Goal: Transaction & Acquisition: Download file/media

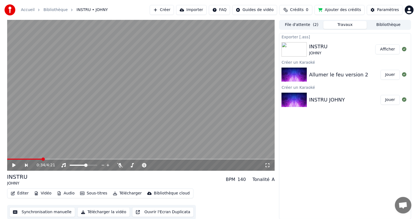
click at [42, 159] on span at bounding box center [24, 158] width 35 height 1
click at [15, 165] on icon at bounding box center [18, 165] width 13 height 4
click at [39, 212] on button "Synchronisation manuelle" at bounding box center [42, 212] width 66 height 10
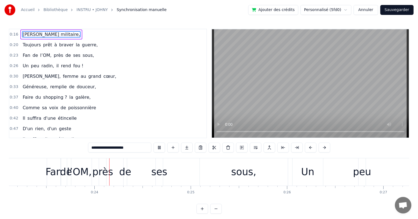
scroll to position [0, 2229]
click at [93, 171] on div "près" at bounding box center [101, 171] width 21 height 15
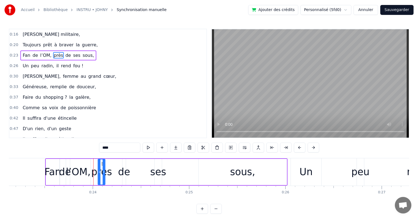
click at [53, 54] on span "près" at bounding box center [58, 55] width 11 height 6
drag, startPoint x: 104, startPoint y: 173, endPoint x: 101, endPoint y: 174, distance: 3.4
click at [112, 176] on div at bounding box center [111, 171] width 2 height 25
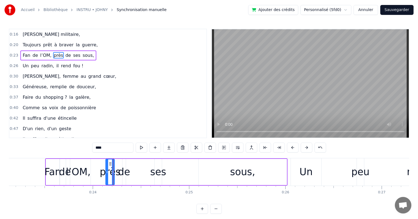
drag, startPoint x: 100, startPoint y: 173, endPoint x: 107, endPoint y: 173, distance: 7.7
click at [107, 173] on icon at bounding box center [107, 172] width 2 height 4
click at [76, 171] on div "l’OM," at bounding box center [78, 171] width 25 height 15
type input "*****"
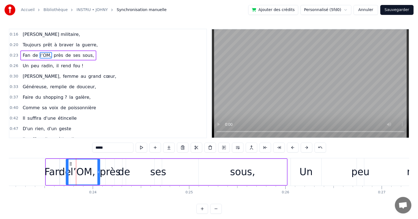
drag, startPoint x: 89, startPoint y: 173, endPoint x: 99, endPoint y: 174, distance: 9.4
click at [99, 174] on div at bounding box center [98, 171] width 2 height 25
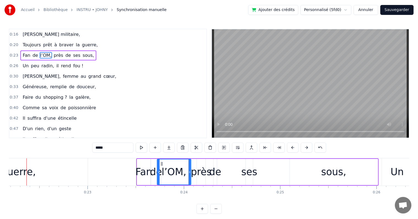
scroll to position [0, 2128]
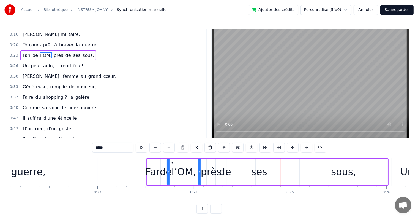
click at [205, 171] on div "près" at bounding box center [211, 171] width 21 height 15
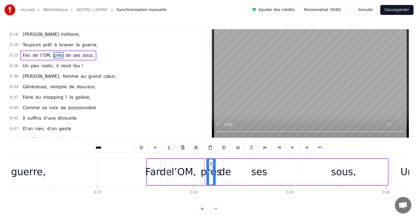
click at [53, 54] on span "près" at bounding box center [58, 55] width 11 height 6
drag, startPoint x: 214, startPoint y: 166, endPoint x: 219, endPoint y: 167, distance: 4.8
click at [219, 167] on div at bounding box center [219, 171] width 2 height 25
drag, startPoint x: 211, startPoint y: 162, endPoint x: 216, endPoint y: 162, distance: 4.4
click at [216, 162] on icon at bounding box center [216, 163] width 4 height 4
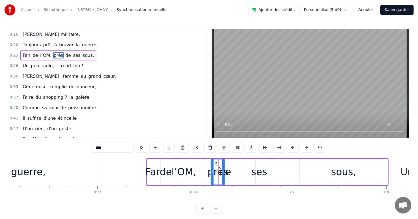
click at [65, 56] on span "de" at bounding box center [68, 55] width 7 height 6
drag, startPoint x: 227, startPoint y: 165, endPoint x: 232, endPoint y: 165, distance: 5.0
click at [232, 165] on icon at bounding box center [233, 163] width 4 height 4
click at [216, 169] on div "près" at bounding box center [218, 171] width 21 height 15
type input "****"
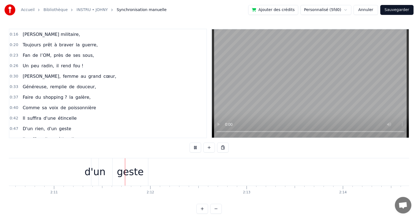
scroll to position [0, 12606]
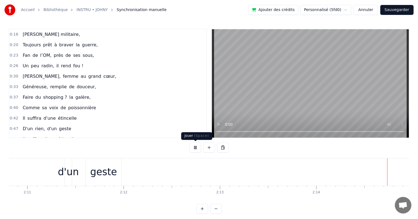
click at [194, 148] on button at bounding box center [196, 147] width 12 height 10
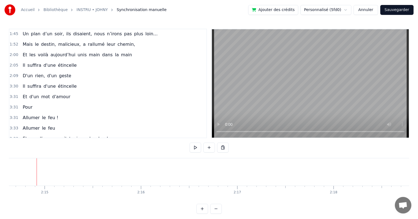
scroll to position [193, 0]
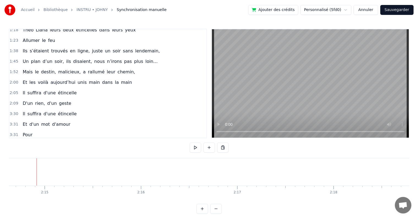
click at [75, 108] on div "3:30 Il suffira d'une étincelle" at bounding box center [107, 113] width 197 height 10
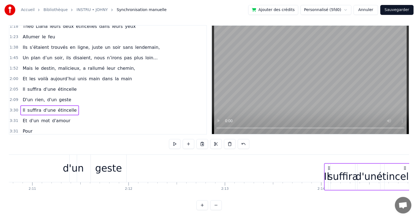
scroll to position [0, 12608]
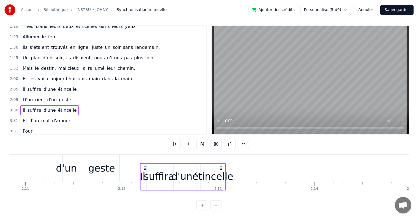
drag, startPoint x: 117, startPoint y: 162, endPoint x: 221, endPoint y: 185, distance: 106.0
click at [221, 185] on div "Il suffira d'une étincelle" at bounding box center [183, 176] width 86 height 27
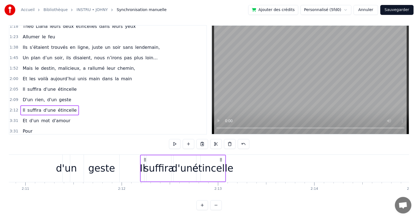
click at [142, 155] on div "Il" at bounding box center [142, 168] width 3 height 26
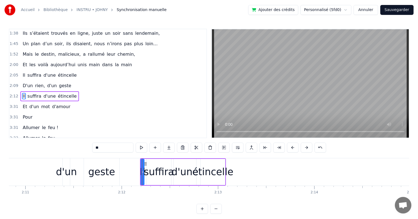
scroll to position [214, 0]
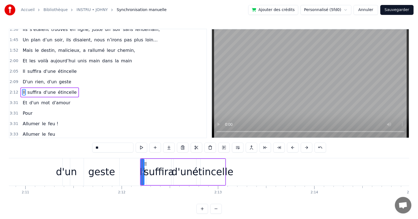
click at [163, 157] on div "0:16 [PERSON_NAME] militaire, 0:20 Toujours prêt à braver la guerre, 0:23 Fan d…" at bounding box center [209, 121] width 401 height 185
click at [166, 159] on div "suffira" at bounding box center [159, 172] width 25 height 26
click at [221, 163] on div "étincelle" at bounding box center [213, 172] width 25 height 26
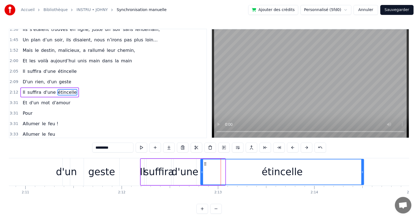
drag, startPoint x: 224, startPoint y: 167, endPoint x: 362, endPoint y: 165, distance: 138.8
click at [362, 165] on div at bounding box center [363, 171] width 2 height 25
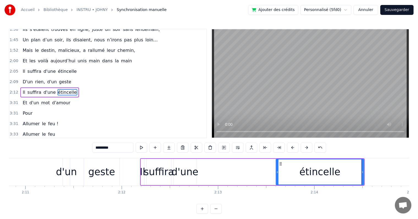
drag, startPoint x: 201, startPoint y: 173, endPoint x: 273, endPoint y: 171, distance: 72.2
click at [276, 171] on icon at bounding box center [277, 172] width 2 height 4
click at [184, 174] on div "d'une" at bounding box center [185, 171] width 27 height 15
type input "*****"
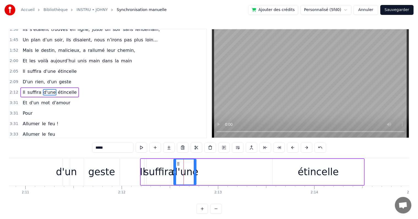
drag, startPoint x: 181, startPoint y: 167, endPoint x: 220, endPoint y: 169, distance: 38.6
click at [224, 167] on div "Il suffira d'une étincelle" at bounding box center [252, 171] width 225 height 27
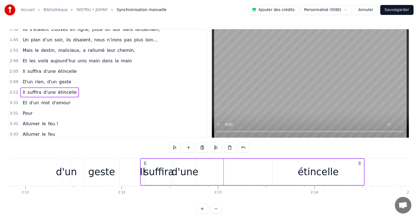
click at [180, 169] on div "d'une" at bounding box center [185, 171] width 27 height 15
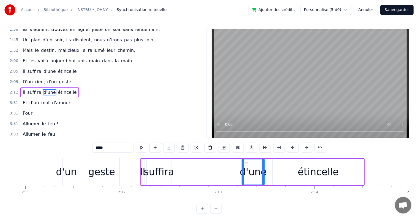
drag, startPoint x: 177, startPoint y: 164, endPoint x: 246, endPoint y: 162, distance: 68.3
click at [246, 162] on icon at bounding box center [246, 163] width 4 height 4
click at [158, 172] on div "suffira" at bounding box center [159, 171] width 30 height 15
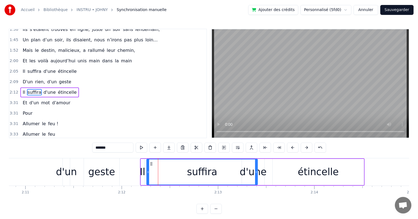
drag, startPoint x: 170, startPoint y: 173, endPoint x: 256, endPoint y: 167, distance: 87.0
click at [256, 167] on div at bounding box center [256, 171] width 2 height 25
click at [261, 173] on div "d'une" at bounding box center [253, 171] width 27 height 15
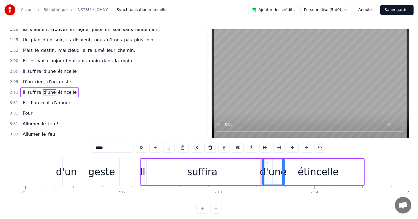
drag, startPoint x: 245, startPoint y: 164, endPoint x: 265, endPoint y: 164, distance: 20.1
click at [265, 164] on icon at bounding box center [267, 163] width 4 height 4
click at [68, 169] on div "d'un" at bounding box center [66, 171] width 21 height 15
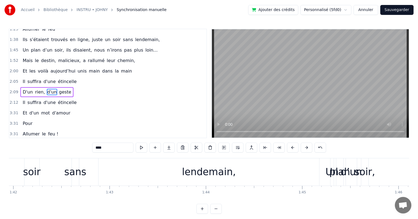
scroll to position [0, 9811]
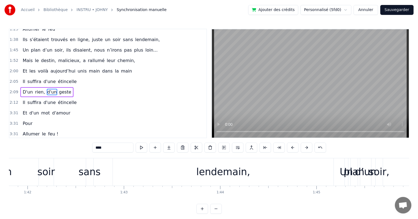
click at [47, 89] on span "d'un" at bounding box center [52, 92] width 11 height 6
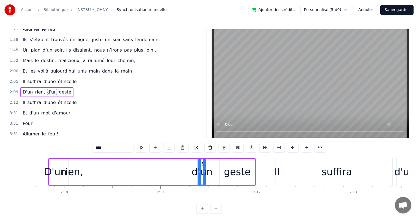
scroll to position [0, 12444]
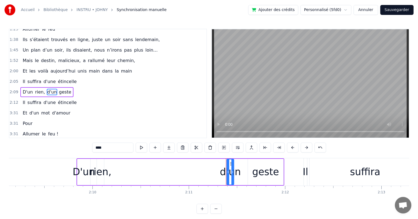
click at [222, 174] on div "d'un" at bounding box center [230, 171] width 21 height 15
click at [224, 174] on div "d'un" at bounding box center [230, 171] width 21 height 15
click at [229, 171] on icon at bounding box center [228, 172] width 2 height 4
drag, startPoint x: 227, startPoint y: 171, endPoint x: 220, endPoint y: 172, distance: 7.7
click at [216, 170] on icon at bounding box center [217, 172] width 2 height 4
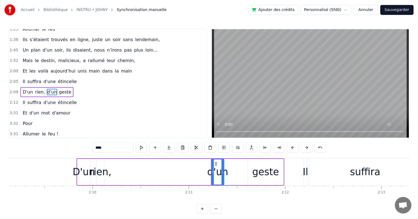
drag, startPoint x: 233, startPoint y: 173, endPoint x: 222, endPoint y: 173, distance: 10.2
click at [222, 173] on icon at bounding box center [223, 172] width 2 height 4
click at [255, 175] on div "geste" at bounding box center [265, 171] width 27 height 15
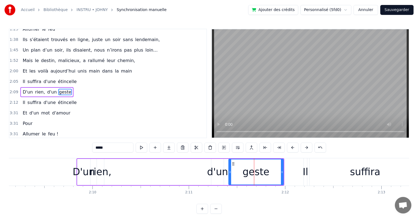
drag, startPoint x: 248, startPoint y: 172, endPoint x: 229, endPoint y: 172, distance: 19.3
click at [229, 172] on icon at bounding box center [230, 172] width 2 height 4
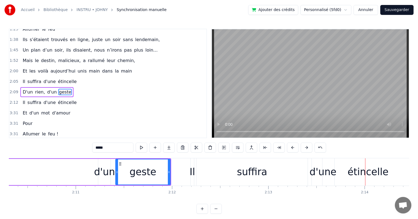
scroll to position [0, 12515]
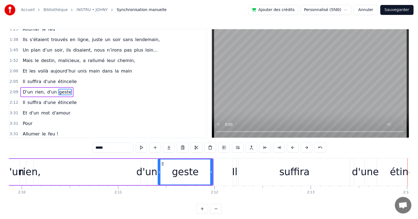
click at [285, 169] on div "suffira" at bounding box center [294, 171] width 30 height 15
type input "*******"
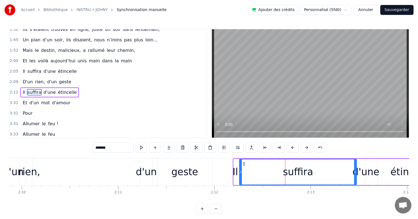
drag, startPoint x: 350, startPoint y: 173, endPoint x: 357, endPoint y: 173, distance: 6.6
click at [357, 173] on icon at bounding box center [355, 172] width 2 height 4
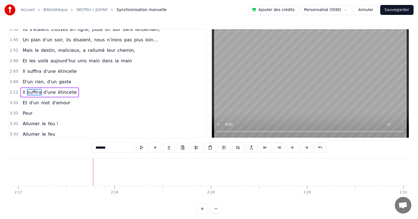
scroll to position [0, 13216]
click at [74, 97] on div "3:31 Et d'un mot d'amour" at bounding box center [107, 102] width 197 height 10
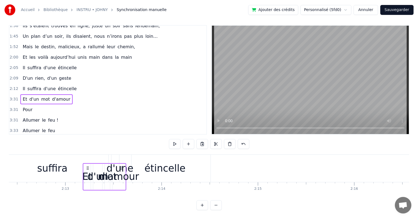
scroll to position [0, 12750]
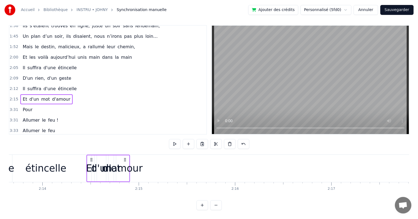
scroll to position [0, 12879]
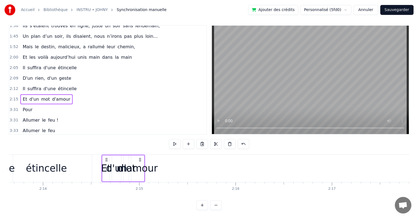
drag, startPoint x: 108, startPoint y: 155, endPoint x: 106, endPoint y: 163, distance: 8.4
click at [106, 163] on div "Et d'un mot d'amour" at bounding box center [124, 167] width 44 height 27
click at [61, 96] on span "d'amour" at bounding box center [60, 99] width 19 height 6
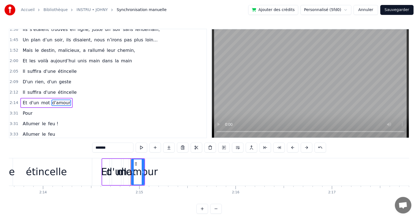
scroll to position [224, 0]
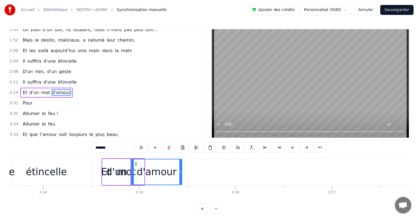
drag, startPoint x: 143, startPoint y: 169, endPoint x: 181, endPoint y: 168, distance: 38.0
click at [181, 168] on div at bounding box center [181, 171] width 2 height 25
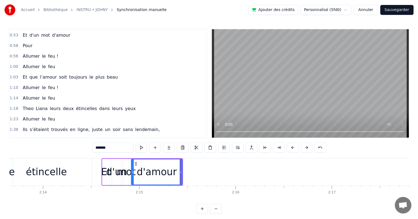
scroll to position [87, 0]
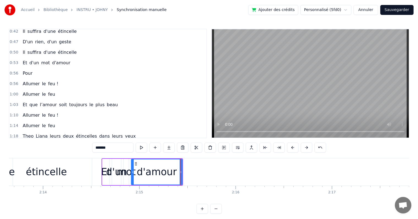
click at [61, 60] on span "d'amour" at bounding box center [60, 62] width 19 height 6
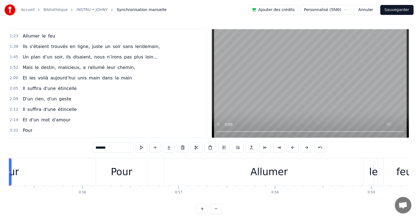
scroll to position [200, 0]
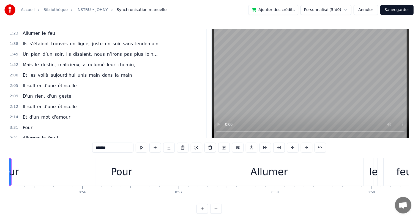
click at [84, 101] on div "2:12 Il suffira d'une étincelle" at bounding box center [107, 106] width 197 height 10
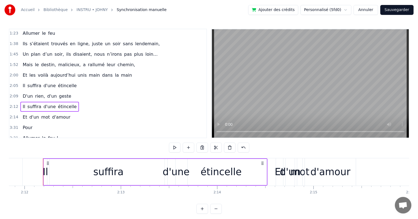
scroll to position [0, 12711]
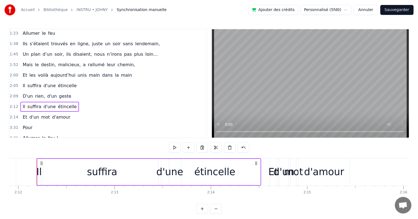
click at [67, 112] on div "2:14 Et d'un mot d'amour" at bounding box center [107, 117] width 197 height 10
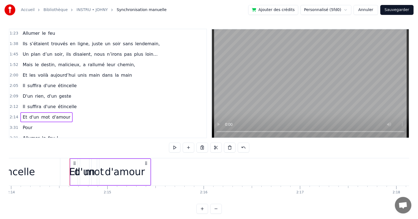
scroll to position [0, 12925]
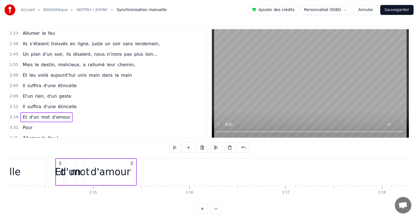
click at [135, 170] on div "d'amour" at bounding box center [110, 172] width 51 height 26
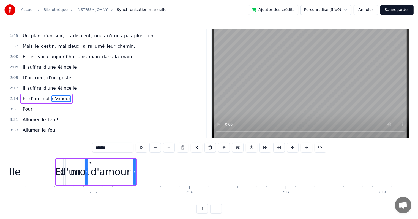
scroll to position [224, 0]
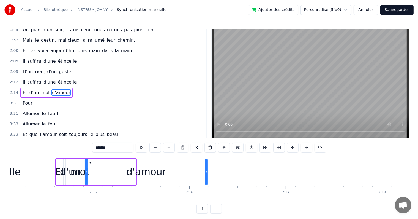
drag, startPoint x: 135, startPoint y: 172, endPoint x: 208, endPoint y: 169, distance: 72.2
click at [207, 170] on icon at bounding box center [206, 172] width 2 height 4
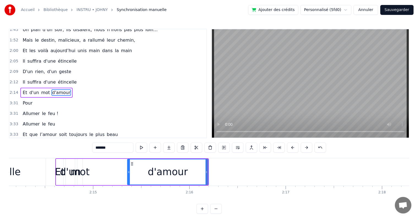
drag, startPoint x: 86, startPoint y: 170, endPoint x: 114, endPoint y: 171, distance: 28.1
click at [130, 171] on icon at bounding box center [129, 172] width 2 height 4
click at [75, 169] on div "mot" at bounding box center [79, 171] width 19 height 15
type input "***"
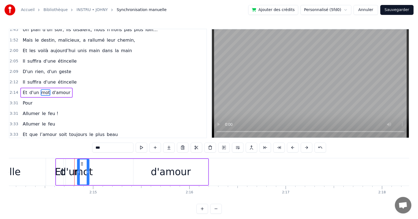
drag, startPoint x: 81, startPoint y: 169, endPoint x: 88, endPoint y: 169, distance: 7.2
click at [89, 169] on div at bounding box center [88, 171] width 2 height 25
drag, startPoint x: 84, startPoint y: 169, endPoint x: 104, endPoint y: 169, distance: 20.1
click at [104, 169] on div "Et d'un mot d'amour" at bounding box center [132, 171] width 154 height 27
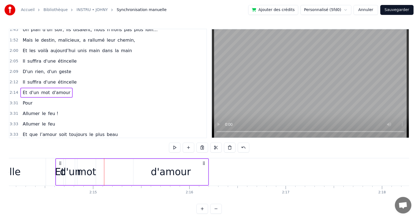
click at [88, 169] on div "mot" at bounding box center [86, 171] width 19 height 15
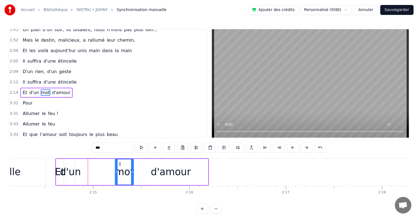
drag, startPoint x: 81, startPoint y: 164, endPoint x: 119, endPoint y: 165, distance: 37.2
click at [119, 165] on icon at bounding box center [120, 163] width 4 height 4
click at [68, 172] on div "d'un" at bounding box center [70, 171] width 21 height 15
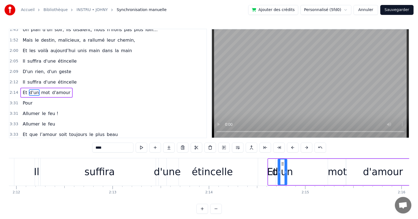
scroll to position [0, 12755]
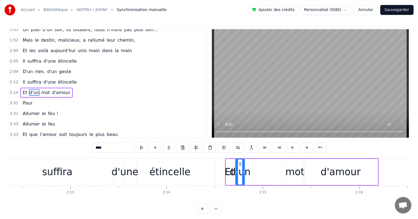
click at [176, 166] on div "étincelle" at bounding box center [170, 171] width 41 height 15
type input "*********"
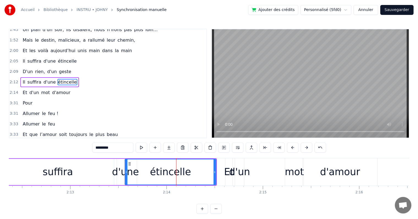
scroll to position [214, 0]
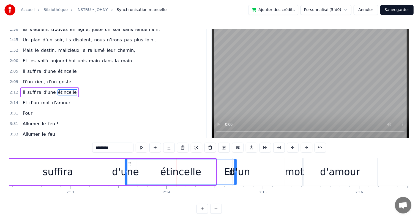
drag, startPoint x: 214, startPoint y: 172, endPoint x: 234, endPoint y: 170, distance: 20.4
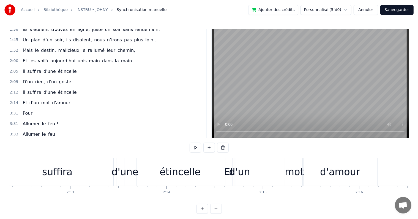
click at [81, 171] on div "suffira" at bounding box center [57, 171] width 118 height 27
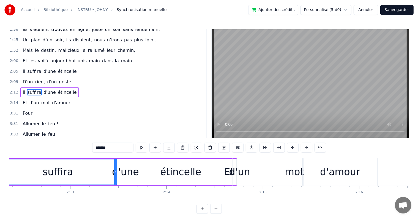
click at [126, 172] on div "étincelle" at bounding box center [181, 172] width 112 height 26
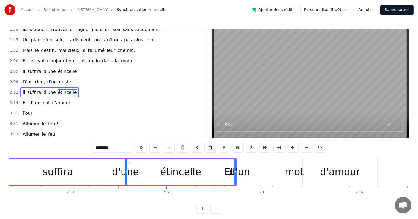
click at [123, 172] on div "d'une" at bounding box center [125, 171] width 27 height 15
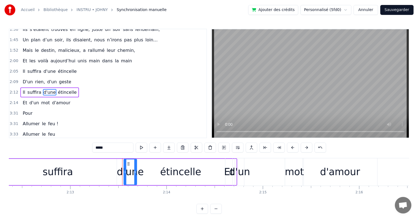
drag, startPoint x: 114, startPoint y: 170, endPoint x: 123, endPoint y: 172, distance: 9.4
click at [124, 171] on div "d'une" at bounding box center [130, 171] width 12 height 25
drag, startPoint x: 128, startPoint y: 164, endPoint x: 135, endPoint y: 166, distance: 7.8
click at [160, 167] on div "étincelle" at bounding box center [181, 172] width 112 height 26
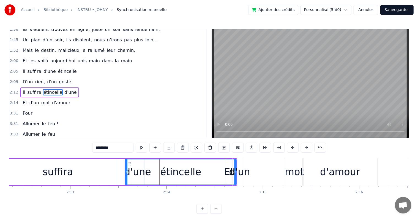
click at [181, 169] on div "étincelle" at bounding box center [180, 171] width 41 height 15
drag, startPoint x: 126, startPoint y: 162, endPoint x: 143, endPoint y: 164, distance: 17.2
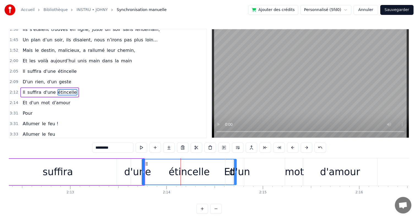
click at [133, 171] on div "d'une" at bounding box center [137, 171] width 27 height 15
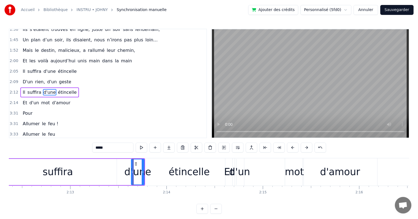
click at [132, 164] on div at bounding box center [133, 171] width 2 height 25
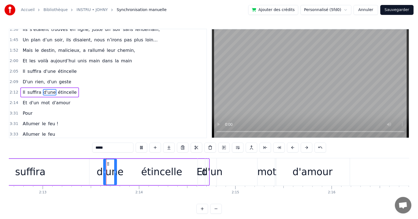
scroll to position [0, 12788]
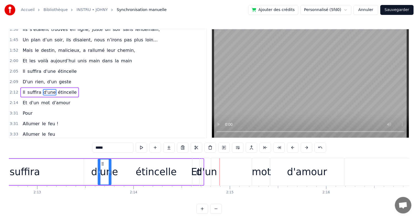
click at [45, 172] on div "suffira" at bounding box center [25, 172] width 118 height 26
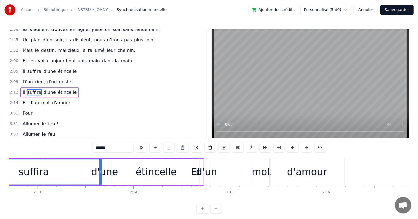
drag, startPoint x: 83, startPoint y: 172, endPoint x: 100, endPoint y: 168, distance: 18.5
click at [100, 168] on div at bounding box center [100, 171] width 2 height 25
click at [43, 89] on span "d'une" at bounding box center [49, 92] width 13 height 6
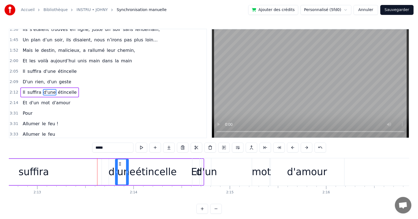
drag, startPoint x: 102, startPoint y: 164, endPoint x: 119, endPoint y: 165, distance: 17.1
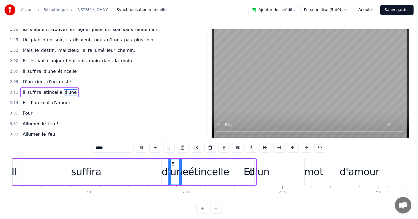
scroll to position [0, 12754]
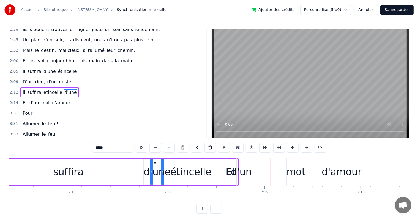
click at [65, 89] on span "d'une" at bounding box center [70, 92] width 13 height 6
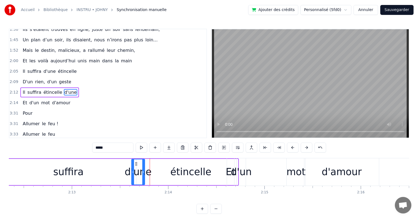
drag, startPoint x: 154, startPoint y: 163, endPoint x: 135, endPoint y: 163, distance: 18.7
click at [135, 163] on icon at bounding box center [136, 163] width 4 height 4
click at [230, 171] on div "Et" at bounding box center [231, 171] width 10 height 15
type input "**"
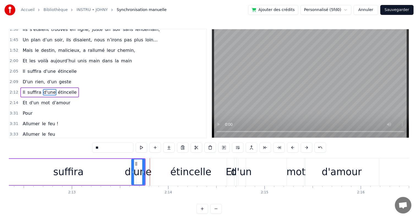
scroll to position [224, 0]
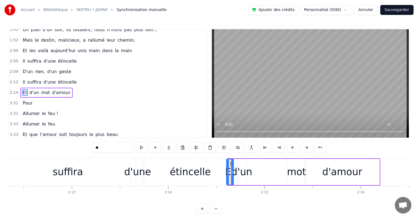
click at [231, 161] on icon at bounding box center [231, 163] width 4 height 4
click at [284, 166] on div "Et d'un mot d'amour" at bounding box center [303, 171] width 155 height 27
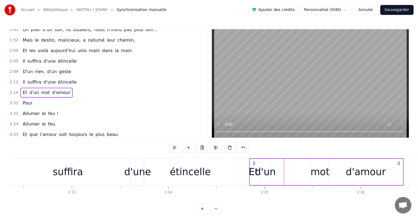
drag, startPoint x: 231, startPoint y: 163, endPoint x: 254, endPoint y: 165, distance: 23.4
click at [254, 165] on icon at bounding box center [254, 163] width 4 height 4
click at [188, 169] on div "étincelle" at bounding box center [190, 171] width 41 height 15
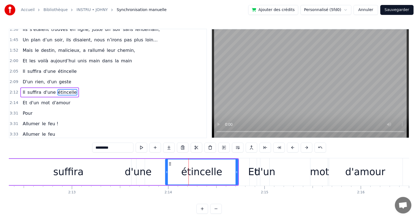
drag, startPoint x: 145, startPoint y: 171, endPoint x: 166, endPoint y: 172, distance: 21.8
click at [166, 172] on icon at bounding box center [167, 172] width 2 height 4
click at [146, 173] on div "d'une" at bounding box center [138, 171] width 27 height 15
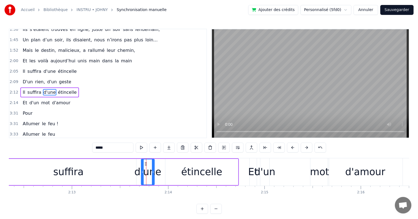
drag, startPoint x: 137, startPoint y: 165, endPoint x: 145, endPoint y: 165, distance: 7.2
click at [145, 165] on div "d'une" at bounding box center [148, 171] width 13 height 25
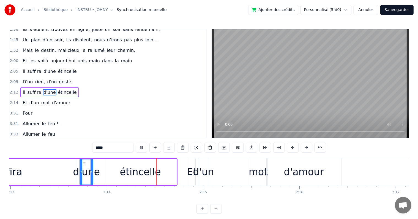
scroll to position [0, 12878]
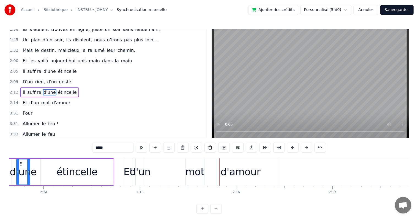
click at [126, 163] on div "Et" at bounding box center [128, 171] width 7 height 27
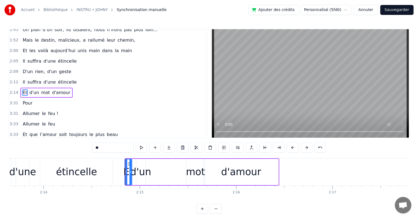
drag, startPoint x: 131, startPoint y: 162, endPoint x: 128, endPoint y: 163, distance: 2.8
click at [128, 163] on icon at bounding box center [129, 163] width 4 height 4
click at [264, 160] on div "d'amour" at bounding box center [241, 172] width 75 height 26
type input "*******"
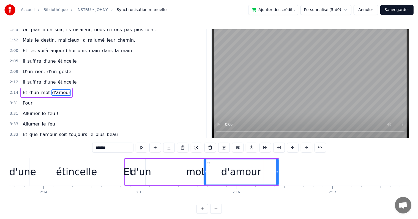
click at [152, 159] on div "Et d'un mot d'amour" at bounding box center [201, 171] width 155 height 27
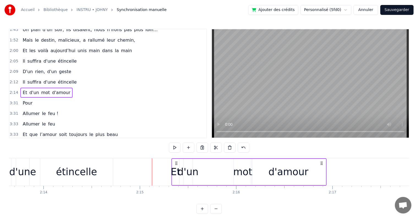
drag, startPoint x: 274, startPoint y: 162, endPoint x: 322, endPoint y: 164, distance: 47.4
click at [322, 164] on icon at bounding box center [322, 163] width 4 height 4
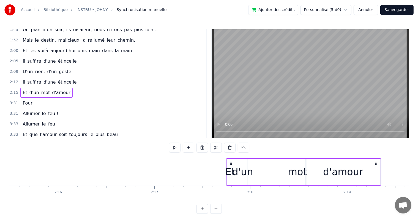
scroll to position [0, 13077]
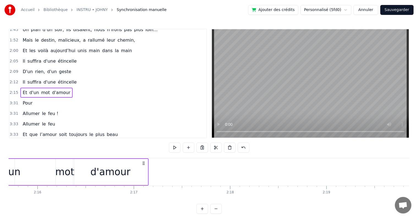
drag, startPoint x: 322, startPoint y: 162, endPoint x: 144, endPoint y: 174, distance: 178.3
click at [144, 174] on div "Et d'un mot d'amour" at bounding box center [70, 171] width 155 height 27
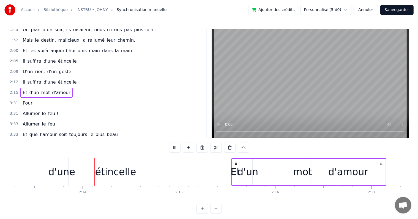
scroll to position [0, 12848]
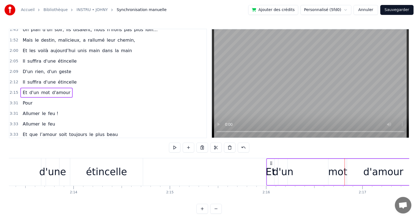
drag, startPoint x: 227, startPoint y: 161, endPoint x: 271, endPoint y: 164, distance: 43.9
click at [271, 164] on icon at bounding box center [271, 163] width 4 height 4
click at [89, 169] on div "étincelle" at bounding box center [106, 171] width 41 height 15
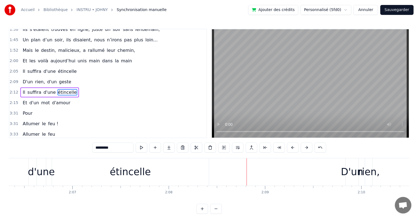
scroll to position [0, 12147]
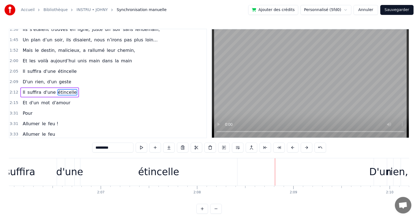
click at [168, 172] on div "étincelle" at bounding box center [158, 171] width 41 height 15
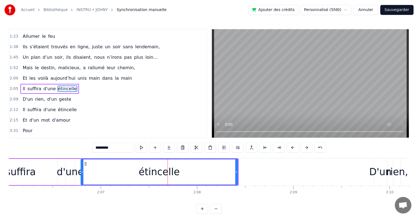
scroll to position [194, 0]
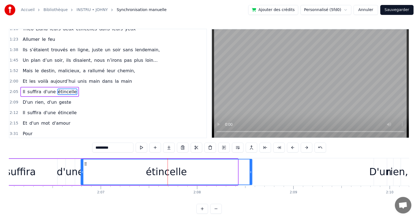
drag, startPoint x: 237, startPoint y: 172, endPoint x: 251, endPoint y: 173, distance: 14.6
click at [251, 173] on icon at bounding box center [251, 172] width 2 height 4
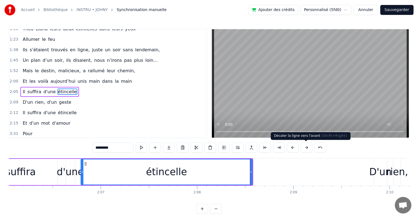
click at [298, 132] on div "Décaler la ligne vers l'avant ( Shift+Right ) Décaler la ligne vers l'avant ( S…" at bounding box center [311, 136] width 80 height 8
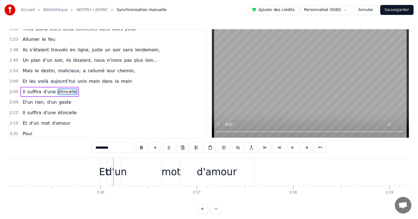
scroll to position [0, 13017]
click at [28, 130] on span "Pour" at bounding box center [27, 133] width 11 height 6
type input "****"
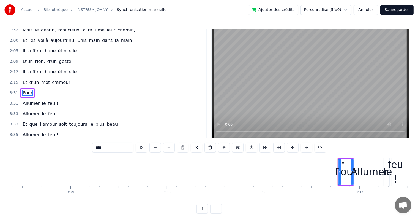
scroll to position [0, 20380]
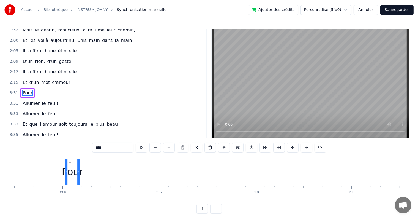
drag, startPoint x: 42, startPoint y: 164, endPoint x: 50, endPoint y: 163, distance: 7.7
click at [67, 163] on icon at bounding box center [69, 163] width 4 height 4
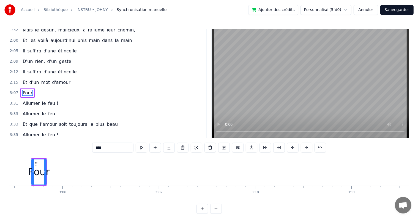
scroll to position [0, 18048]
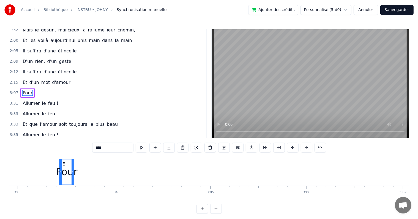
drag, startPoint x: 51, startPoint y: 163, endPoint x: 54, endPoint y: 164, distance: 3.2
click at [62, 164] on icon at bounding box center [64, 163] width 4 height 4
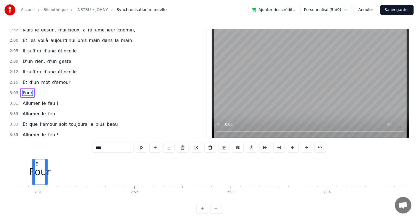
drag, startPoint x: 54, startPoint y: 163, endPoint x: 28, endPoint y: 167, distance: 26.2
click at [33, 166] on div "Pour" at bounding box center [40, 171] width 14 height 25
drag, startPoint x: 31, startPoint y: 163, endPoint x: 0, endPoint y: 164, distance: 30.9
click at [0, 164] on div "Accueil Bibliothèque INSTRU • JOHNY Synchronisation manuelle Ajouter des crédit…" at bounding box center [209, 106] width 418 height 213
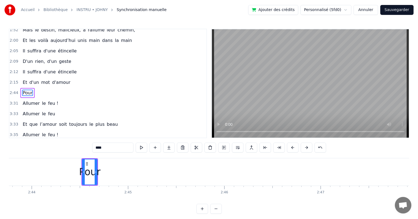
scroll to position [0, 15767]
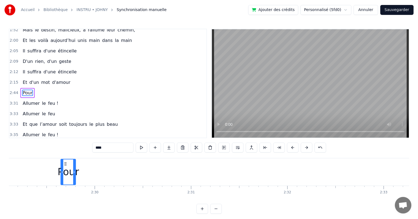
drag, startPoint x: 98, startPoint y: 164, endPoint x: 58, endPoint y: 165, distance: 39.9
click at [61, 165] on div "Pour" at bounding box center [68, 171] width 14 height 25
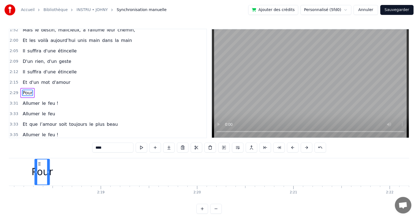
drag, startPoint x: 26, startPoint y: 165, endPoint x: 44, endPoint y: 168, distance: 17.9
click at [44, 168] on div "Pour" at bounding box center [42, 171] width 14 height 25
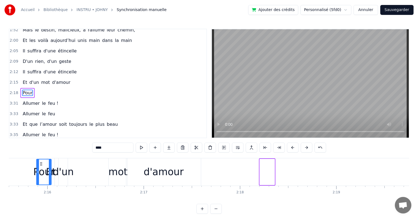
scroll to position [0, 13045]
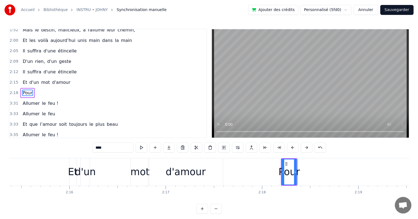
drag, startPoint x: 46, startPoint y: 164, endPoint x: 287, endPoint y: 167, distance: 240.4
click at [287, 167] on div "Pour" at bounding box center [289, 171] width 14 height 25
drag, startPoint x: 296, startPoint y: 172, endPoint x: 330, endPoint y: 173, distance: 33.6
click at [330, 173] on icon at bounding box center [329, 172] width 2 height 4
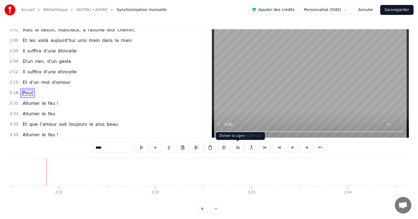
scroll to position [0, 13548]
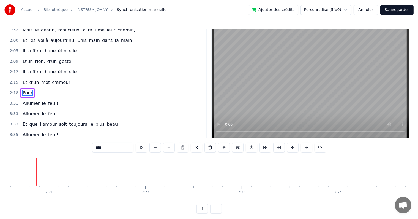
click at [53, 98] on div "Allumer le feu !" at bounding box center [40, 103] width 40 height 10
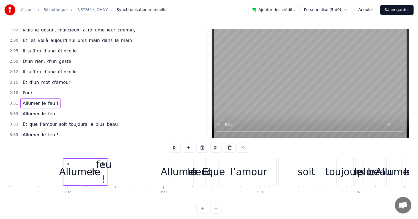
scroll to position [0, 20398]
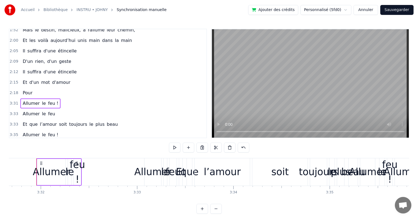
click at [35, 110] on span "Allumer" at bounding box center [31, 113] width 18 height 6
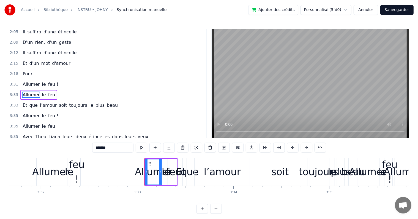
scroll to position [255, 0]
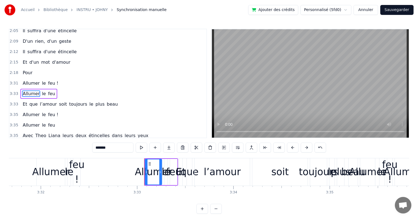
click at [105, 99] on div "Et que l’amour soit toujours le plus beau" at bounding box center [70, 104] width 100 height 10
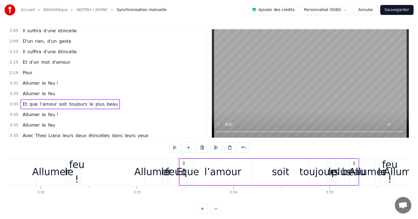
click at [70, 88] on div "3:33 Allumer le feu" at bounding box center [107, 93] width 197 height 10
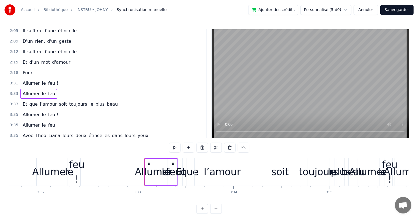
click at [105, 99] on div "Et que l’amour soit toujours le plus beau" at bounding box center [70, 104] width 100 height 10
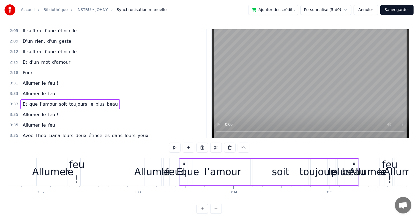
click at [63, 88] on div "3:33 Allumer le feu" at bounding box center [107, 93] width 197 height 10
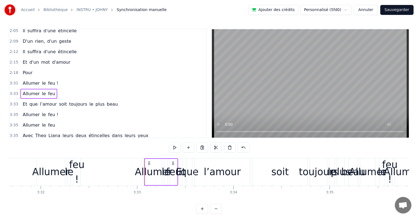
click at [58, 78] on div "3:31 Allumer le feu !" at bounding box center [107, 83] width 197 height 10
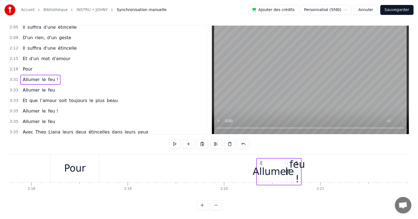
scroll to position [8, 0]
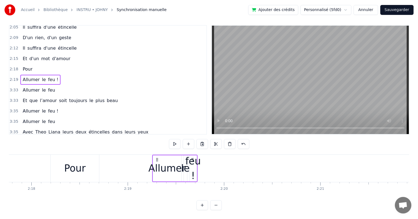
click at [184, 166] on div "le" at bounding box center [185, 168] width 9 height 15
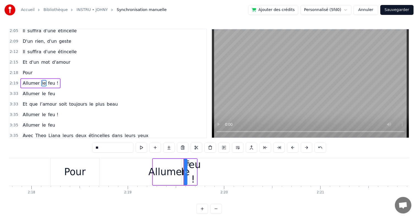
scroll to position [244, 0]
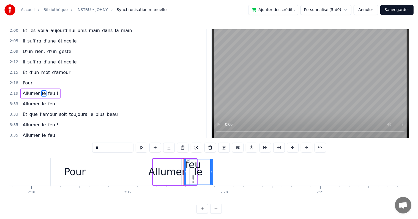
drag, startPoint x: 185, startPoint y: 172, endPoint x: 210, endPoint y: 172, distance: 25.3
click at [210, 172] on icon at bounding box center [211, 172] width 2 height 4
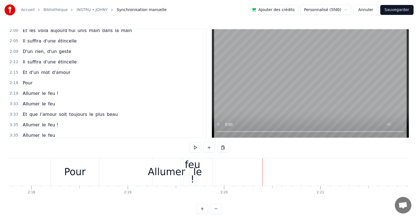
click at [191, 171] on div "feu !" at bounding box center [192, 171] width 15 height 29
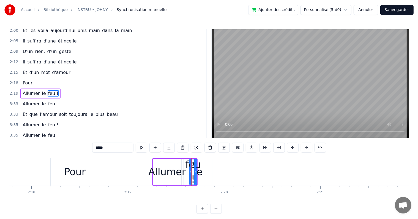
click at [41, 90] on span "le" at bounding box center [43, 93] width 5 height 6
type input "**"
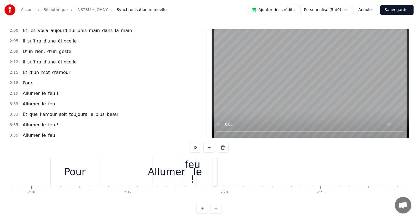
click at [203, 172] on div "le" at bounding box center [197, 171] width 29 height 27
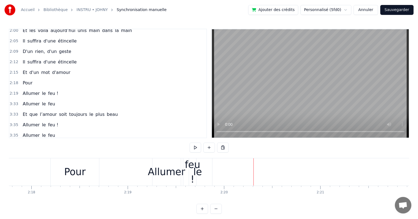
click at [210, 170] on div "le" at bounding box center [197, 171] width 29 height 27
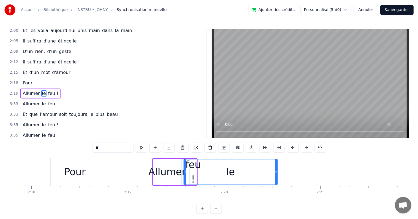
click at [278, 167] on div "le" at bounding box center [231, 172] width 94 height 26
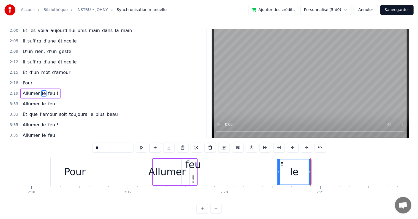
drag, startPoint x: 185, startPoint y: 172, endPoint x: 304, endPoint y: 170, distance: 119.0
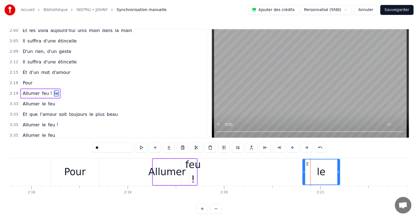
drag, startPoint x: 309, startPoint y: 172, endPoint x: 322, endPoint y: 172, distance: 12.1
click at [338, 171] on icon at bounding box center [339, 172] width 2 height 4
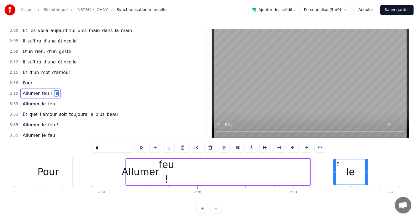
scroll to position [0, 13306]
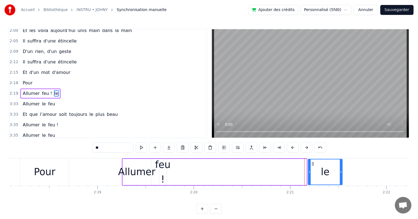
drag, startPoint x: 306, startPoint y: 162, endPoint x: 312, endPoint y: 162, distance: 5.8
click at [312, 162] on icon at bounding box center [313, 163] width 4 height 4
click at [340, 172] on div "le" at bounding box center [325, 172] width 35 height 26
drag, startPoint x: 340, startPoint y: 172, endPoint x: 327, endPoint y: 171, distance: 13.8
click at [328, 171] on icon at bounding box center [329, 172] width 2 height 4
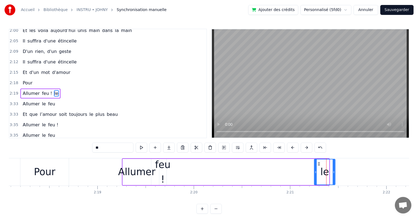
drag, startPoint x: 313, startPoint y: 164, endPoint x: 319, endPoint y: 164, distance: 6.1
click at [319, 164] on icon at bounding box center [319, 163] width 4 height 4
click at [162, 165] on div "feu !" at bounding box center [162, 171] width 15 height 29
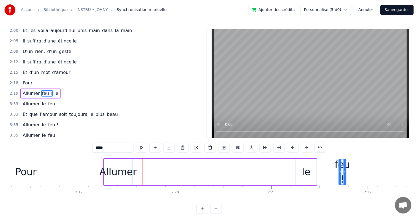
scroll to position [0, 13329]
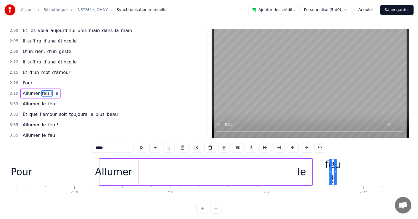
drag, startPoint x: 164, startPoint y: 163, endPoint x: 334, endPoint y: 169, distance: 170.0
drag, startPoint x: 336, startPoint y: 173, endPoint x: 367, endPoint y: 172, distance: 31.1
click at [367, 172] on icon at bounding box center [366, 172] width 2 height 4
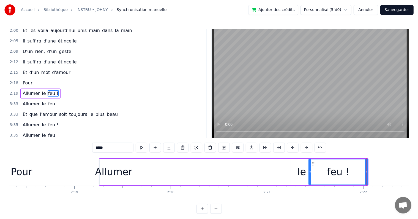
drag, startPoint x: 331, startPoint y: 171, endPoint x: 310, endPoint y: 171, distance: 20.7
click at [310, 171] on icon at bounding box center [310, 172] width 2 height 4
click at [116, 172] on div "Allumer" at bounding box center [113, 171] width 37 height 15
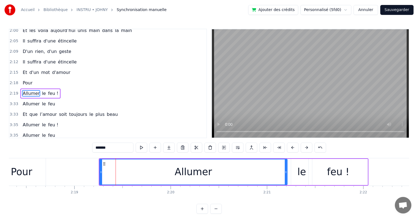
drag, startPoint x: 127, startPoint y: 173, endPoint x: 286, endPoint y: 175, distance: 159.4
click at [286, 175] on div at bounding box center [286, 171] width 2 height 25
click at [97, 171] on div "Allumer" at bounding box center [192, 172] width 191 height 26
click at [29, 177] on div "Pour" at bounding box center [21, 171] width 21 height 15
type input "****"
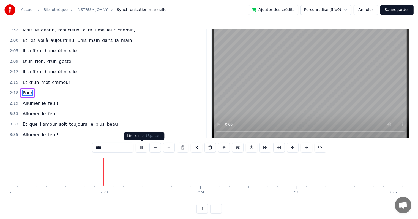
scroll to position [0, 13685]
click at [143, 146] on button at bounding box center [142, 147] width 12 height 10
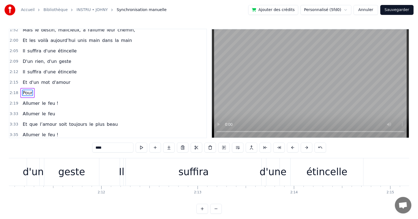
scroll to position [262, 0]
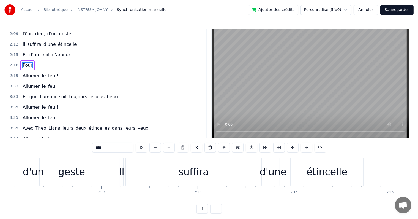
click at [51, 81] on div "Allumer le feu" at bounding box center [38, 86] width 37 height 10
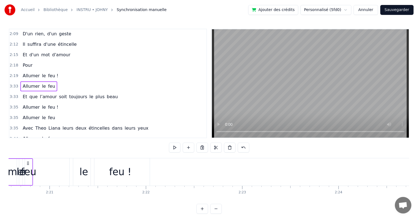
scroll to position [0, 13499]
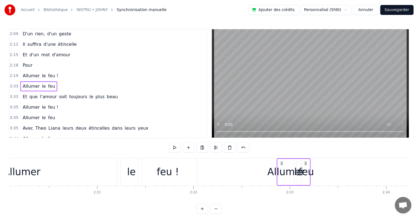
drag, startPoint x: 40, startPoint y: 163, endPoint x: 281, endPoint y: 170, distance: 240.8
click at [281, 170] on div "Allumer le feu" at bounding box center [294, 171] width 34 height 27
click at [41, 83] on span "le" at bounding box center [43, 86] width 5 height 6
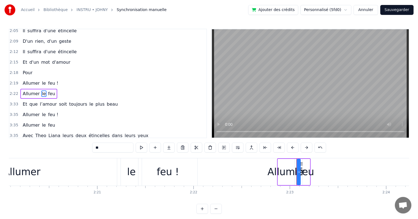
click at [300, 169] on div at bounding box center [299, 171] width 2 height 25
drag, startPoint x: 300, startPoint y: 169, endPoint x: 334, endPoint y: 170, distance: 34.4
click at [334, 170] on div at bounding box center [333, 171] width 2 height 25
drag, startPoint x: 298, startPoint y: 169, endPoint x: 330, endPoint y: 171, distance: 32.5
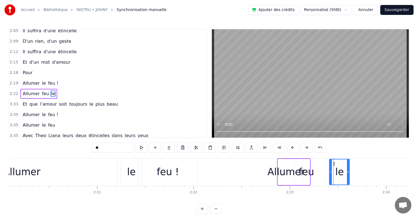
drag, startPoint x: 333, startPoint y: 173, endPoint x: 348, endPoint y: 171, distance: 14.7
click at [348, 171] on icon at bounding box center [348, 172] width 2 height 4
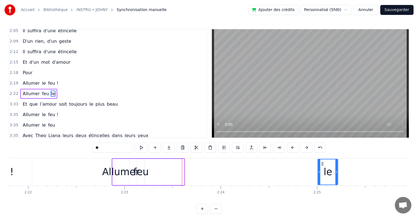
scroll to position [0, 13665]
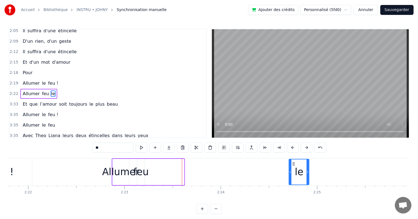
drag, startPoint x: 334, startPoint y: 162, endPoint x: 293, endPoint y: 169, distance: 41.0
click at [293, 169] on div "le" at bounding box center [299, 171] width 20 height 25
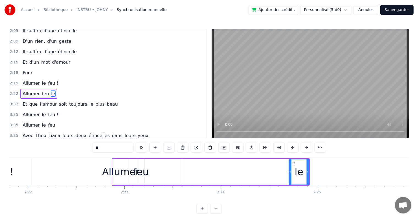
click at [143, 173] on div "feu" at bounding box center [140, 171] width 15 height 15
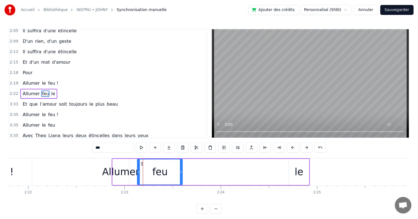
drag, startPoint x: 143, startPoint y: 172, endPoint x: 163, endPoint y: 173, distance: 19.3
click at [182, 169] on div at bounding box center [181, 171] width 2 height 25
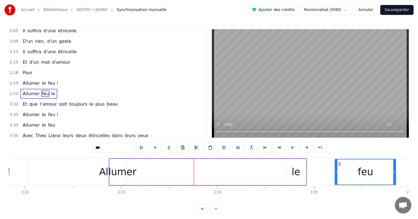
scroll to position [0, 13670]
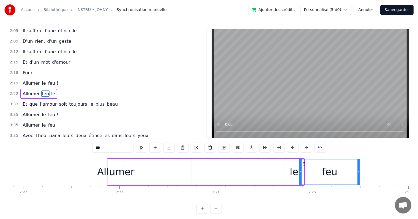
drag, startPoint x: 143, startPoint y: 164, endPoint x: 305, endPoint y: 163, distance: 161.9
drag, startPoint x: 359, startPoint y: 172, endPoint x: 378, endPoint y: 174, distance: 19.1
click at [378, 174] on div at bounding box center [378, 171] width 2 height 25
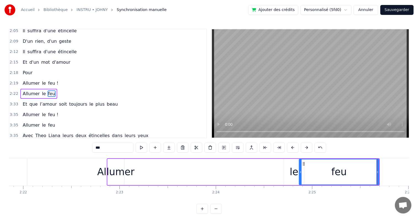
click at [116, 175] on div "Allumer" at bounding box center [115, 171] width 37 height 15
type input "*******"
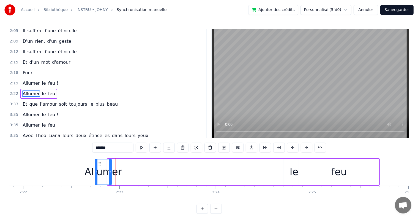
drag, startPoint x: 114, startPoint y: 164, endPoint x: 99, endPoint y: 167, distance: 15.1
click at [99, 167] on div "Allumer" at bounding box center [103, 171] width 16 height 25
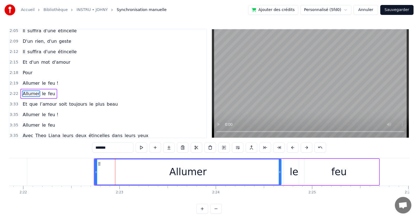
drag, startPoint x: 110, startPoint y: 173, endPoint x: 280, endPoint y: 170, distance: 169.9
click at [280, 170] on icon at bounding box center [280, 172] width 2 height 4
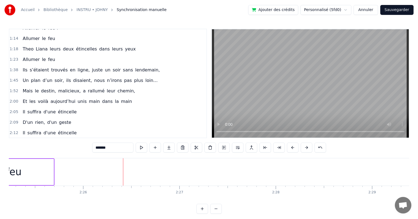
scroll to position [145, 0]
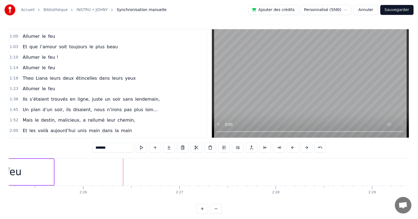
click at [111, 42] on div "1:03 Et que l’amour soit toujours le plus beau" at bounding box center [107, 47] width 197 height 10
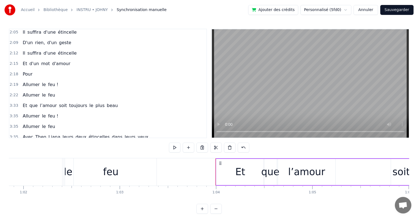
scroll to position [255, 0]
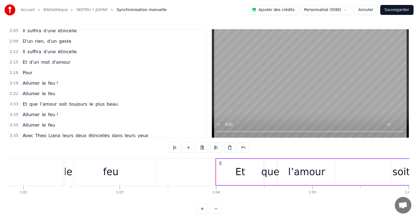
click at [111, 99] on div "3:33 Et que l’amour soit toujours le plus beau" at bounding box center [107, 104] width 197 height 10
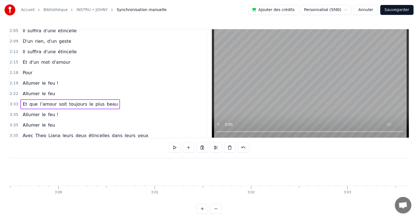
scroll to position [0, 20540]
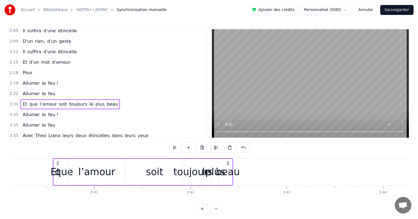
drag, startPoint x: 41, startPoint y: 162, endPoint x: 58, endPoint y: 171, distance: 19.6
click at [58, 171] on div "Et que l’amour soit toujours le plus beau" at bounding box center [143, 171] width 180 height 27
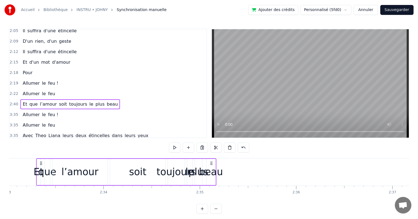
drag, startPoint x: 59, startPoint y: 163, endPoint x: 37, endPoint y: 161, distance: 22.4
click at [39, 161] on icon at bounding box center [41, 163] width 4 height 4
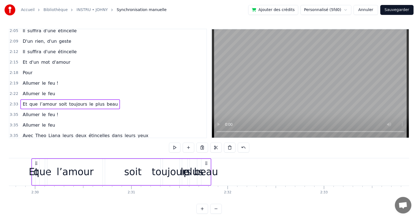
click at [34, 164] on div "Et que l’amour soit toujours le plus beau" at bounding box center [121, 171] width 180 height 27
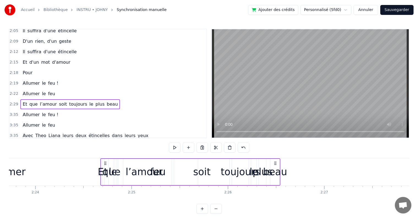
scroll to position [0, 13846]
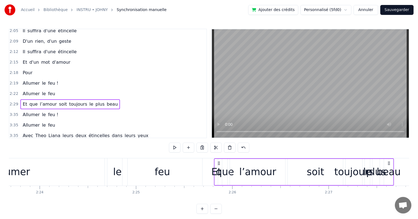
drag, startPoint x: 37, startPoint y: 164, endPoint x: 218, endPoint y: 173, distance: 181.1
click at [218, 173] on div "Et que l’amour soit toujours le plus beau" at bounding box center [304, 171] width 180 height 27
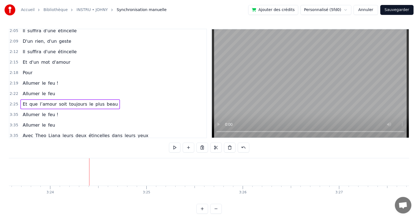
scroll to position [0, 19670]
click at [48, 90] on span "feu" at bounding box center [52, 93] width 8 height 6
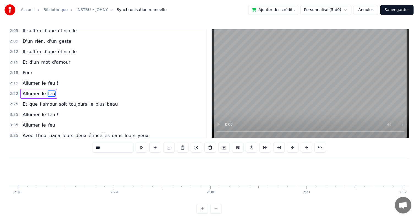
scroll to position [0, 13932]
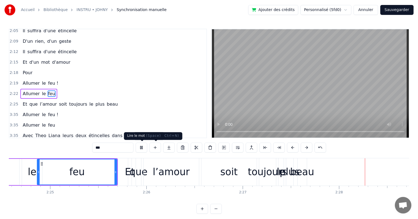
click at [142, 148] on button at bounding box center [142, 147] width 12 height 10
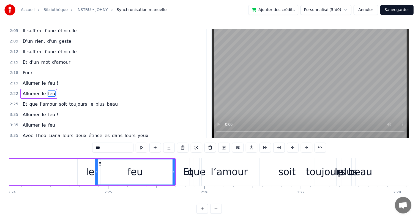
scroll to position [0, 13845]
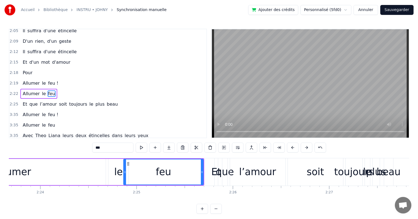
click at [46, 99] on div "Et que l’amour soit toujours le plus beau" at bounding box center [70, 104] width 100 height 10
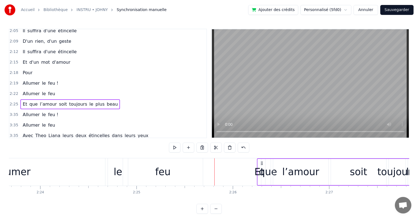
drag, startPoint x: 219, startPoint y: 162, endPoint x: 261, endPoint y: 165, distance: 42.3
click at [261, 165] on div "Et que l’amour soit toujours le plus beau" at bounding box center [347, 171] width 180 height 27
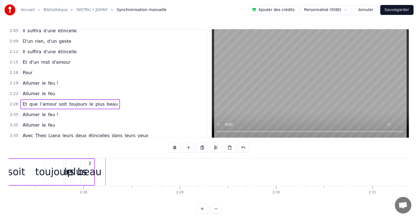
scroll to position [0, 14196]
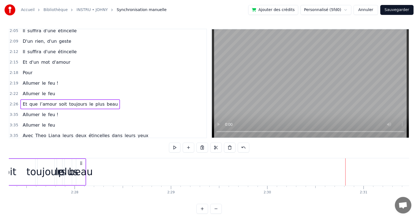
click at [106, 101] on span "beau" at bounding box center [112, 104] width 12 height 6
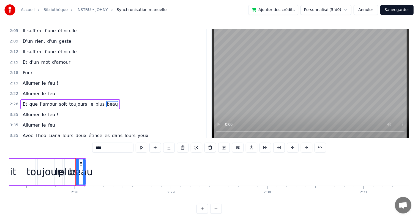
scroll to position [265, 0]
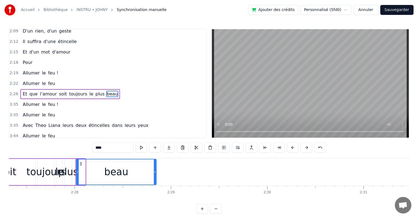
drag, startPoint x: 85, startPoint y: 173, endPoint x: 156, endPoint y: 172, distance: 71.0
click at [156, 172] on icon at bounding box center [155, 172] width 2 height 4
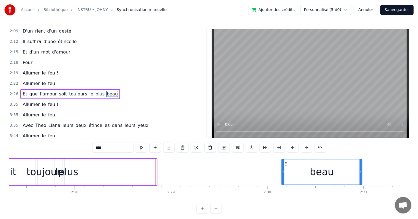
drag, startPoint x: 80, startPoint y: 164, endPoint x: 286, endPoint y: 170, distance: 205.8
click at [286, 170] on div "beau" at bounding box center [322, 171] width 80 height 25
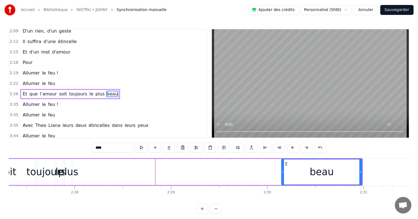
click at [86, 89] on div "Et que l’amour soit toujours le plus beau" at bounding box center [70, 94] width 100 height 10
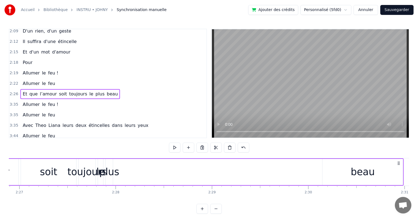
click at [95, 91] on span "plus" at bounding box center [100, 94] width 10 height 6
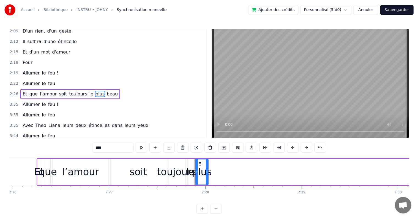
drag, startPoint x: 202, startPoint y: 162, endPoint x: 207, endPoint y: 164, distance: 5.9
click at [207, 164] on div at bounding box center [207, 171] width 2 height 25
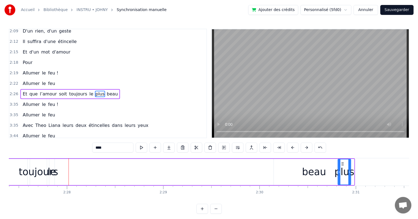
scroll to position [0, 14206]
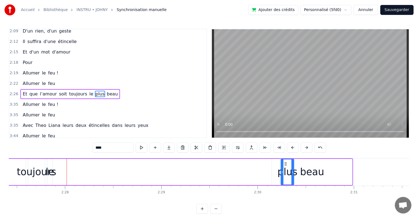
drag, startPoint x: 199, startPoint y: 161, endPoint x: 285, endPoint y: 165, distance: 86.0
click at [319, 168] on div "beau" at bounding box center [312, 171] width 24 height 15
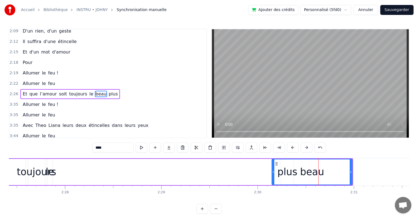
click at [108, 91] on span "plus" at bounding box center [113, 94] width 10 height 6
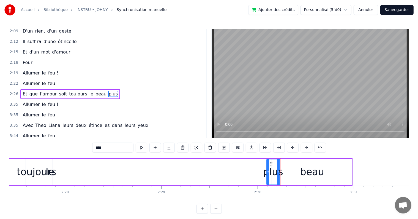
drag, startPoint x: 286, startPoint y: 163, endPoint x: 271, endPoint y: 164, distance: 14.1
click at [271, 164] on icon at bounding box center [271, 163] width 4 height 4
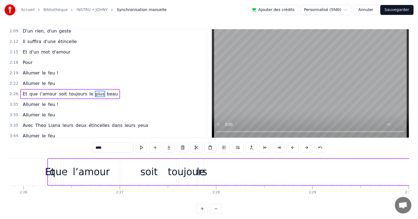
scroll to position [0, 14012]
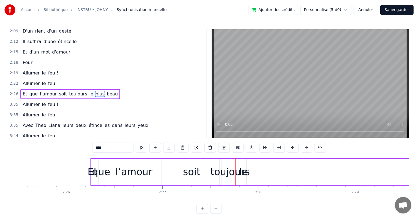
click at [229, 178] on div "toujours" at bounding box center [230, 171] width 39 height 15
click at [244, 174] on div "toujours" at bounding box center [230, 171] width 39 height 15
click at [89, 91] on span "le" at bounding box center [91, 94] width 5 height 6
drag, startPoint x: 245, startPoint y: 168, endPoint x: 257, endPoint y: 169, distance: 11.3
click at [256, 169] on div at bounding box center [255, 171] width 2 height 25
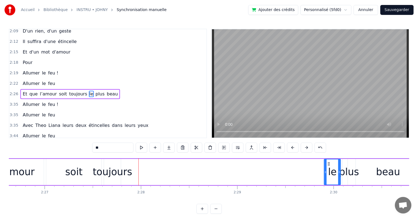
scroll to position [0, 14132]
drag, startPoint x: 245, startPoint y: 163, endPoint x: 267, endPoint y: 170, distance: 22.7
click at [318, 166] on div "le" at bounding box center [320, 171] width 16 height 25
click at [107, 170] on div "toujours" at bounding box center [110, 171] width 39 height 15
type input "********"
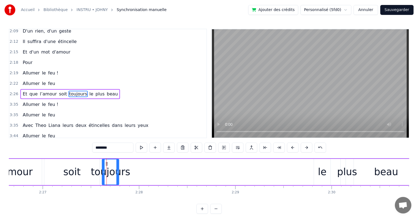
drag, startPoint x: 107, startPoint y: 163, endPoint x: 119, endPoint y: 163, distance: 12.4
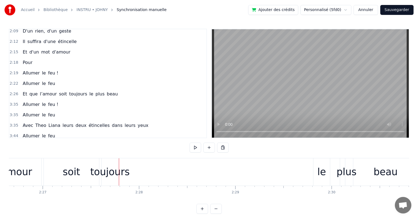
click at [106, 170] on div "toujours" at bounding box center [109, 171] width 39 height 15
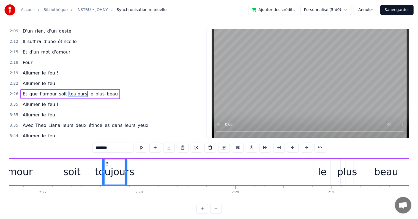
drag, startPoint x: 118, startPoint y: 167, endPoint x: 126, endPoint y: 167, distance: 8.3
click at [126, 167] on div at bounding box center [126, 171] width 2 height 25
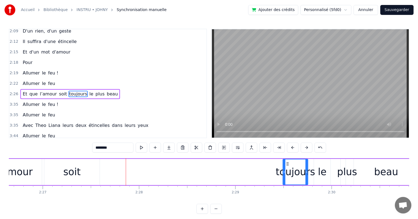
drag, startPoint x: 107, startPoint y: 163, endPoint x: 286, endPoint y: 169, distance: 179.6
click at [287, 169] on div "toujours" at bounding box center [295, 171] width 25 height 25
click at [284, 163] on div at bounding box center [284, 171] width 2 height 25
drag, startPoint x: 284, startPoint y: 163, endPoint x: 289, endPoint y: 164, distance: 4.4
click at [289, 164] on div at bounding box center [288, 171] width 2 height 25
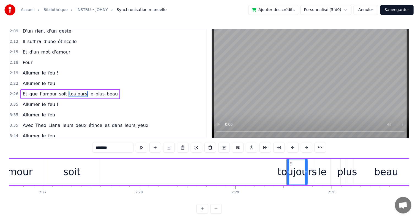
click at [73, 172] on div "soit" at bounding box center [71, 171] width 17 height 15
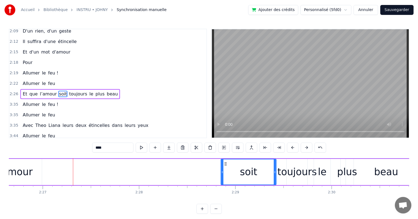
drag, startPoint x: 48, startPoint y: 164, endPoint x: 224, endPoint y: 176, distance: 176.1
click at [225, 170] on div "soit" at bounding box center [248, 171] width 55 height 25
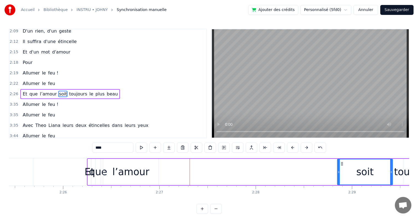
scroll to position [0, 13987]
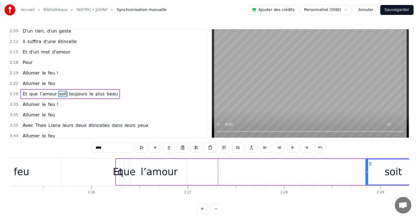
click at [152, 171] on div "l’amour" at bounding box center [159, 171] width 37 height 15
type input "*******"
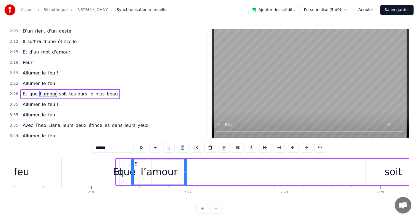
drag, startPoint x: 186, startPoint y: 174, endPoint x: 191, endPoint y: 174, distance: 4.4
click at [191, 174] on div "Et que l’amour soit toujours le plus beau" at bounding box center [343, 171] width 457 height 27
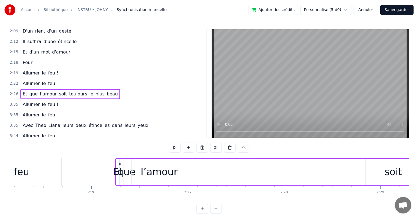
click at [175, 173] on div "l’amour" at bounding box center [159, 172] width 55 height 26
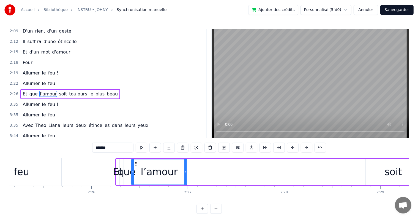
click at [187, 174] on div "l’amour" at bounding box center [159, 172] width 56 height 26
drag, startPoint x: 185, startPoint y: 173, endPoint x: 200, endPoint y: 172, distance: 15.4
click at [200, 172] on icon at bounding box center [201, 172] width 2 height 4
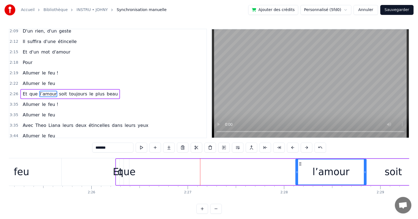
drag, startPoint x: 136, startPoint y: 163, endPoint x: 228, endPoint y: 173, distance: 92.2
click at [300, 166] on div "l’amour" at bounding box center [331, 171] width 70 height 25
click at [128, 171] on div "que" at bounding box center [127, 171] width 18 height 15
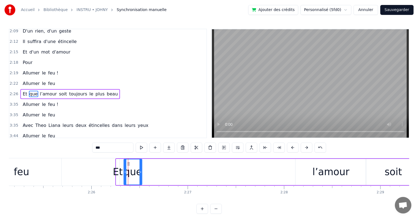
drag, startPoint x: 128, startPoint y: 173, endPoint x: 141, endPoint y: 173, distance: 13.0
click at [141, 173] on icon at bounding box center [141, 172] width 2 height 4
drag, startPoint x: 128, startPoint y: 164, endPoint x: 250, endPoint y: 166, distance: 121.7
click at [250, 166] on div "que" at bounding box center [255, 171] width 18 height 25
click at [117, 170] on div "Et" at bounding box center [118, 171] width 10 height 15
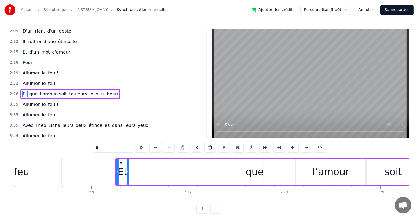
drag, startPoint x: 117, startPoint y: 173, endPoint x: 128, endPoint y: 175, distance: 10.6
click at [128, 175] on div at bounding box center [128, 171] width 2 height 25
drag, startPoint x: 121, startPoint y: 164, endPoint x: 132, endPoint y: 163, distance: 11.9
click at [132, 163] on icon at bounding box center [133, 163] width 4 height 4
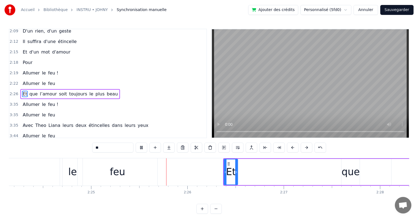
scroll to position [0, 13967]
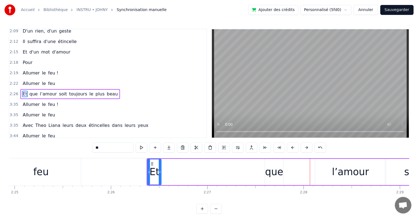
click at [269, 173] on div "que" at bounding box center [274, 171] width 18 height 15
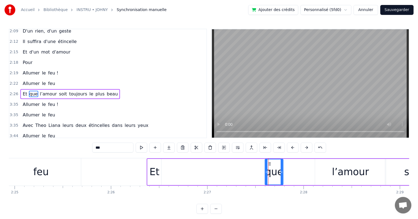
click at [266, 172] on circle at bounding box center [266, 172] width 0 height 0
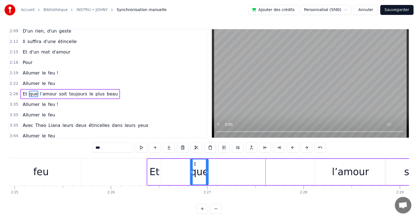
drag, startPoint x: 269, startPoint y: 163, endPoint x: 194, endPoint y: 166, distance: 75.0
click at [194, 166] on div "que" at bounding box center [200, 171] width 18 height 25
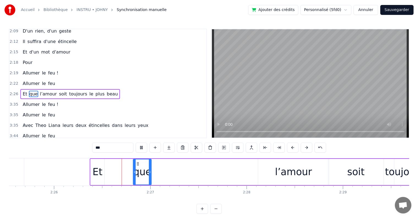
scroll to position [0, 14043]
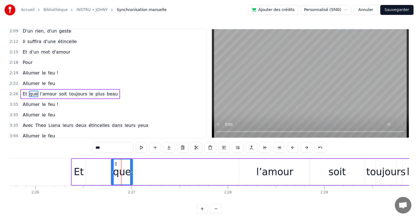
drag, startPoint x: 116, startPoint y: 170, endPoint x: 112, endPoint y: 170, distance: 3.3
click at [112, 170] on icon at bounding box center [113, 172] width 2 height 4
click at [110, 163] on icon at bounding box center [111, 163] width 4 height 4
click at [280, 168] on div "l’amour" at bounding box center [274, 171] width 37 height 15
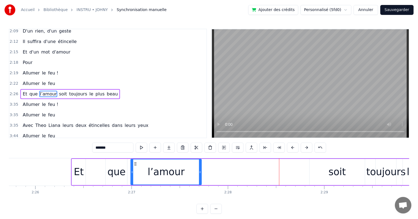
drag, startPoint x: 244, startPoint y: 163, endPoint x: 136, endPoint y: 167, distance: 108.8
click at [136, 167] on div "l’amour" at bounding box center [166, 171] width 70 height 25
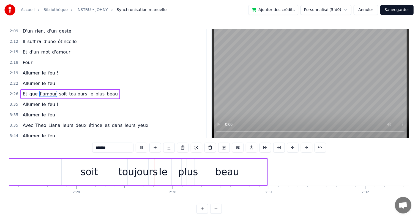
scroll to position [0, 14363]
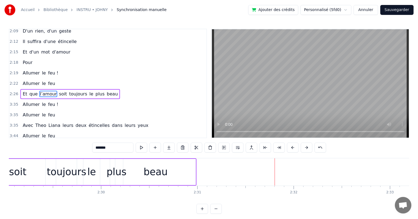
click at [182, 175] on div "beau" at bounding box center [155, 172] width 80 height 26
type input "****"
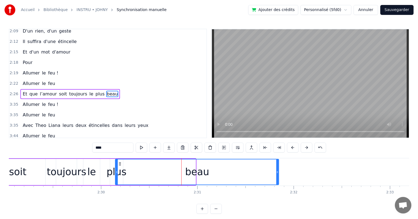
drag, startPoint x: 194, startPoint y: 173, endPoint x: 278, endPoint y: 173, distance: 83.7
click at [278, 173] on icon at bounding box center [277, 172] width 2 height 4
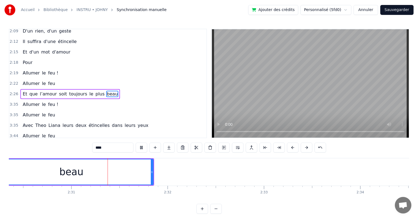
scroll to position [0, 14494]
click at [66, 99] on div "3:35 Allumer le feu !" at bounding box center [107, 104] width 197 height 10
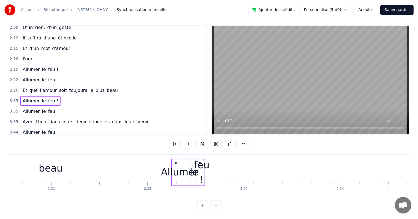
scroll to position [8, 0]
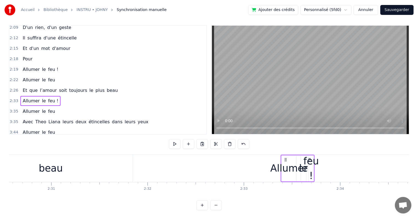
click at [301, 161] on div "le" at bounding box center [303, 168] width 9 height 15
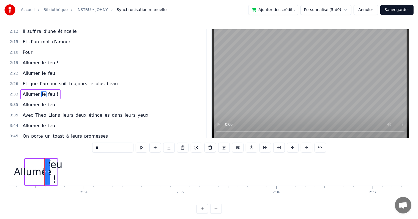
scroll to position [0, 14681]
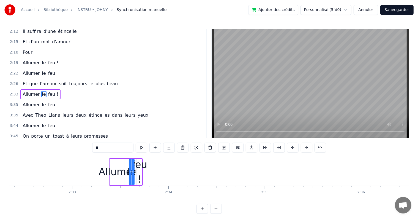
click at [142, 164] on div "feu !" at bounding box center [139, 171] width 15 height 29
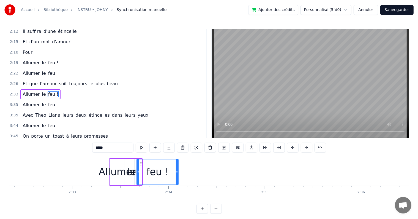
drag, startPoint x: 141, startPoint y: 169, endPoint x: 145, endPoint y: 169, distance: 3.9
click at [178, 169] on div at bounding box center [177, 171] width 2 height 25
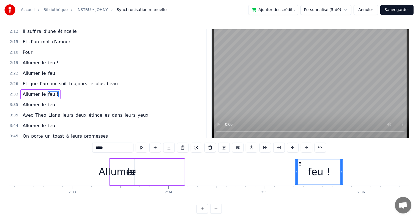
drag, startPoint x: 141, startPoint y: 161, endPoint x: 300, endPoint y: 162, distance: 158.3
click at [300, 162] on icon at bounding box center [300, 163] width 4 height 4
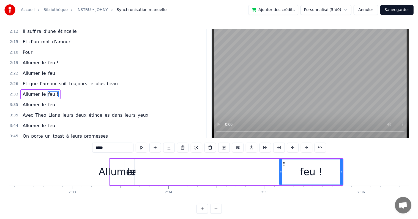
drag, startPoint x: 296, startPoint y: 173, endPoint x: 281, endPoint y: 174, distance: 15.2
click at [281, 174] on div at bounding box center [281, 171] width 2 height 25
click at [132, 169] on div "le" at bounding box center [131, 171] width 9 height 15
type input "**"
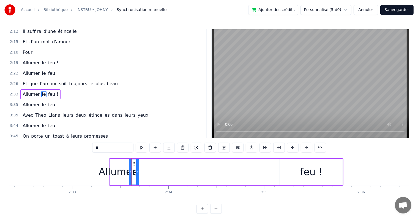
drag, startPoint x: 132, startPoint y: 172, endPoint x: 140, endPoint y: 173, distance: 7.8
click at [138, 173] on icon at bounding box center [137, 172] width 2 height 4
drag, startPoint x: 137, startPoint y: 173, endPoint x: 162, endPoint y: 174, distance: 25.9
click at [162, 174] on div "Allumer le feu !" at bounding box center [226, 171] width 235 height 27
click at [137, 170] on div "le" at bounding box center [135, 171] width 9 height 15
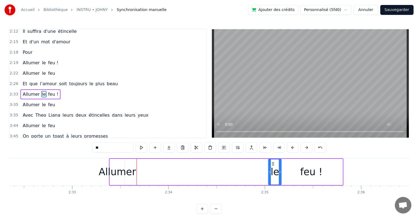
drag, startPoint x: 134, startPoint y: 164, endPoint x: 273, endPoint y: 162, distance: 139.3
click at [273, 162] on icon at bounding box center [273, 163] width 4 height 4
click at [121, 171] on div "Allumer" at bounding box center [117, 171] width 37 height 15
type input "*******"
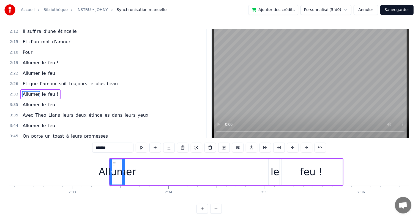
drag, startPoint x: 124, startPoint y: 173, endPoint x: 247, endPoint y: 172, distance: 122.8
click at [247, 172] on div "Allumer le feu !" at bounding box center [226, 171] width 235 height 27
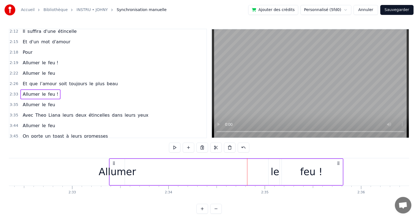
click at [119, 171] on div "Allumer" at bounding box center [117, 171] width 37 height 15
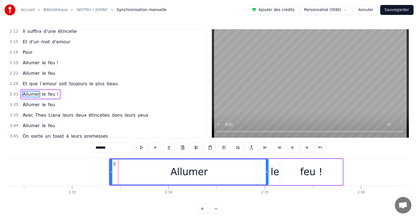
drag, startPoint x: 123, startPoint y: 173, endPoint x: 267, endPoint y: 170, distance: 143.8
click at [267, 170] on icon at bounding box center [267, 172] width 2 height 4
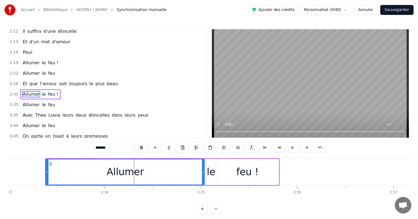
scroll to position [0, 14780]
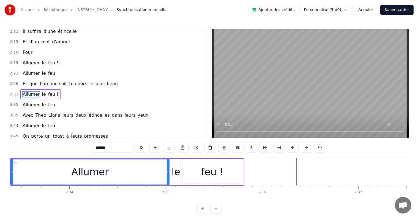
click at [53, 99] on div "3:35 Allumer le feu" at bounding box center [107, 104] width 197 height 10
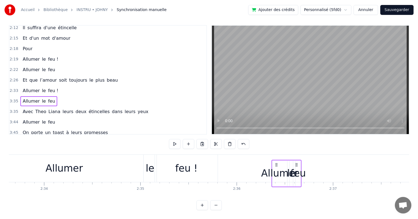
scroll to position [8, 0]
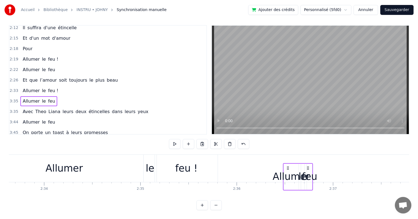
click at [309, 162] on div "feu" at bounding box center [309, 168] width 15 height 15
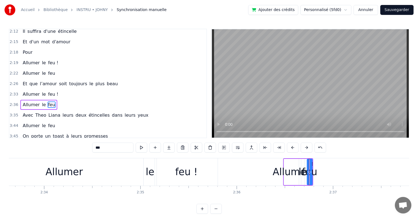
scroll to position [285, 0]
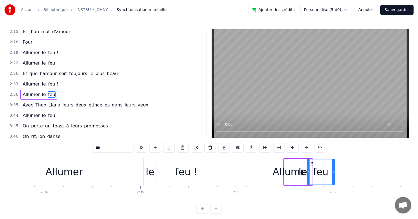
drag, startPoint x: 311, startPoint y: 164, endPoint x: 345, endPoint y: 165, distance: 34.7
click at [335, 164] on div at bounding box center [333, 171] width 2 height 25
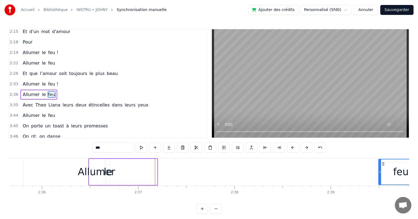
scroll to position [0, 15003]
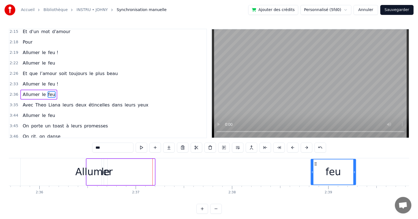
drag, startPoint x: 311, startPoint y: 163, endPoint x: 315, endPoint y: 170, distance: 7.7
click at [315, 170] on div "feu" at bounding box center [333, 171] width 44 height 25
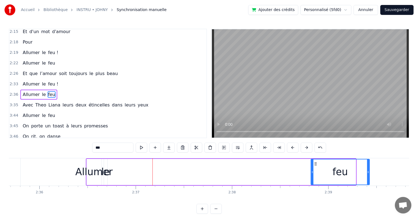
drag, startPoint x: 355, startPoint y: 171, endPoint x: 369, endPoint y: 175, distance: 14.6
click at [369, 175] on div at bounding box center [368, 171] width 2 height 25
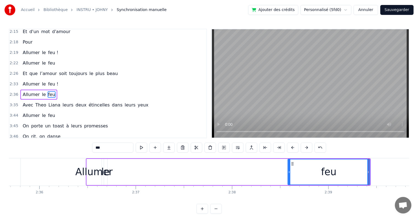
drag, startPoint x: 312, startPoint y: 172, endPoint x: 289, endPoint y: 172, distance: 23.1
click at [289, 172] on icon at bounding box center [289, 172] width 2 height 4
click at [104, 169] on div "le" at bounding box center [105, 171] width 9 height 15
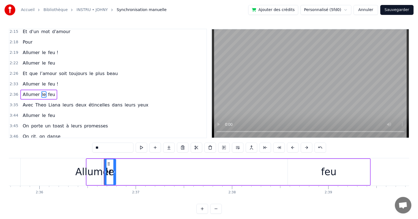
drag, startPoint x: 106, startPoint y: 172, endPoint x: 115, endPoint y: 171, distance: 9.1
click at [116, 171] on icon at bounding box center [114, 172] width 2 height 4
drag, startPoint x: 108, startPoint y: 163, endPoint x: 280, endPoint y: 169, distance: 172.2
click at [280, 169] on div "le" at bounding box center [282, 171] width 12 height 25
click at [83, 168] on div "Allumer" at bounding box center [93, 171] width 37 height 15
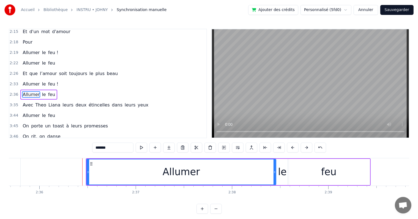
drag, startPoint x: 100, startPoint y: 170, endPoint x: 275, endPoint y: 172, distance: 174.6
click at [275, 172] on icon at bounding box center [275, 172] width 2 height 4
drag, startPoint x: 87, startPoint y: 171, endPoint x: 82, endPoint y: 171, distance: 5.0
click at [82, 171] on icon at bounding box center [83, 172] width 2 height 4
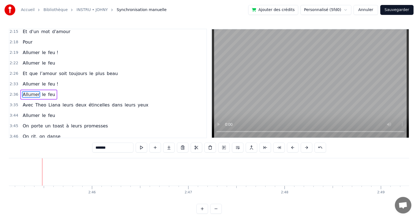
scroll to position [0, 15919]
click at [30, 102] on span "Avec" at bounding box center [28, 105] width 12 height 6
type input "****"
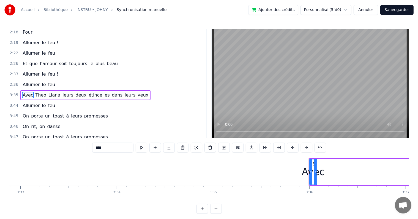
scroll to position [0, 20787]
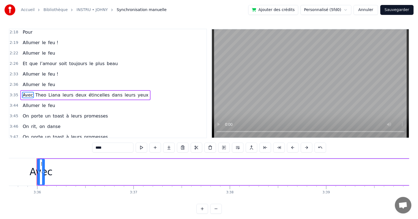
drag, startPoint x: 113, startPoint y: 150, endPoint x: 94, endPoint y: 149, distance: 19.8
click at [94, 150] on input "****" at bounding box center [112, 147] width 41 height 10
click at [59, 149] on div "0:16 [PERSON_NAME] militaire, 0:20 Toujours prêt à braver la guerre, 0:23 Fan d…" at bounding box center [209, 121] width 401 height 185
click at [138, 90] on div "3:35 [PERSON_NAME] leurs deux étincelles dans leurs yeux" at bounding box center [107, 95] width 197 height 10
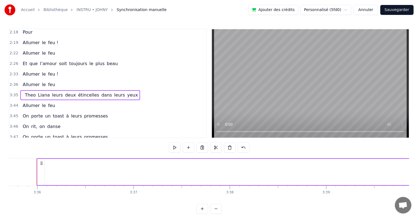
click at [37, 92] on span "Liana" at bounding box center [43, 95] width 13 height 6
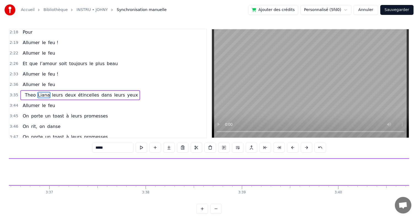
click at [24, 92] on span "Theo" at bounding box center [30, 95] width 12 height 6
type input "****"
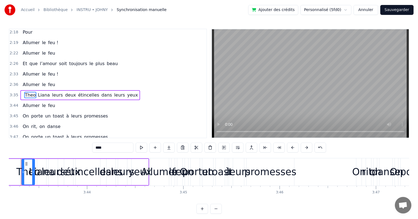
click at [22, 92] on span at bounding box center [22, 95] width 1 height 6
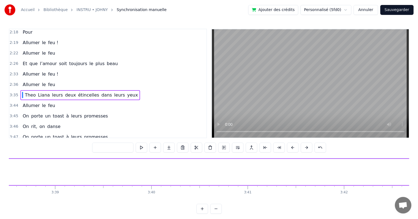
click at [20, 90] on div "[PERSON_NAME] leurs deux étincelles dans leurs yeux" at bounding box center [80, 95] width 120 height 10
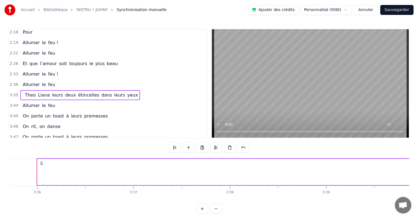
click at [22, 90] on div "[PERSON_NAME] leurs deux étincelles dans leurs yeux" at bounding box center [80, 95] width 120 height 10
click at [22, 92] on span at bounding box center [22, 95] width 1 height 7
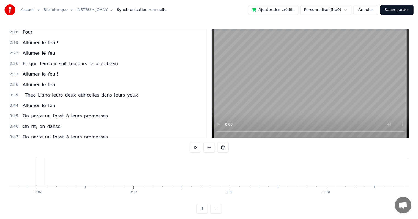
click at [21, 90] on div "[PERSON_NAME] leurs deux étincelles dans leurs yeux" at bounding box center [80, 95] width 120 height 10
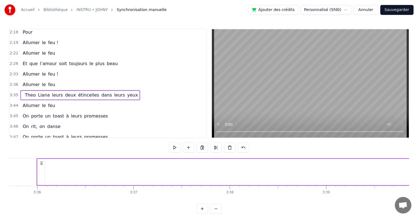
click at [20, 90] on div "[PERSON_NAME] leurs deux étincelles dans leurs yeux" at bounding box center [80, 95] width 120 height 10
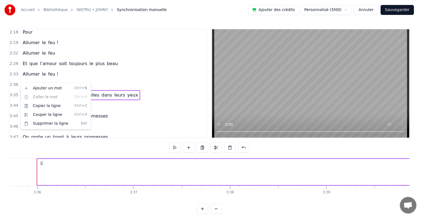
click at [142, 91] on html "Accueil Bibliothèque INSTRU • JOHNY Synchronisation manuelle Ajouter des crédit…" at bounding box center [211, 111] width 423 height 222
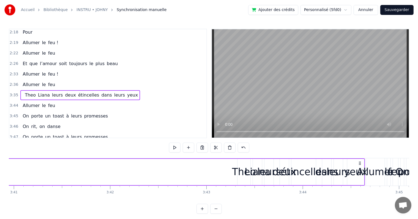
scroll to position [0, 21278]
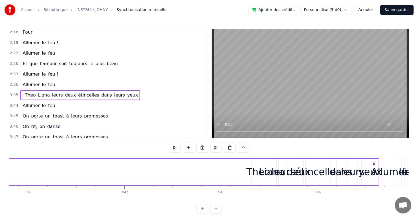
click at [250, 172] on div "Theo" at bounding box center [258, 171] width 24 height 15
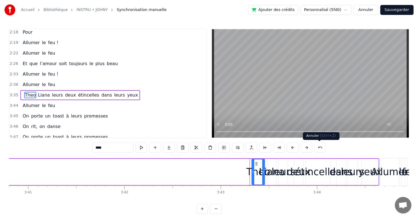
click at [320, 147] on button at bounding box center [321, 147] width 12 height 10
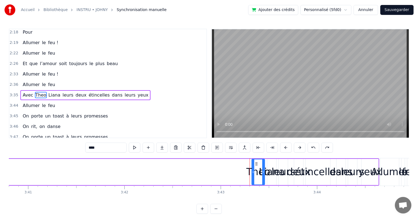
click at [24, 92] on span "Avec" at bounding box center [28, 95] width 12 height 6
type input "****"
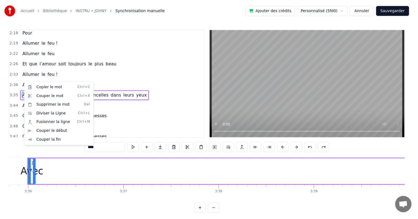
scroll to position [0, 20787]
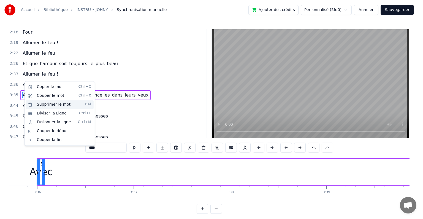
click at [55, 104] on div "Supprimer le mot Del" at bounding box center [60, 104] width 68 height 9
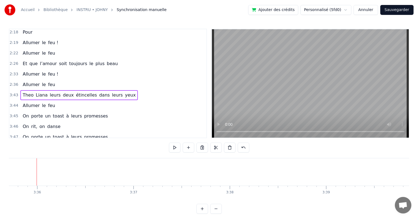
click at [93, 90] on div "[PERSON_NAME] leurs deux étincelles dans leurs yeux" at bounding box center [79, 95] width 118 height 10
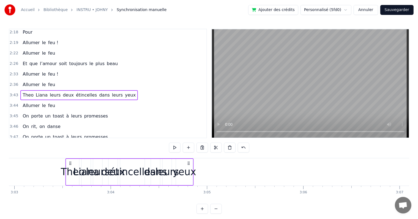
scroll to position [0, 0]
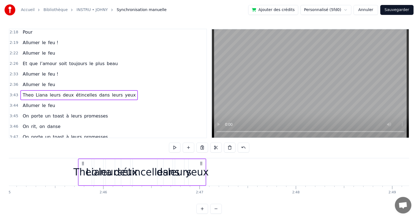
drag, startPoint x: 41, startPoint y: 162, endPoint x: 69, endPoint y: 174, distance: 30.7
click at [78, 174] on div "[PERSON_NAME] leurs deux étincelles dans leurs yeux" at bounding box center [142, 171] width 128 height 27
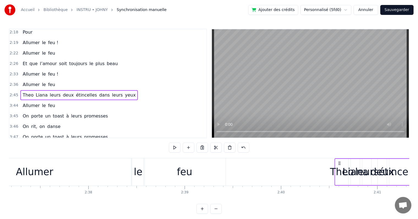
scroll to position [0, 15146]
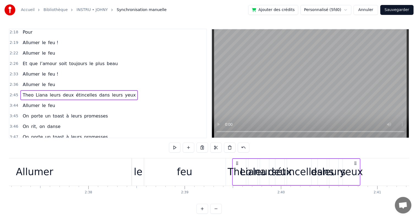
drag, startPoint x: 69, startPoint y: 161, endPoint x: 237, endPoint y: 167, distance: 168.6
click at [237, 167] on div "[PERSON_NAME] leurs deux étincelles dans leurs yeux" at bounding box center [296, 171] width 128 height 27
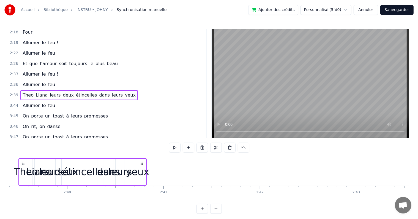
scroll to position [0, 15318]
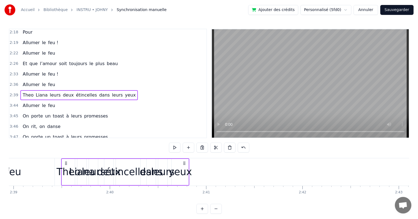
click at [183, 175] on div "yeux" at bounding box center [180, 171] width 23 height 15
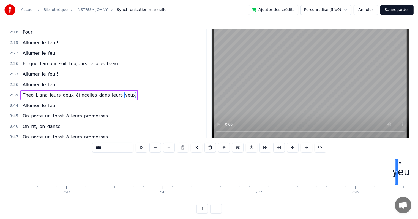
scroll to position [0, 15581]
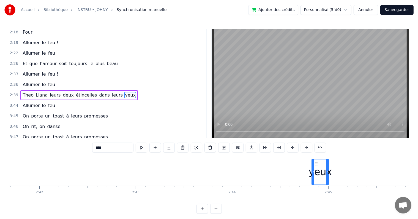
drag, startPoint x: 176, startPoint y: 164, endPoint x: 317, endPoint y: 169, distance: 141.6
click at [317, 169] on div "yeux" at bounding box center [321, 171] width 16 height 25
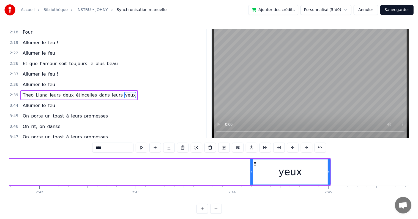
drag, startPoint x: 314, startPoint y: 172, endPoint x: 251, endPoint y: 171, distance: 63.1
click at [251, 171] on icon at bounding box center [252, 172] width 2 height 4
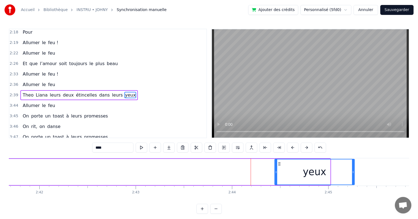
drag, startPoint x: 254, startPoint y: 163, endPoint x: 274, endPoint y: 165, distance: 19.9
click at [279, 162] on icon at bounding box center [280, 163] width 4 height 4
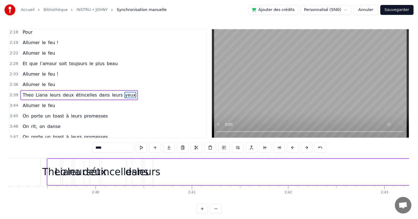
scroll to position [0, 15261]
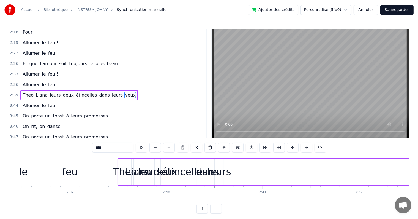
click at [227, 171] on div "leurs" at bounding box center [220, 171] width 24 height 15
click at [112, 92] on span "leurs" at bounding box center [118, 95] width 12 height 6
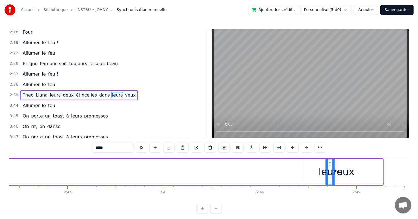
scroll to position [0, 15556]
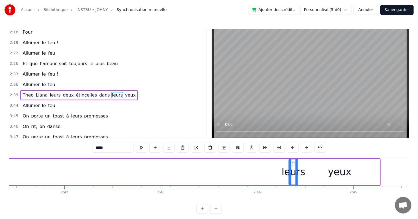
drag, startPoint x: 219, startPoint y: 163, endPoint x: 293, endPoint y: 167, distance: 74.2
click at [293, 167] on div "leurs" at bounding box center [293, 171] width 9 height 25
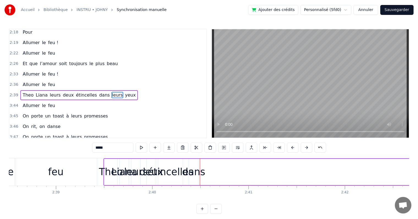
scroll to position [0, 15247]
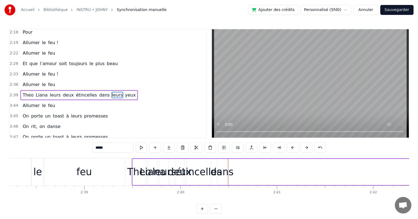
click at [99, 92] on span "dans" at bounding box center [105, 95] width 12 height 6
drag, startPoint x: 225, startPoint y: 168, endPoint x: 235, endPoint y: 170, distance: 10.1
click at [235, 170] on div at bounding box center [235, 171] width 2 height 25
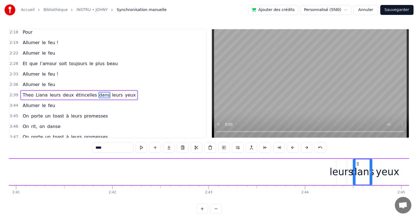
scroll to position [0, 15511]
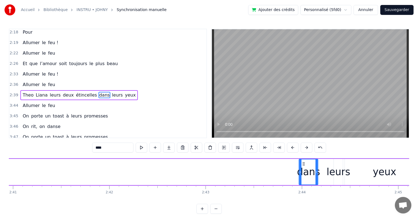
drag, startPoint x: 221, startPoint y: 162, endPoint x: 305, endPoint y: 174, distance: 84.3
click at [305, 174] on div "dans" at bounding box center [309, 171] width 18 height 25
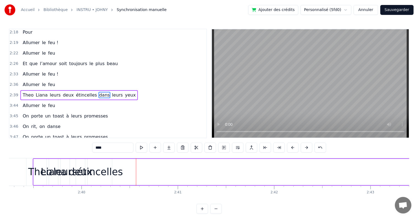
scroll to position [0, 15318]
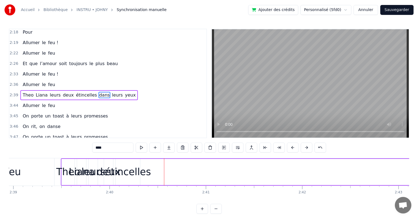
click at [141, 174] on div "étincelles" at bounding box center [128, 171] width 46 height 15
click at [144, 175] on div "étincelles" at bounding box center [128, 171] width 46 height 15
click at [79, 92] on span "étincelles" at bounding box center [86, 95] width 22 height 6
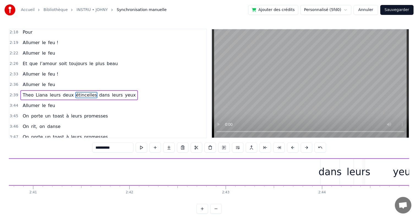
scroll to position [0, 15524]
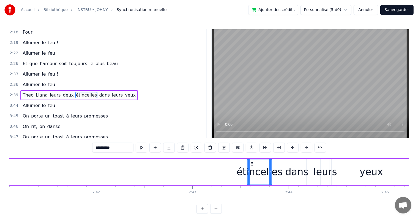
drag, startPoint x: 119, startPoint y: 163, endPoint x: 251, endPoint y: 167, distance: 131.9
click at [251, 167] on div "étincelles" at bounding box center [260, 171] width 24 height 25
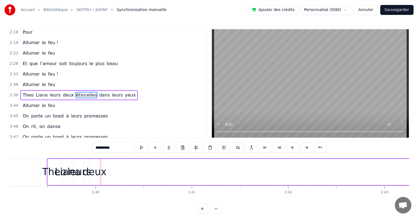
scroll to position [0, 15261]
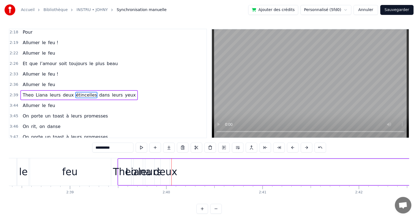
click at [62, 92] on span "deux" at bounding box center [68, 95] width 12 height 6
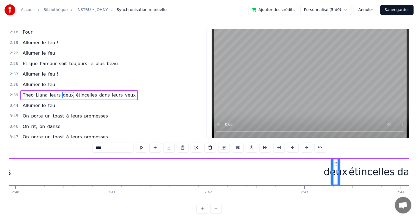
scroll to position [0, 15413]
drag, startPoint x: 165, startPoint y: 162, endPoint x: 322, endPoint y: 171, distance: 157.5
click at [328, 169] on div "deux" at bounding box center [328, 171] width 9 height 25
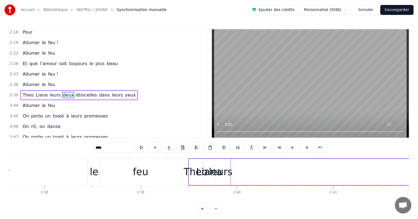
scroll to position [0, 15105]
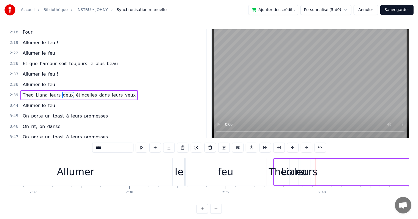
click at [49, 92] on span "leurs" at bounding box center [55, 95] width 12 height 6
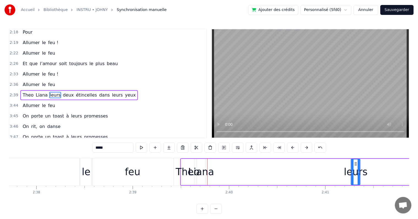
scroll to position [0, 15202]
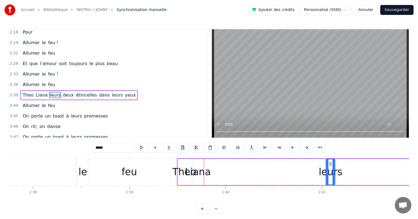
drag, startPoint x: 305, startPoint y: 163, endPoint x: 330, endPoint y: 164, distance: 25.1
click at [330, 164] on icon at bounding box center [331, 163] width 4 height 4
click at [181, 170] on div "Theo" at bounding box center [185, 171] width 24 height 15
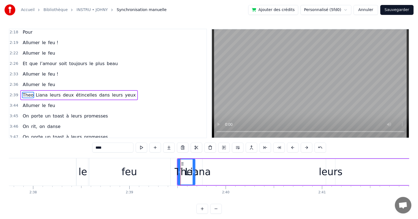
drag, startPoint x: 189, startPoint y: 175, endPoint x: 193, endPoint y: 174, distance: 4.4
click at [194, 175] on div at bounding box center [194, 171] width 2 height 25
click at [38, 92] on span "Liana" at bounding box center [41, 95] width 13 height 6
type input "*****"
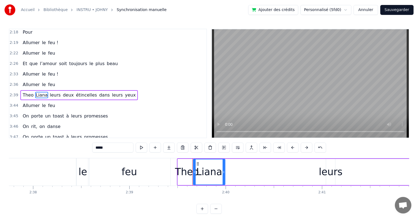
drag, startPoint x: 200, startPoint y: 164, endPoint x: 223, endPoint y: 172, distance: 24.2
click at [223, 172] on div at bounding box center [224, 171] width 2 height 25
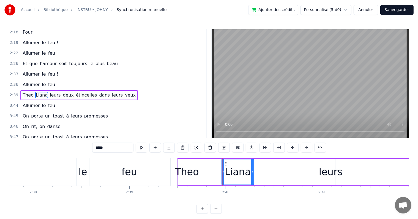
drag, startPoint x: 199, startPoint y: 163, endPoint x: 226, endPoint y: 171, distance: 27.7
click at [226, 171] on div "Liana" at bounding box center [237, 171] width 31 height 25
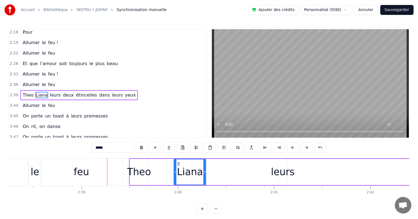
scroll to position [0, 15254]
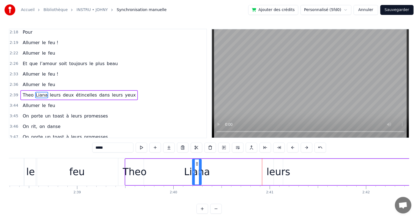
drag, startPoint x: 170, startPoint y: 171, endPoint x: 195, endPoint y: 173, distance: 24.9
click at [193, 173] on icon at bounding box center [194, 172] width 2 height 4
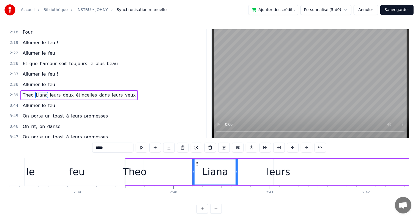
drag, startPoint x: 200, startPoint y: 173, endPoint x: 232, endPoint y: 170, distance: 31.5
click at [238, 172] on icon at bounding box center [237, 172] width 2 height 4
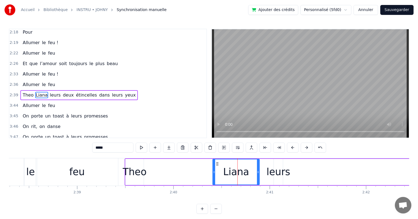
drag, startPoint x: 201, startPoint y: 162, endPoint x: 216, endPoint y: 162, distance: 15.7
click at [216, 162] on icon at bounding box center [218, 163] width 4 height 4
click at [168, 168] on div "[PERSON_NAME] leurs deux étincelles dans leurs yeux" at bounding box center [404, 171] width 558 height 27
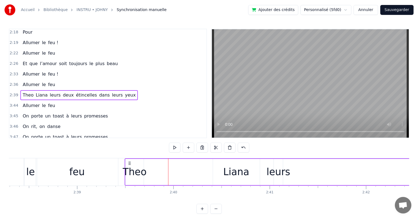
click at [145, 164] on div "[PERSON_NAME] leurs deux étincelles dans leurs yeux" at bounding box center [404, 171] width 558 height 27
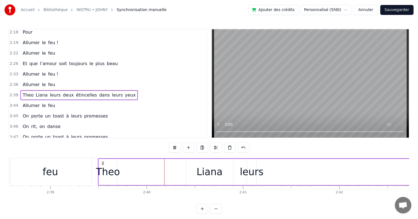
scroll to position [0, 15354]
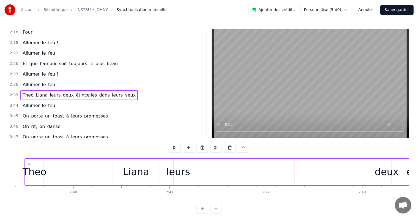
click at [27, 170] on div "Theo" at bounding box center [35, 171] width 24 height 15
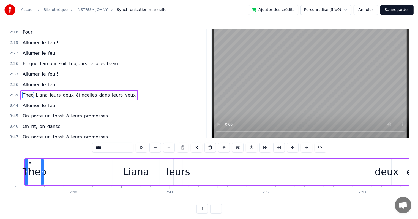
scroll to position [0, 15344]
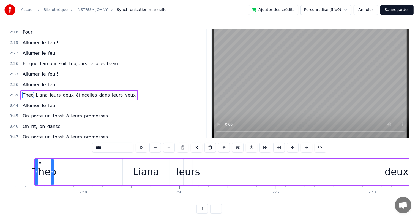
click at [97, 146] on input "****" at bounding box center [112, 147] width 41 height 10
type input "*"
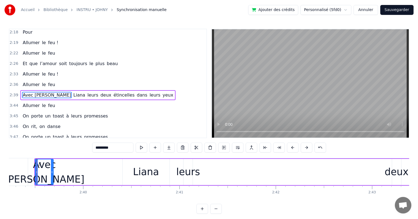
type input "*********"
click at [153, 132] on div "3:47 On porte un toast à leurs promesses" at bounding box center [107, 137] width 197 height 10
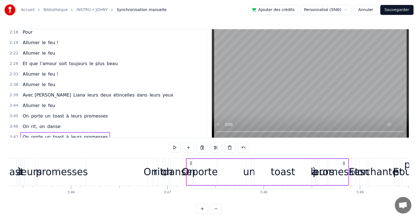
scroll to position [0, 21391]
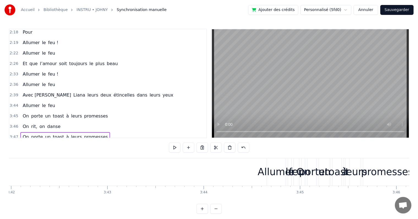
click at [29, 92] on span "Avec [PERSON_NAME]" at bounding box center [47, 95] width 50 height 6
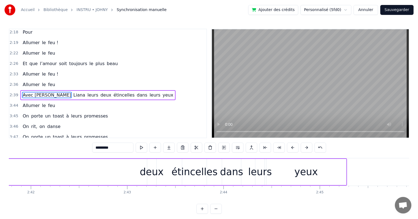
scroll to position [0, 15342]
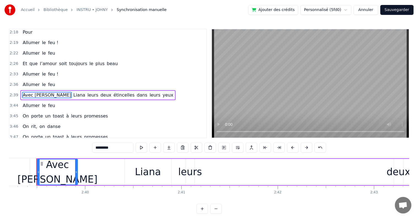
drag, startPoint x: 54, startPoint y: 171, endPoint x: 76, endPoint y: 170, distance: 22.4
click at [76, 170] on icon at bounding box center [76, 172] width 2 height 4
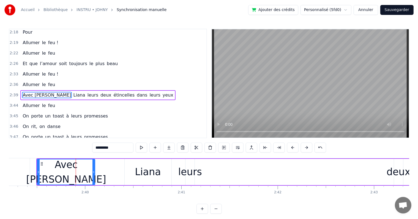
drag, startPoint x: 77, startPoint y: 171, endPoint x: 95, endPoint y: 171, distance: 17.9
click at [95, 171] on icon at bounding box center [94, 172] width 2 height 4
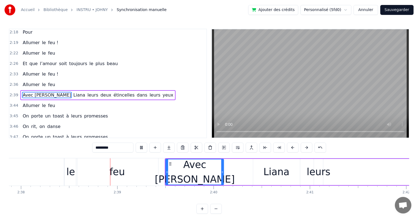
scroll to position [0, 15217]
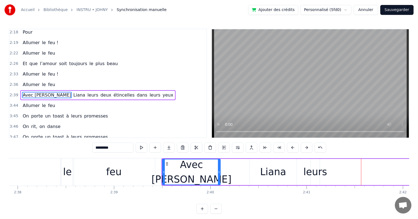
click at [276, 170] on div "Liana" at bounding box center [273, 171] width 26 height 15
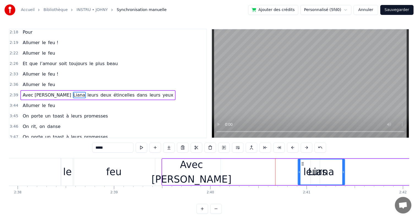
drag, startPoint x: 255, startPoint y: 162, endPoint x: 303, endPoint y: 164, distance: 48.2
click at [303, 164] on icon at bounding box center [303, 163] width 4 height 4
click at [87, 92] on span "leurs" at bounding box center [93, 95] width 12 height 6
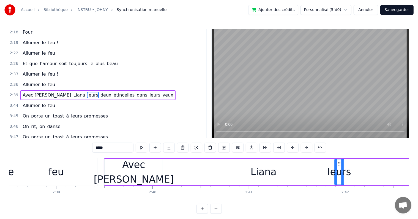
drag, startPoint x: 315, startPoint y: 163, endPoint x: 345, endPoint y: 166, distance: 30.2
click at [344, 166] on div "leurs" at bounding box center [339, 171] width 9 height 25
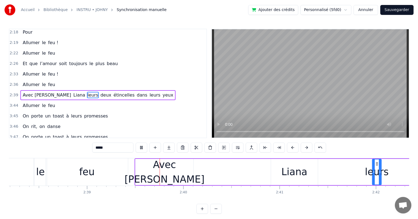
scroll to position [0, 15310]
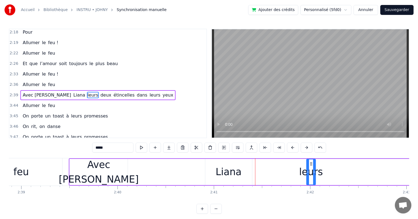
click at [126, 166] on div "Avec [PERSON_NAME]" at bounding box center [99, 172] width 58 height 26
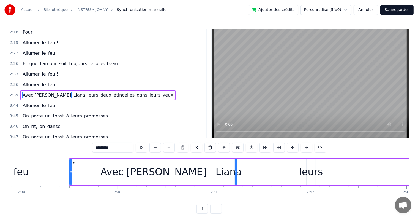
drag, startPoint x: 126, startPoint y: 170, endPoint x: 237, endPoint y: 162, distance: 111.0
click at [237, 162] on div at bounding box center [236, 171] width 2 height 25
click at [73, 92] on span "Liana" at bounding box center [79, 95] width 13 height 6
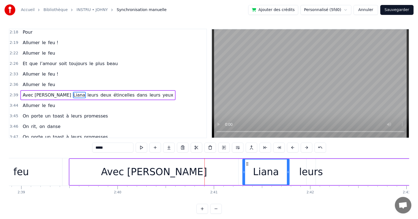
drag, startPoint x: 219, startPoint y: 163, endPoint x: 231, endPoint y: 167, distance: 13.1
click at [245, 162] on icon at bounding box center [247, 163] width 4 height 4
click at [184, 169] on div "Avec [PERSON_NAME]" at bounding box center [154, 172] width 169 height 26
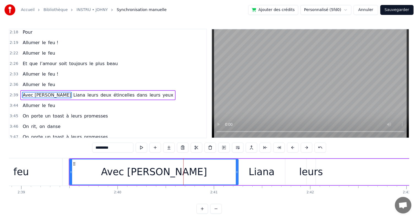
click at [260, 162] on div "Liana" at bounding box center [261, 172] width 47 height 26
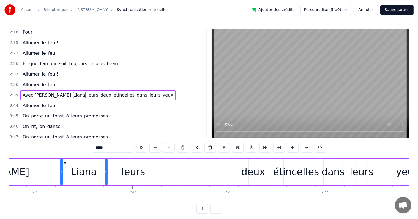
scroll to position [0, 15516]
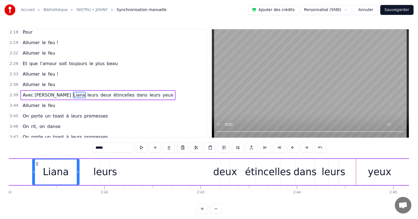
click at [223, 173] on div "deux" at bounding box center [225, 171] width 24 height 15
type input "****"
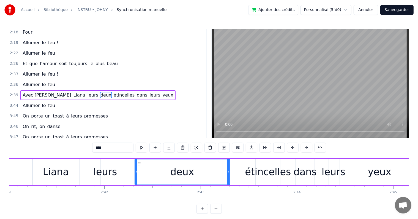
drag, startPoint x: 221, startPoint y: 164, endPoint x: 135, endPoint y: 169, distance: 86.1
click at [135, 169] on div at bounding box center [136, 171] width 2 height 25
click at [118, 167] on div "Avec [PERSON_NAME] leurs deux étincelles dans leurs yeux" at bounding box center [142, 171] width 558 height 27
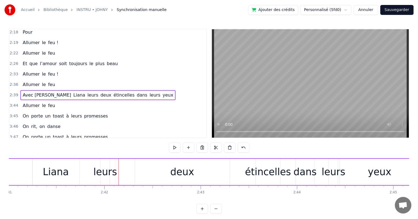
click at [102, 170] on div "leurs" at bounding box center [105, 171] width 24 height 15
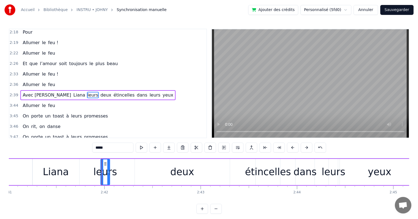
click at [136, 169] on div "deux" at bounding box center [182, 172] width 95 height 26
type input "****"
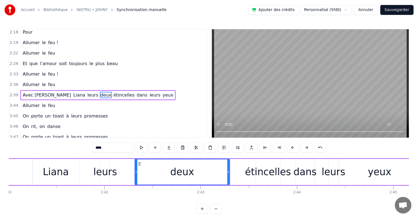
click at [247, 172] on div "Avec [PERSON_NAME] leurs deux étincelles dans leurs yeux" at bounding box center [142, 171] width 558 height 27
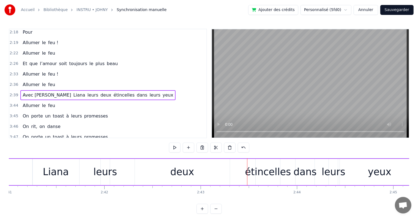
click at [261, 171] on div "étincelles" at bounding box center [268, 171] width 46 height 15
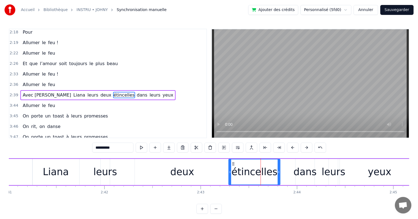
drag, startPoint x: 256, startPoint y: 174, endPoint x: 229, endPoint y: 172, distance: 27.1
click at [229, 172] on div at bounding box center [230, 171] width 2 height 25
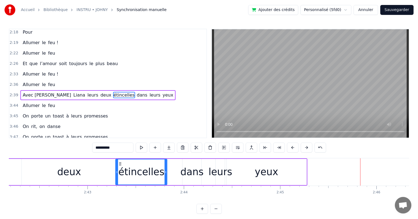
scroll to position [0, 15573]
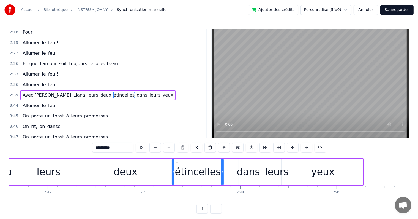
click at [153, 171] on div "deux" at bounding box center [125, 172] width 95 height 26
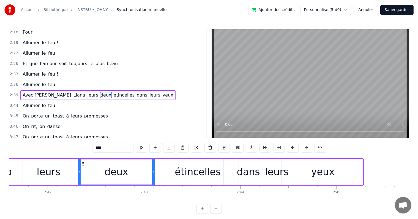
drag, startPoint x: 171, startPoint y: 172, endPoint x: 157, endPoint y: 173, distance: 14.1
click at [153, 170] on icon at bounding box center [153, 172] width 2 height 4
click at [185, 173] on div "étincelles" at bounding box center [198, 171] width 46 height 15
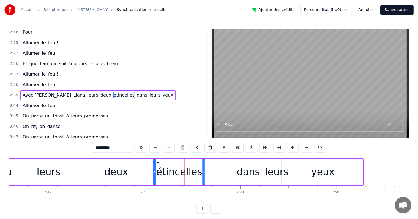
drag, startPoint x: 176, startPoint y: 162, endPoint x: 158, endPoint y: 159, distance: 18.5
click at [158, 159] on div "étincelles" at bounding box center [179, 172] width 52 height 26
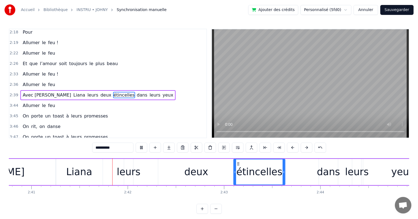
scroll to position [0, 15499]
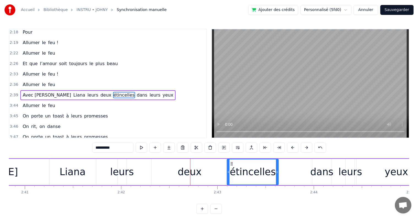
click at [181, 170] on div "deux" at bounding box center [190, 171] width 24 height 15
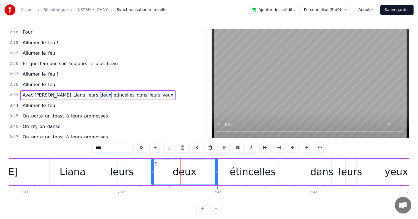
drag, startPoint x: 226, startPoint y: 169, endPoint x: 216, endPoint y: 169, distance: 9.9
click at [216, 169] on div at bounding box center [216, 171] width 2 height 25
drag, startPoint x: 156, startPoint y: 163, endPoint x: 162, endPoint y: 162, distance: 6.2
click at [162, 164] on icon at bounding box center [163, 163] width 4 height 4
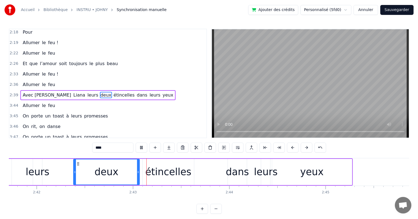
scroll to position [0, 15634]
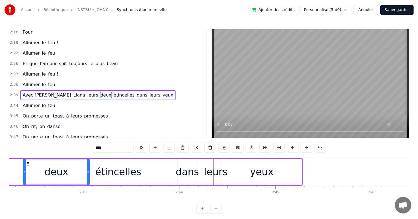
click at [98, 166] on div "étincelles" at bounding box center [118, 172] width 51 height 26
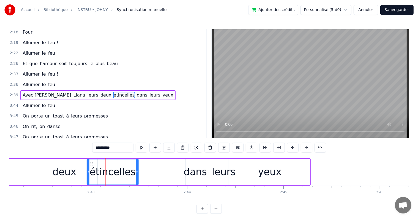
scroll to position [0, 15625]
drag, startPoint x: 96, startPoint y: 162, endPoint x: 95, endPoint y: 165, distance: 3.1
click at [95, 165] on div "étincelles" at bounding box center [117, 171] width 51 height 25
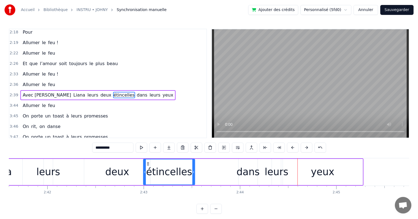
scroll to position [0, 15559]
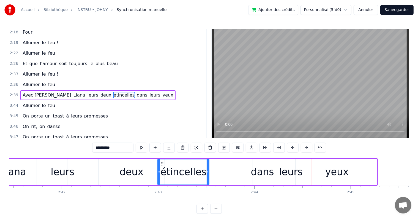
click at [138, 168] on div "deux" at bounding box center [132, 171] width 24 height 15
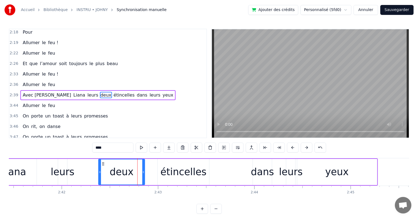
drag, startPoint x: 164, startPoint y: 173, endPoint x: 144, endPoint y: 171, distance: 19.9
click at [144, 171] on icon at bounding box center [143, 172] width 2 height 4
click at [180, 172] on div "étincelles" at bounding box center [184, 171] width 46 height 15
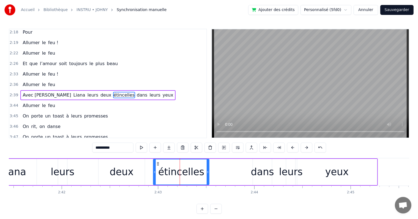
drag, startPoint x: 159, startPoint y: 171, endPoint x: 153, endPoint y: 171, distance: 5.8
click at [154, 171] on icon at bounding box center [155, 172] width 2 height 4
drag, startPoint x: 155, startPoint y: 163, endPoint x: 148, endPoint y: 162, distance: 7.4
click at [148, 162] on icon at bounding box center [147, 163] width 4 height 4
click at [259, 171] on div "dans" at bounding box center [262, 171] width 23 height 15
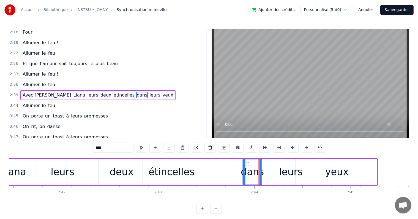
drag, startPoint x: 258, startPoint y: 162, endPoint x: 248, endPoint y: 162, distance: 9.9
click at [248, 162] on icon at bounding box center [248, 163] width 4 height 4
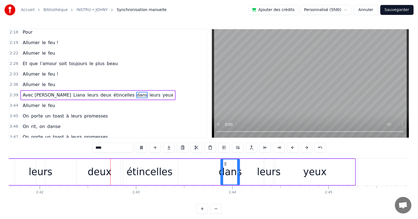
scroll to position [0, 15592]
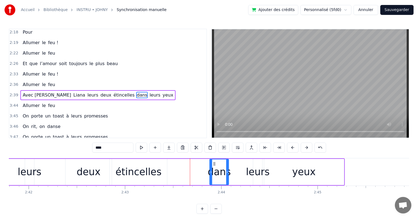
click at [131, 173] on div "étincelles" at bounding box center [139, 171] width 46 height 15
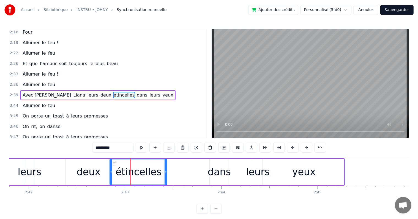
click at [102, 171] on div "deux" at bounding box center [89, 172] width 46 height 26
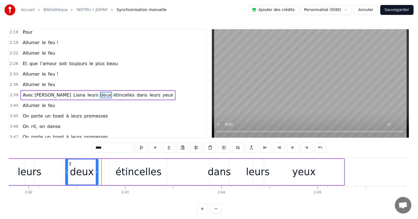
drag, startPoint x: 109, startPoint y: 172, endPoint x: 96, endPoint y: 173, distance: 13.5
click at [96, 173] on icon at bounding box center [97, 172] width 2 height 4
click at [119, 170] on div "étincelles" at bounding box center [139, 171] width 46 height 15
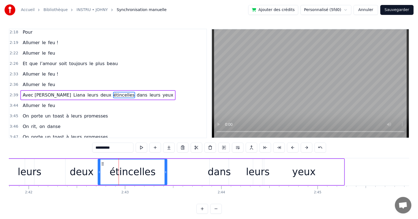
drag, startPoint x: 110, startPoint y: 173, endPoint x: 98, endPoint y: 173, distance: 11.8
click at [98, 173] on icon at bounding box center [99, 172] width 2 height 4
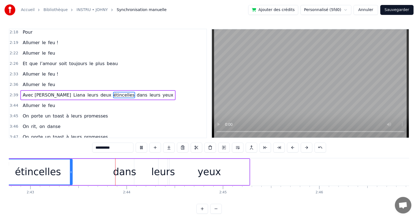
scroll to position [0, 15700]
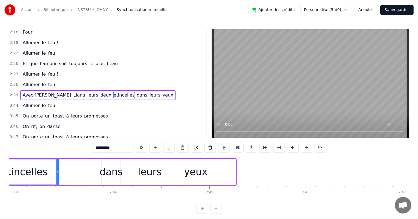
click at [111, 167] on div "dans" at bounding box center [111, 171] width 23 height 15
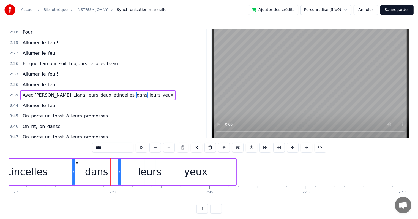
drag, startPoint x: 102, startPoint y: 172, endPoint x: 73, endPoint y: 171, distance: 29.2
click at [73, 171] on icon at bounding box center [74, 172] width 2 height 4
click at [141, 170] on div "leurs" at bounding box center [150, 171] width 24 height 15
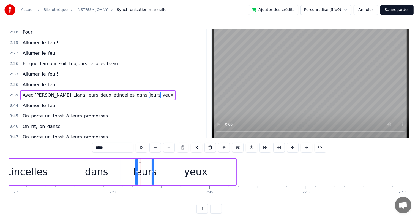
drag, startPoint x: 145, startPoint y: 172, endPoint x: 133, endPoint y: 171, distance: 12.4
click at [136, 171] on icon at bounding box center [137, 172] width 2 height 4
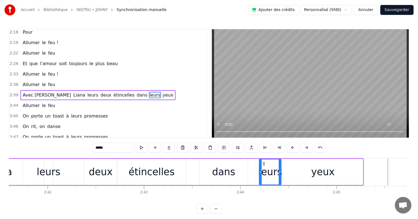
scroll to position [0, 15544]
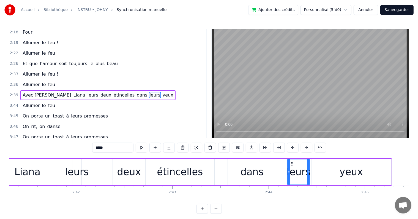
click at [251, 167] on div "dans" at bounding box center [252, 171] width 23 height 15
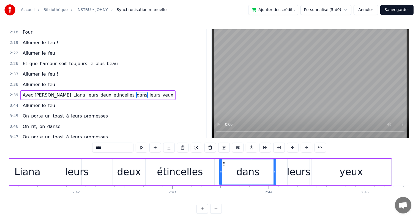
drag, startPoint x: 229, startPoint y: 175, endPoint x: 221, endPoint y: 174, distance: 8.3
click at [221, 174] on div at bounding box center [221, 171] width 2 height 25
click at [287, 170] on div "leurs" at bounding box center [298, 172] width 23 height 26
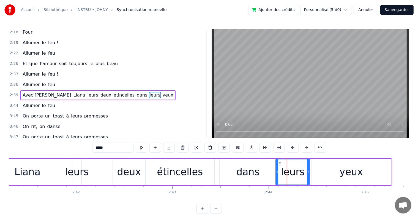
drag, startPoint x: 288, startPoint y: 172, endPoint x: 276, endPoint y: 171, distance: 11.9
click at [276, 171] on icon at bounding box center [277, 172] width 2 height 4
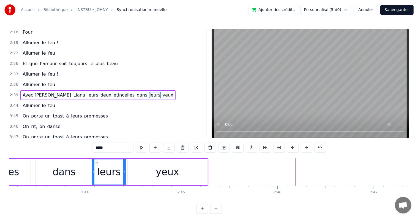
scroll to position [0, 15615]
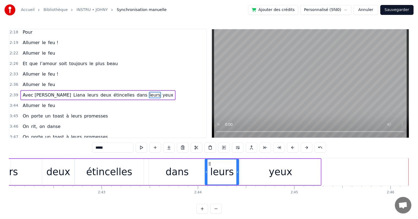
click at [260, 173] on div "yeux" at bounding box center [281, 172] width 80 height 26
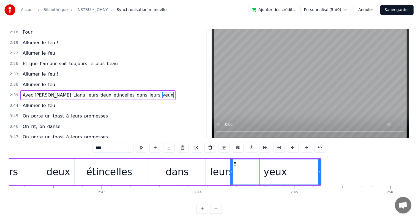
drag, startPoint x: 242, startPoint y: 175, endPoint x: 231, endPoint y: 173, distance: 11.1
click at [231, 173] on div at bounding box center [232, 171] width 2 height 25
click at [224, 173] on div "leurs" at bounding box center [222, 171] width 24 height 15
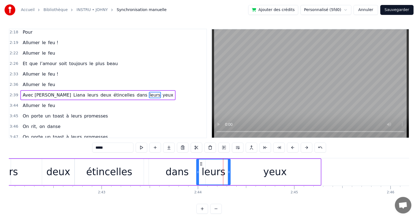
drag, startPoint x: 209, startPoint y: 164, endPoint x: 200, endPoint y: 164, distance: 8.3
click at [200, 164] on icon at bounding box center [201, 163] width 4 height 4
click at [257, 170] on div "yeux" at bounding box center [275, 172] width 91 height 26
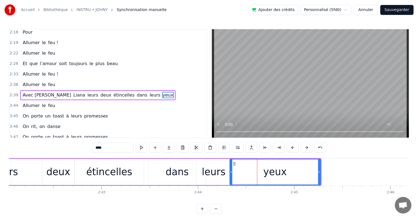
click at [222, 171] on div "leurs" at bounding box center [214, 171] width 24 height 15
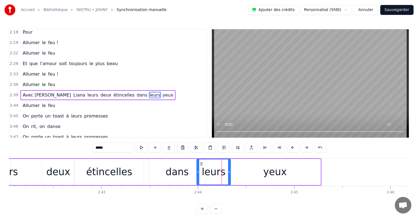
click at [183, 171] on div "dans" at bounding box center [177, 171] width 23 height 15
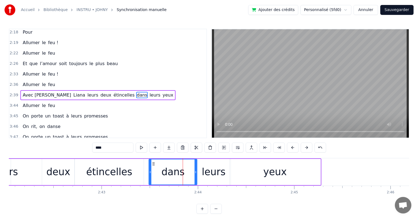
drag, startPoint x: 204, startPoint y: 173, endPoint x: 195, endPoint y: 173, distance: 8.3
click at [195, 173] on icon at bounding box center [196, 172] width 2 height 4
click at [214, 173] on div "leurs" at bounding box center [214, 171] width 24 height 15
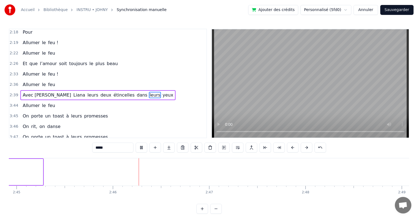
scroll to position [0, 15933]
click at [48, 102] on span "feu" at bounding box center [52, 105] width 8 height 6
type input "***"
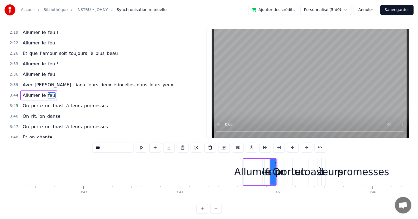
scroll to position [0, 21648]
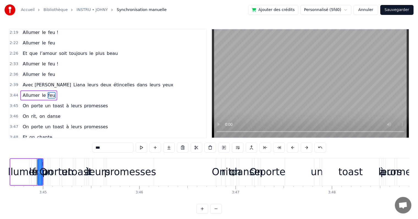
click at [41, 92] on span "le" at bounding box center [43, 95] width 5 height 7
click at [42, 90] on div "Allumer le feu" at bounding box center [38, 95] width 37 height 10
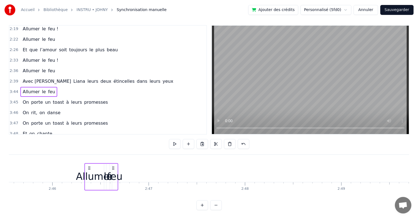
scroll to position [0, 15945]
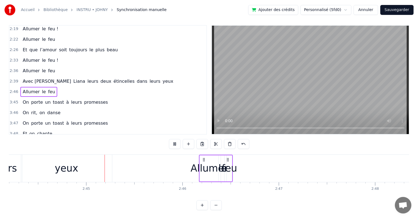
scroll to position [0, 15824]
click at [230, 161] on div "feu" at bounding box center [228, 168] width 15 height 15
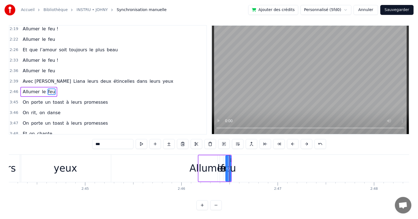
scroll to position [0, 0]
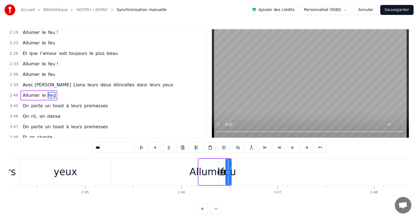
click at [231, 170] on div "feu" at bounding box center [228, 171] width 15 height 15
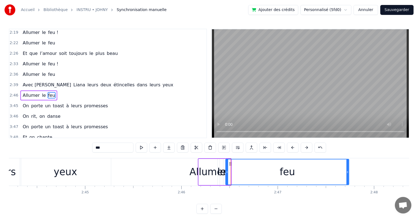
drag, startPoint x: 229, startPoint y: 167, endPoint x: 347, endPoint y: 164, distance: 118.2
click at [347, 164] on div at bounding box center [348, 171] width 2 height 25
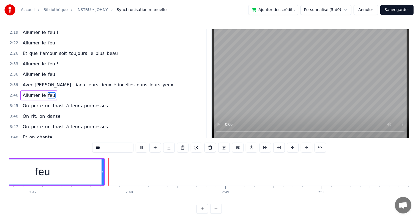
scroll to position [0, 16078]
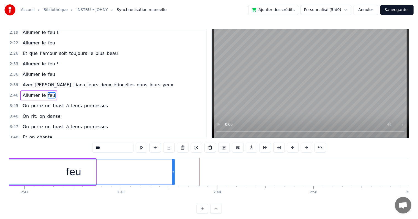
drag, startPoint x: 95, startPoint y: 170, endPoint x: 173, endPoint y: 162, distance: 79.1
click at [173, 162] on div at bounding box center [173, 171] width 2 height 25
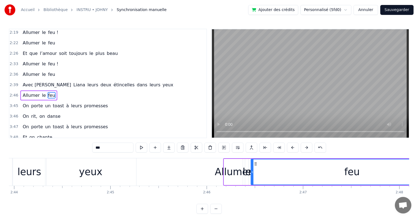
scroll to position [0, 15813]
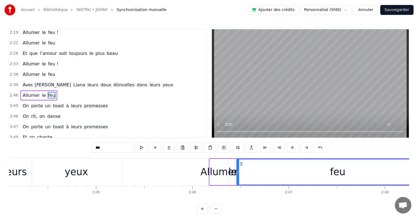
click at [225, 167] on div "Allumer" at bounding box center [219, 171] width 37 height 15
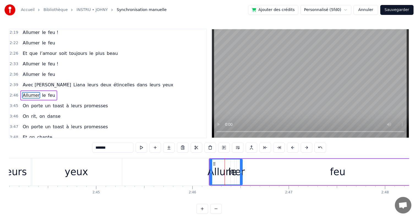
drag, startPoint x: 227, startPoint y: 169, endPoint x: 242, endPoint y: 169, distance: 14.9
click at [242, 169] on div at bounding box center [241, 171] width 2 height 25
click at [41, 92] on span "le" at bounding box center [43, 95] width 5 height 6
drag, startPoint x: 233, startPoint y: 172, endPoint x: 243, endPoint y: 173, distance: 10.2
click at [242, 173] on icon at bounding box center [241, 172] width 2 height 4
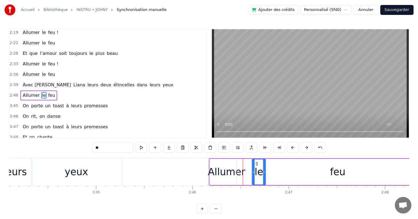
drag, startPoint x: 235, startPoint y: 163, endPoint x: 252, endPoint y: 164, distance: 17.6
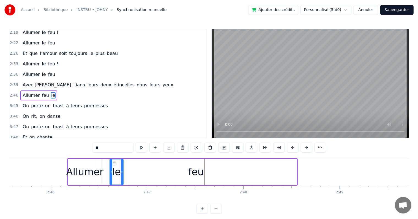
scroll to position [0, 15898]
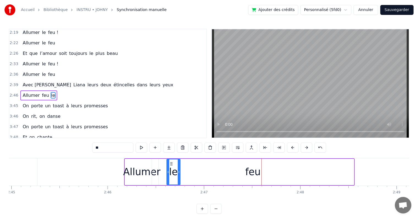
click at [170, 169] on div "le" at bounding box center [173, 171] width 9 height 15
click at [175, 167] on div "le" at bounding box center [173, 171] width 9 height 15
click at [178, 169] on div at bounding box center [179, 171] width 2 height 25
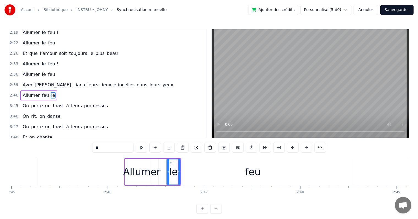
click at [229, 172] on div "feu" at bounding box center [253, 172] width 202 height 26
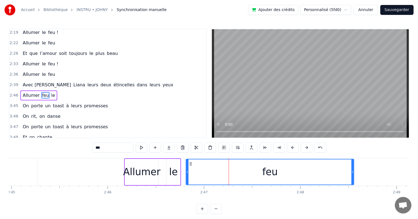
drag, startPoint x: 152, startPoint y: 172, endPoint x: 186, endPoint y: 171, distance: 34.2
click at [174, 170] on div "le" at bounding box center [173, 171] width 9 height 15
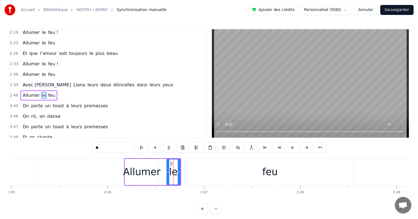
click at [212, 170] on div "feu" at bounding box center [270, 172] width 168 height 26
type input "***"
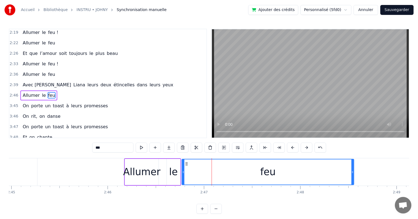
drag, startPoint x: 187, startPoint y: 172, endPoint x: 183, endPoint y: 172, distance: 4.1
click at [183, 172] on icon at bounding box center [183, 172] width 2 height 4
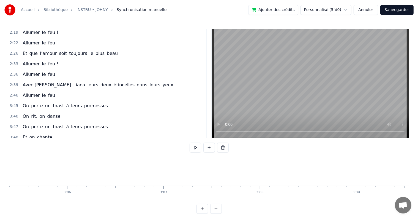
scroll to position [0, 17880]
click at [193, 146] on button at bounding box center [196, 147] width 12 height 10
click at [52, 90] on div "2:46 Allumer le feu" at bounding box center [107, 95] width 197 height 10
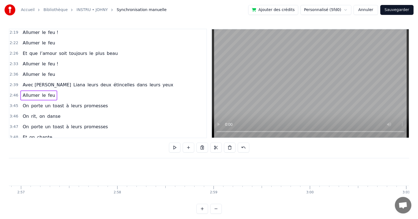
scroll to position [0, 17088]
click at [84, 102] on span "promesses" at bounding box center [96, 105] width 25 height 6
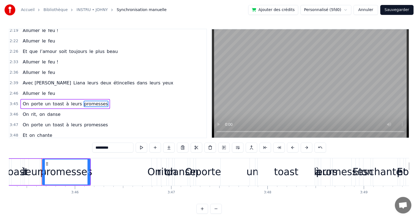
scroll to position [0, 21718]
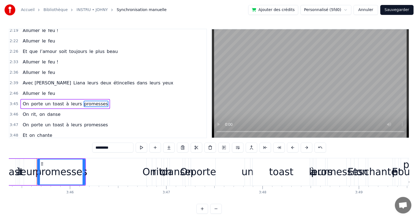
click at [97, 99] on div "On porte un toast à leurs promesses" at bounding box center [65, 104] width 90 height 10
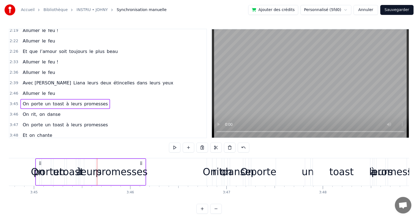
scroll to position [0, 21656]
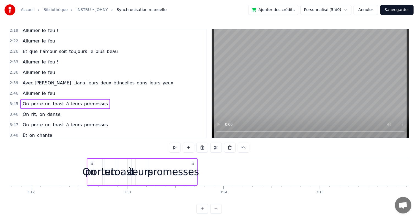
drag, startPoint x: 41, startPoint y: 163, endPoint x: 56, endPoint y: 172, distance: 18.1
click at [87, 172] on div "On porte un toast à leurs promesses" at bounding box center [142, 171] width 111 height 27
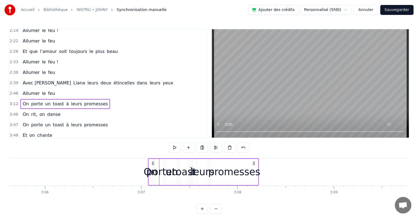
drag, startPoint x: 59, startPoint y: 164, endPoint x: 152, endPoint y: 169, distance: 92.9
click at [152, 169] on div "On porte un toast à leurs promesses" at bounding box center [203, 171] width 111 height 27
click at [232, 177] on div "promesses" at bounding box center [234, 171] width 52 height 15
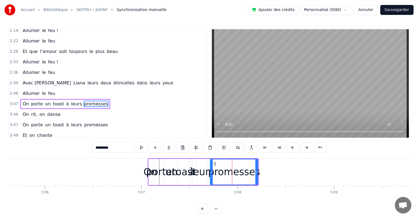
scroll to position [316, 0]
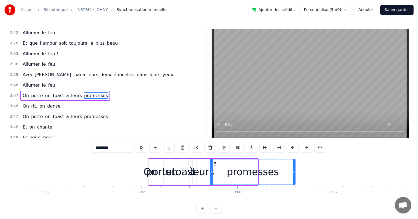
drag, startPoint x: 257, startPoint y: 173, endPoint x: 261, endPoint y: 171, distance: 5.1
click at [294, 173] on icon at bounding box center [294, 172] width 2 height 4
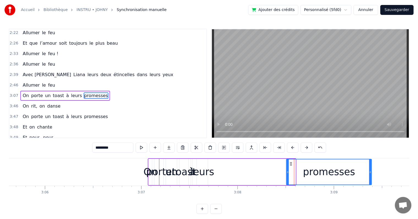
drag, startPoint x: 214, startPoint y: 164, endPoint x: 290, endPoint y: 161, distance: 76.1
click at [290, 161] on icon at bounding box center [291, 163] width 4 height 4
click at [70, 92] on span "leurs" at bounding box center [76, 95] width 12 height 6
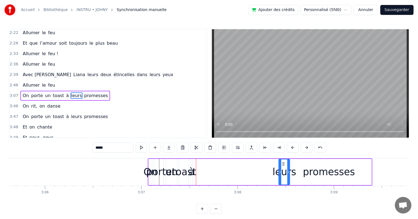
drag, startPoint x: 201, startPoint y: 164, endPoint x: 282, endPoint y: 163, distance: 81.2
click at [282, 163] on icon at bounding box center [283, 163] width 4 height 4
click at [322, 174] on div "promesses" at bounding box center [329, 171] width 52 height 15
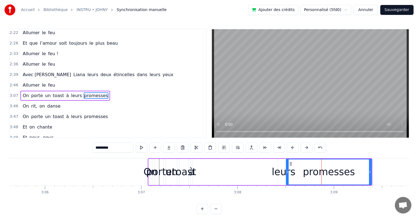
click at [66, 92] on span "à" at bounding box center [68, 95] width 4 height 6
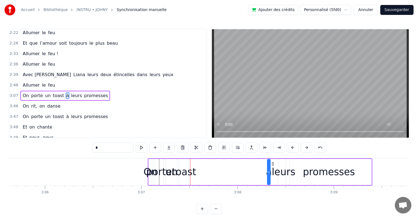
drag, startPoint x: 195, startPoint y: 165, endPoint x: 273, endPoint y: 165, distance: 77.6
click at [273, 165] on icon at bounding box center [273, 163] width 4 height 4
click at [179, 172] on div "toast" at bounding box center [184, 171] width 25 height 15
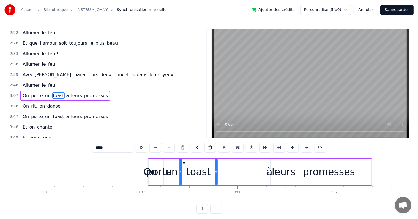
drag, startPoint x: 187, startPoint y: 172, endPoint x: 225, endPoint y: 172, distance: 37.7
click at [217, 172] on icon at bounding box center [216, 172] width 2 height 4
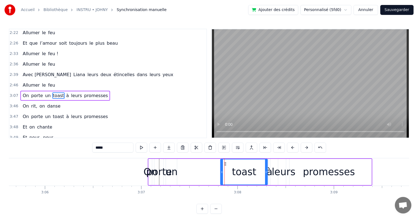
drag, startPoint x: 184, startPoint y: 163, endPoint x: 222, endPoint y: 167, distance: 37.6
click at [225, 166] on div "toast" at bounding box center [244, 171] width 47 height 25
click at [175, 173] on div "un" at bounding box center [171, 171] width 12 height 15
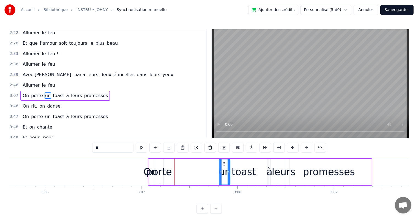
drag, startPoint x: 170, startPoint y: 162, endPoint x: 222, endPoint y: 166, distance: 52.7
click at [222, 166] on div "un" at bounding box center [224, 171] width 10 height 25
click at [167, 170] on div "porte" at bounding box center [159, 171] width 26 height 15
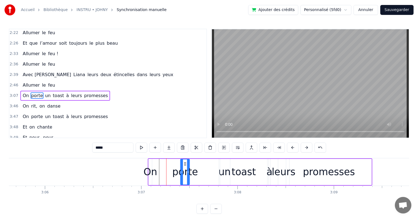
drag, startPoint x: 158, startPoint y: 163, endPoint x: 187, endPoint y: 170, distance: 29.8
click at [183, 167] on div "porte" at bounding box center [185, 171] width 9 height 25
drag, startPoint x: 186, startPoint y: 171, endPoint x: 198, endPoint y: 171, distance: 11.6
click at [198, 171] on icon at bounding box center [198, 172] width 2 height 4
drag, startPoint x: 183, startPoint y: 163, endPoint x: 191, endPoint y: 164, distance: 8.0
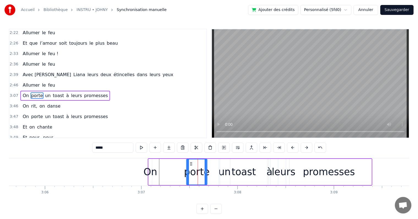
click at [191, 164] on icon at bounding box center [191, 163] width 4 height 4
click at [225, 173] on div "toast" at bounding box center [243, 172] width 47 height 26
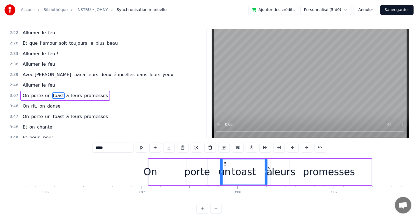
click at [151, 172] on div "On" at bounding box center [151, 171] width 14 height 15
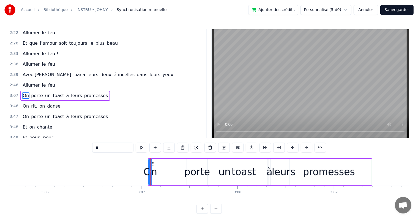
click at [154, 173] on div "On" at bounding box center [151, 171] width 14 height 15
drag, startPoint x: 151, startPoint y: 167, endPoint x: 162, endPoint y: 168, distance: 11.0
click at [162, 168] on div at bounding box center [162, 171] width 2 height 25
click at [189, 175] on div "porte" at bounding box center [197, 171] width 26 height 15
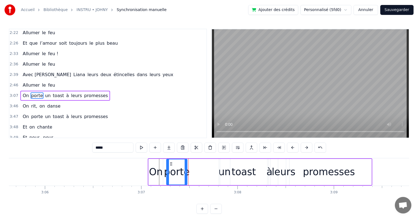
drag, startPoint x: 191, startPoint y: 164, endPoint x: 170, endPoint y: 164, distance: 20.4
click at [170, 164] on icon at bounding box center [171, 163] width 4 height 4
drag, startPoint x: 185, startPoint y: 173, endPoint x: 191, endPoint y: 173, distance: 5.5
click at [191, 173] on icon at bounding box center [191, 172] width 2 height 4
click at [222, 174] on div "toast" at bounding box center [243, 172] width 47 height 26
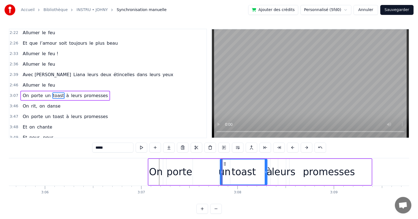
click at [45, 92] on span "un" at bounding box center [48, 95] width 7 height 6
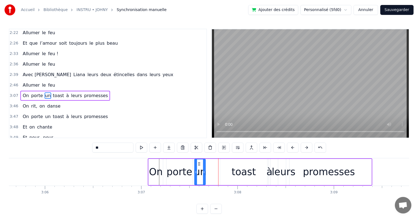
drag, startPoint x: 224, startPoint y: 164, endPoint x: 199, endPoint y: 164, distance: 24.8
click at [199, 164] on icon at bounding box center [199, 163] width 4 height 4
click at [239, 169] on div "toast" at bounding box center [244, 171] width 25 height 15
type input "*****"
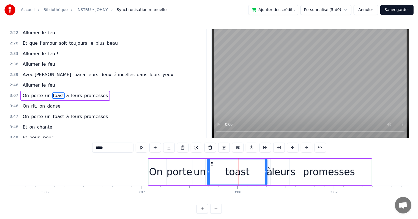
drag, startPoint x: 220, startPoint y: 172, endPoint x: 207, endPoint y: 171, distance: 12.7
click at [208, 171] on icon at bounding box center [209, 172] width 2 height 4
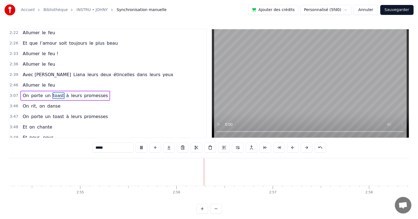
scroll to position [0, 16912]
click at [139, 69] on div "2:39 Avec [PERSON_NAME] leurs deux étincelles dans leurs yeux" at bounding box center [107, 74] width 197 height 10
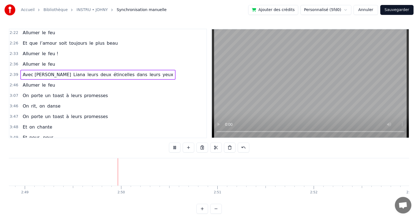
scroll to position [0, 16282]
click at [153, 101] on div "3:46 On rit, on danse" at bounding box center [107, 106] width 197 height 10
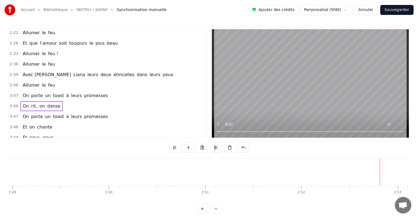
click at [69, 80] on div "2:46 Allumer le feu" at bounding box center [107, 85] width 197 height 10
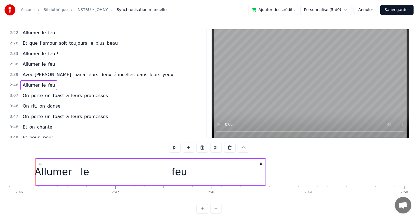
scroll to position [0, 15986]
click at [70, 48] on div "2:33 Allumer le feu !" at bounding box center [107, 53] width 197 height 10
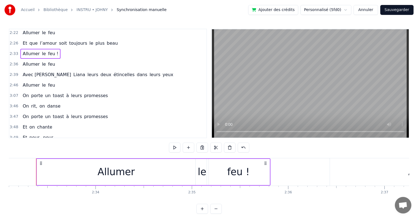
scroll to position [0, 14754]
drag, startPoint x: 113, startPoint y: 35, endPoint x: 111, endPoint y: 37, distance: 2.9
click at [113, 38] on div "2:26 Et que l’amour soit toujours le plus beau" at bounding box center [107, 43] width 197 height 10
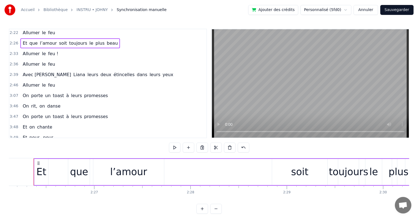
scroll to position [0, 14078]
click at [398, 10] on button "Sauvegarder" at bounding box center [397, 10] width 33 height 10
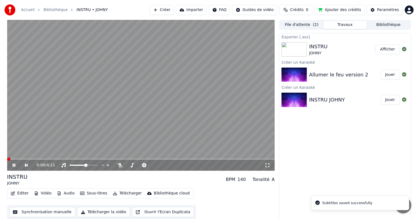
click at [45, 212] on button "Synchronisation manuelle" at bounding box center [42, 212] width 66 height 10
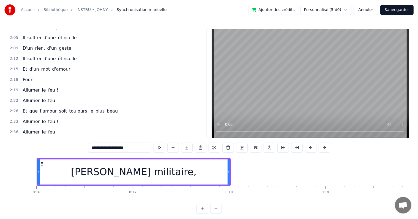
scroll to position [275, 0]
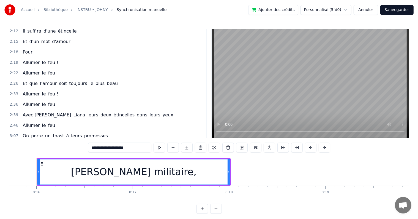
click at [74, 99] on div "2:36 Allumer le feu" at bounding box center [107, 104] width 197 height 10
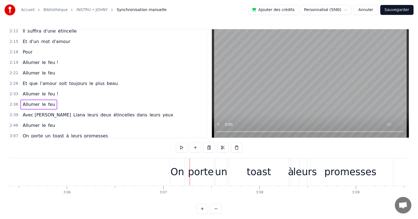
scroll to position [0, 17795]
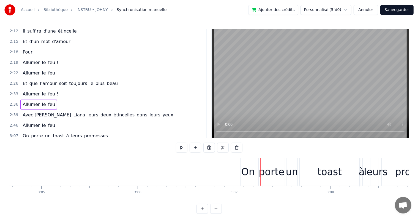
click at [248, 162] on div "On" at bounding box center [248, 171] width 14 height 27
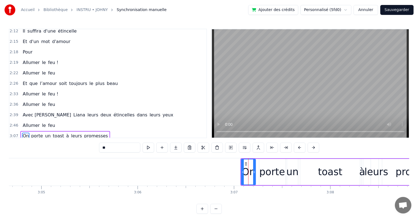
scroll to position [316, 0]
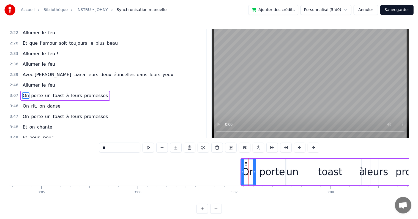
click at [87, 92] on span "promesses" at bounding box center [96, 95] width 25 height 6
type input "*********"
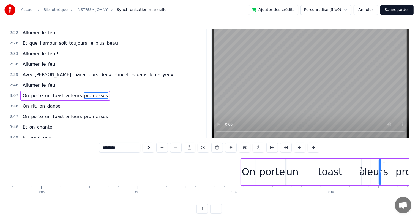
click at [110, 90] on div "3:07 On porte un toast à leurs promesses" at bounding box center [107, 95] width 197 height 10
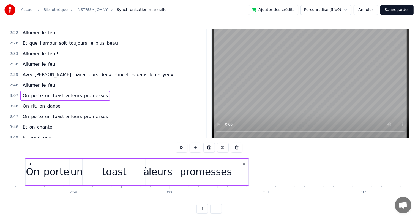
scroll to position [0, 17184]
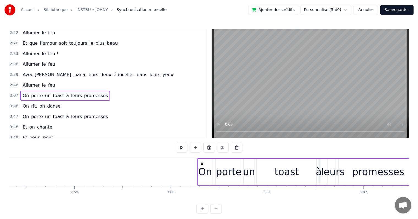
drag, startPoint x: 244, startPoint y: 162, endPoint x: 201, endPoint y: 169, distance: 43.8
click at [201, 169] on div "On porte un toast à leurs promesses" at bounding box center [309, 171] width 225 height 27
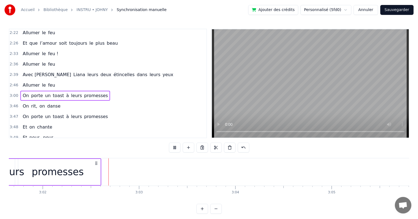
scroll to position [0, 17506]
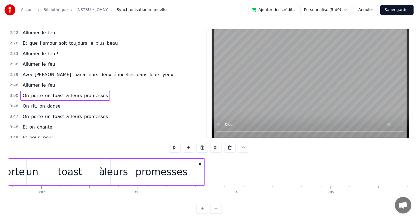
drag, startPoint x: 94, startPoint y: 163, endPoint x: 196, endPoint y: 166, distance: 102.2
click at [199, 163] on icon at bounding box center [200, 163] width 4 height 4
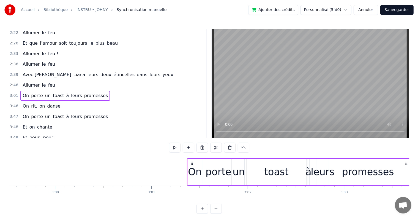
scroll to position [0, 17243]
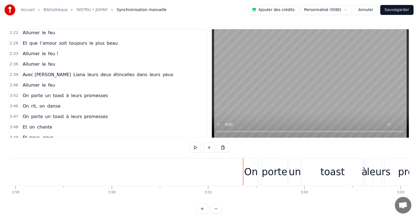
click at [260, 163] on div "On porte un toast à leurs promesses" at bounding box center [356, 171] width 225 height 27
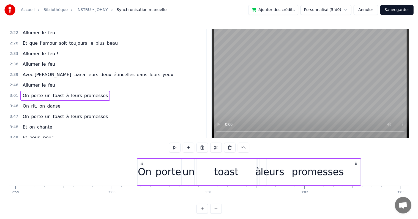
drag, startPoint x: 248, startPoint y: 164, endPoint x: 141, endPoint y: 166, distance: 106.8
click at [141, 166] on div "On porte un toast à leurs promesses" at bounding box center [249, 171] width 225 height 27
click at [330, 170] on div "promesses" at bounding box center [318, 171] width 52 height 15
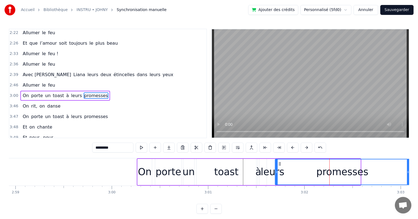
drag, startPoint x: 360, startPoint y: 174, endPoint x: 409, endPoint y: 172, distance: 49.3
click at [409, 172] on div "Accueil Bibliothèque INSTRU • JOHNY Synchronisation manuelle Ajouter des crédit…" at bounding box center [209, 106] width 418 height 213
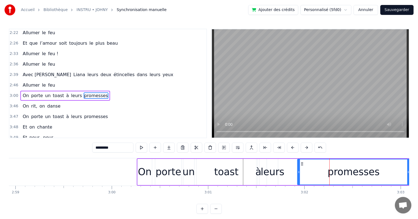
drag, startPoint x: 276, startPoint y: 170, endPoint x: 298, endPoint y: 170, distance: 22.3
click at [298, 170] on icon at bounding box center [299, 172] width 2 height 4
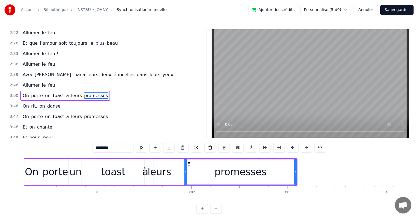
scroll to position [0, 17371]
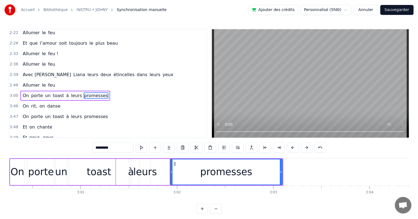
drag, startPoint x: 267, startPoint y: 161, endPoint x: 281, endPoint y: 161, distance: 14.3
click at [281, 161] on div "promesses" at bounding box center [226, 171] width 112 height 25
click at [280, 162] on div at bounding box center [281, 171] width 2 height 25
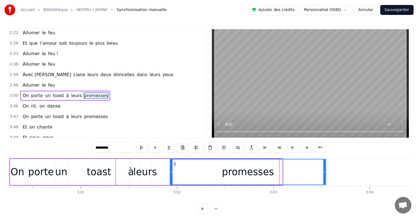
drag, startPoint x: 280, startPoint y: 162, endPoint x: 287, endPoint y: 170, distance: 10.3
click at [324, 169] on div at bounding box center [325, 171] width 2 height 25
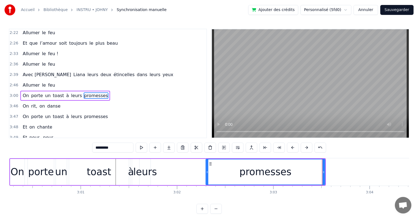
drag, startPoint x: 171, startPoint y: 169, endPoint x: 207, endPoint y: 169, distance: 35.8
click at [207, 169] on div at bounding box center [207, 171] width 2 height 25
click at [157, 173] on div "On porte un toast à leurs promesses" at bounding box center [167, 171] width 317 height 27
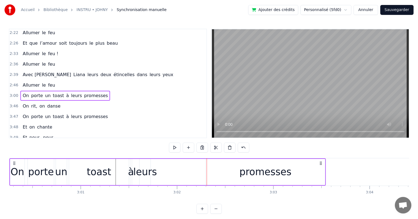
click at [149, 172] on div "leurs" at bounding box center [145, 171] width 24 height 15
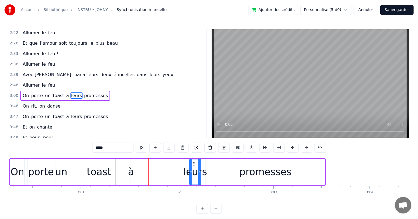
drag, startPoint x: 144, startPoint y: 165, endPoint x: 163, endPoint y: 169, distance: 19.6
click at [196, 165] on icon at bounding box center [194, 163] width 4 height 4
click at [132, 170] on div "à" at bounding box center [131, 171] width 6 height 15
type input "*"
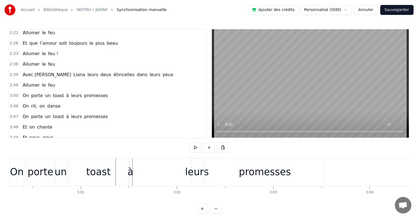
click at [130, 167] on div "à" at bounding box center [130, 171] width 6 height 15
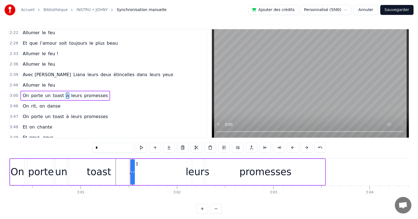
drag, startPoint x: 132, startPoint y: 167, endPoint x: 136, endPoint y: 165, distance: 4.1
click at [138, 167] on div "On porte un toast à leurs promesses" at bounding box center [167, 171] width 317 height 27
click at [130, 171] on div "à" at bounding box center [132, 171] width 6 height 15
drag, startPoint x: 137, startPoint y: 164, endPoint x: 187, endPoint y: 164, distance: 50.7
click at [187, 164] on icon at bounding box center [188, 163] width 4 height 4
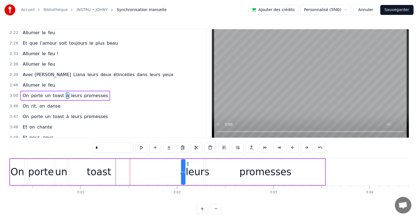
click at [106, 173] on div "toast" at bounding box center [99, 171] width 25 height 15
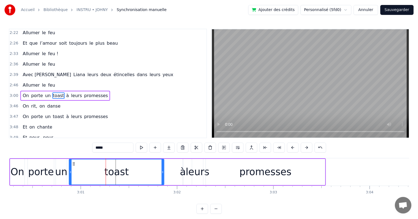
drag, startPoint x: 128, startPoint y: 170, endPoint x: 165, endPoint y: 167, distance: 37.0
click at [164, 167] on div at bounding box center [163, 171] width 2 height 25
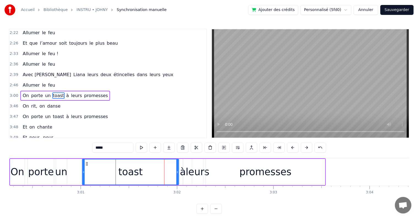
drag, startPoint x: 74, startPoint y: 162, endPoint x: 87, endPoint y: 162, distance: 13.2
click at [87, 162] on icon at bounding box center [87, 163] width 4 height 4
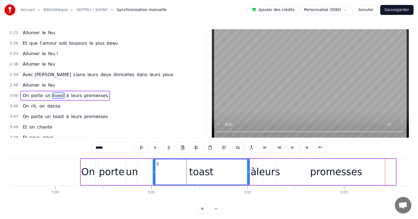
scroll to position [0, 17271]
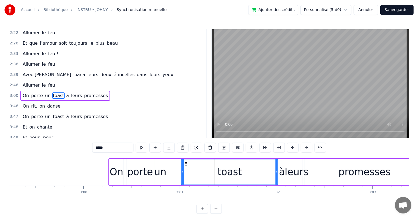
click at [297, 171] on div "leurs" at bounding box center [297, 171] width 24 height 15
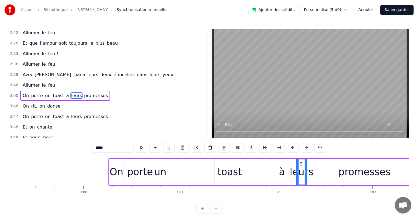
drag, startPoint x: 296, startPoint y: 162, endPoint x: 296, endPoint y: 166, distance: 3.6
click at [302, 163] on icon at bounding box center [301, 163] width 4 height 4
click at [280, 169] on div "à" at bounding box center [282, 171] width 6 height 15
drag, startPoint x: 287, startPoint y: 162, endPoint x: 294, endPoint y: 162, distance: 6.6
click at [294, 162] on icon at bounding box center [293, 163] width 4 height 4
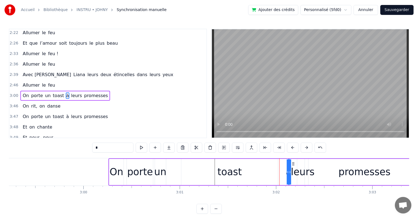
click at [344, 131] on video at bounding box center [310, 83] width 197 height 108
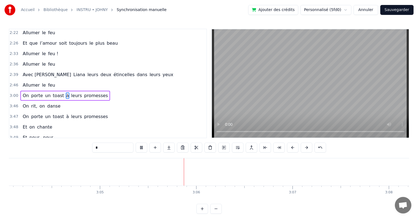
scroll to position [0, 17833]
click at [23, 103] on span "On" at bounding box center [25, 106] width 7 height 6
type input "**"
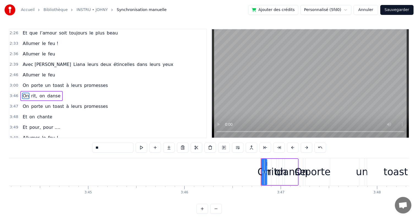
scroll to position [0, 21828]
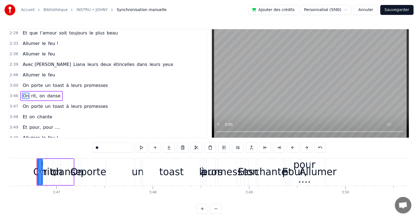
click at [13, 93] on span "3:46" at bounding box center [14, 96] width 9 height 6
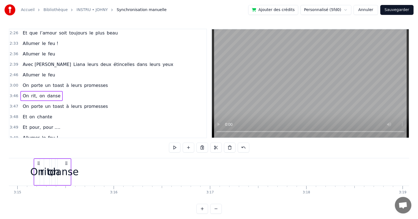
drag, startPoint x: 40, startPoint y: 161, endPoint x: 21, endPoint y: 164, distance: 19.5
click at [36, 164] on icon at bounding box center [38, 163] width 4 height 4
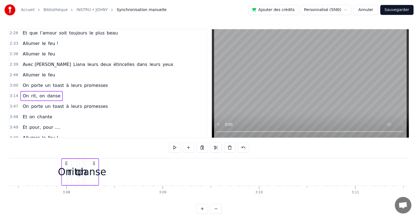
drag, startPoint x: 21, startPoint y: 162, endPoint x: 36, endPoint y: 166, distance: 16.0
click at [61, 166] on div "On rit, on danse" at bounding box center [80, 171] width 38 height 27
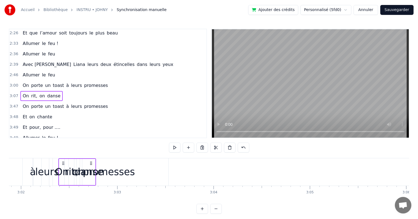
scroll to position [0, 17516]
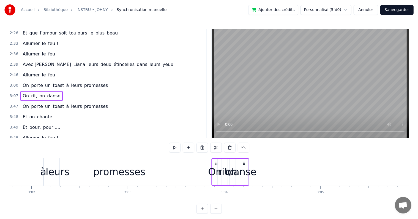
drag, startPoint x: 41, startPoint y: 163, endPoint x: 217, endPoint y: 165, distance: 176.0
click at [217, 165] on div "On rit, on danse" at bounding box center [231, 171] width 38 height 27
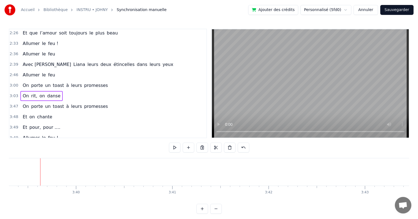
scroll to position [0, 21137]
click at [39, 82] on span "porte" at bounding box center [37, 85] width 13 height 6
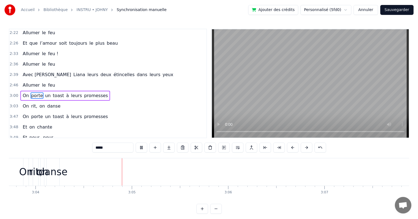
scroll to position [0, 17724]
click at [37, 172] on div "danse" at bounding box center [33, 171] width 29 height 15
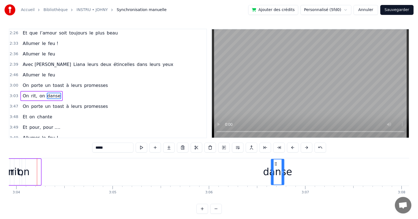
drag, startPoint x: 41, startPoint y: 162, endPoint x: 275, endPoint y: 165, distance: 233.8
click at [275, 165] on div "danse" at bounding box center [278, 171] width 12 height 25
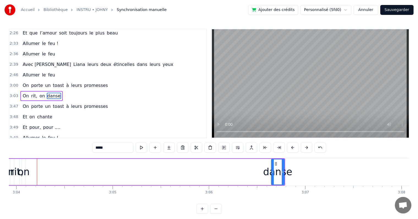
click at [23, 169] on div "on" at bounding box center [24, 171] width 12 height 15
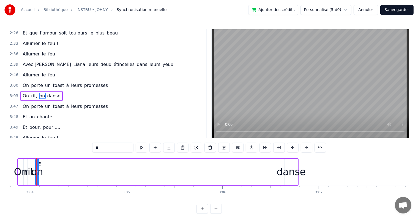
scroll to position [0, 17711]
drag, startPoint x: 39, startPoint y: 164, endPoint x: 267, endPoint y: 162, distance: 227.7
click at [267, 162] on icon at bounding box center [267, 163] width 4 height 4
click at [32, 171] on div "rit," at bounding box center [30, 171] width 13 height 15
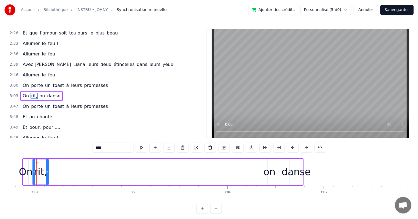
drag, startPoint x: 37, startPoint y: 163, endPoint x: 45, endPoint y: 163, distance: 8.3
click at [48, 164] on div at bounding box center [47, 171] width 2 height 25
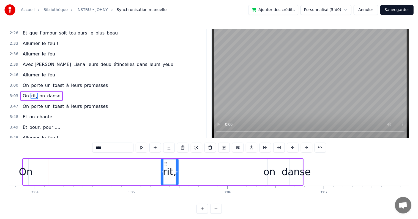
drag, startPoint x: 37, startPoint y: 164, endPoint x: 167, endPoint y: 166, distance: 129.4
click at [167, 166] on div "rit," at bounding box center [169, 171] width 17 height 25
click at [25, 168] on div "On" at bounding box center [26, 171] width 14 height 15
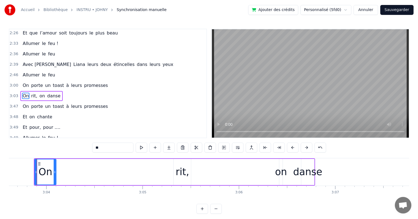
drag, startPoint x: 39, startPoint y: 164, endPoint x: 48, endPoint y: 165, distance: 9.4
click at [56, 169] on div at bounding box center [55, 171] width 2 height 25
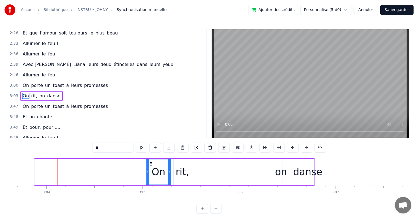
drag, startPoint x: 39, startPoint y: 164, endPoint x: 151, endPoint y: 168, distance: 112.1
click at [151, 168] on div "On" at bounding box center [159, 171] width 24 height 25
click at [282, 174] on div "on" at bounding box center [281, 171] width 12 height 15
type input "**"
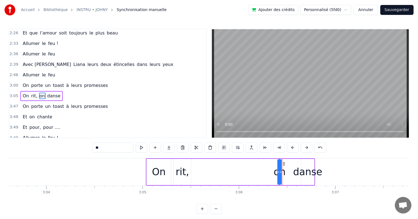
drag, startPoint x: 280, startPoint y: 170, endPoint x: 273, endPoint y: 172, distance: 7.2
click at [266, 171] on div "On rit, on danse" at bounding box center [230, 171] width 169 height 27
click at [282, 171] on div "on" at bounding box center [280, 171] width 12 height 15
drag, startPoint x: 281, startPoint y: 170, endPoint x: 289, endPoint y: 170, distance: 7.4
click at [289, 170] on div "On rit, on danse" at bounding box center [230, 171] width 169 height 27
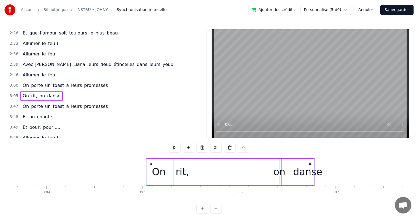
click at [278, 171] on div "on" at bounding box center [280, 171] width 12 height 15
drag, startPoint x: 284, startPoint y: 163, endPoint x: 268, endPoint y: 167, distance: 16.1
click at [268, 164] on icon at bounding box center [270, 163] width 4 height 4
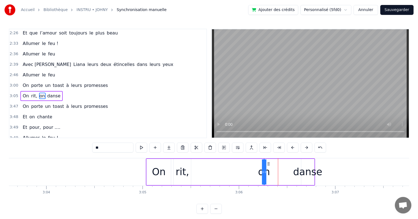
click at [263, 171] on icon at bounding box center [263, 172] width 2 height 4
drag, startPoint x: 264, startPoint y: 171, endPoint x: 268, endPoint y: 171, distance: 4.1
click at [270, 171] on div "On rit, on danse" at bounding box center [230, 171] width 169 height 27
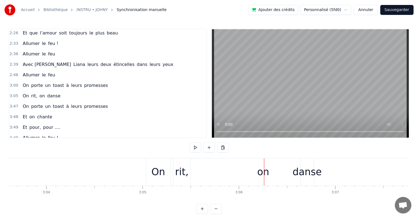
click at [260, 173] on div "on" at bounding box center [263, 171] width 12 height 15
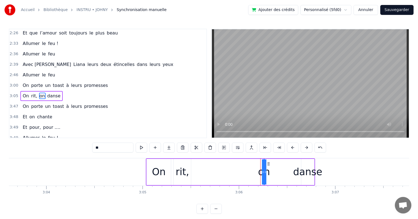
drag, startPoint x: 262, startPoint y: 173, endPoint x: 251, endPoint y: 174, distance: 11.4
click at [251, 174] on div "On rit, on danse" at bounding box center [230, 171] width 169 height 27
click at [268, 173] on div "on" at bounding box center [264, 171] width 12 height 15
click at [269, 173] on div "On rit, on danse" at bounding box center [230, 171] width 169 height 27
click at [269, 171] on div "On rit, on danse" at bounding box center [230, 171] width 169 height 27
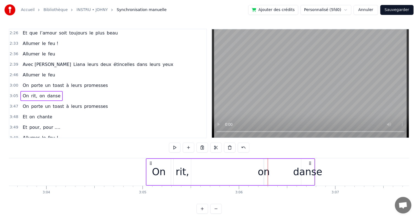
click at [267, 171] on div "on" at bounding box center [264, 171] width 12 height 15
drag, startPoint x: 264, startPoint y: 172, endPoint x: 268, endPoint y: 172, distance: 4.1
click at [264, 172] on div "on" at bounding box center [264, 171] width 0 height 25
click at [90, 70] on div "2:46 Allumer le feu" at bounding box center [107, 75] width 197 height 10
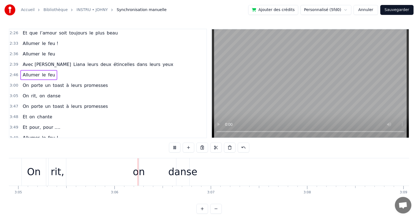
scroll to position [0, 17862]
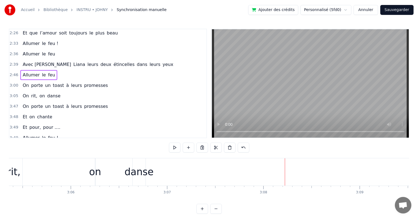
click at [99, 101] on div "3:47 On porte un toast à leurs promesses" at bounding box center [107, 106] width 197 height 10
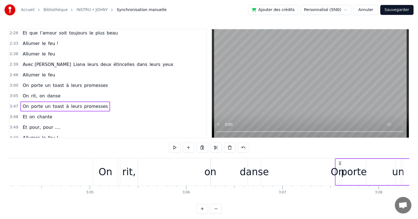
scroll to position [0, 17749]
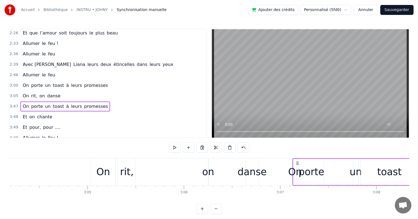
drag, startPoint x: 41, startPoint y: 163, endPoint x: 298, endPoint y: 171, distance: 257.0
click at [298, 171] on div "On porte un toast à leurs promesses" at bounding box center [374, 171] width 163 height 27
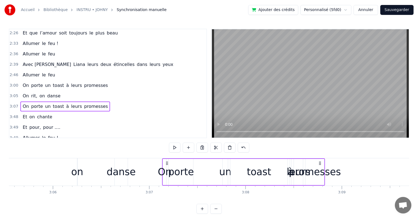
scroll to position [0, 17909]
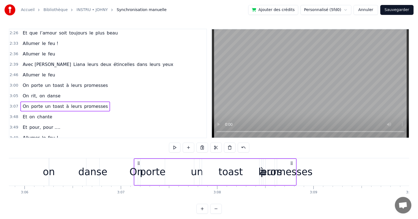
click at [195, 172] on div "un" at bounding box center [197, 171] width 12 height 15
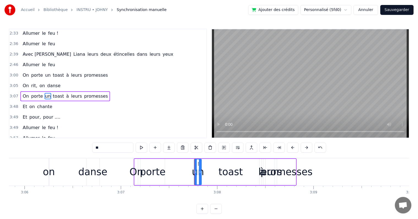
click at [199, 167] on div at bounding box center [200, 171] width 2 height 25
drag, startPoint x: 197, startPoint y: 164, endPoint x: 184, endPoint y: 165, distance: 13.9
click at [184, 165] on div "un" at bounding box center [184, 171] width 7 height 25
click at [158, 170] on div "porte" at bounding box center [153, 171] width 26 height 15
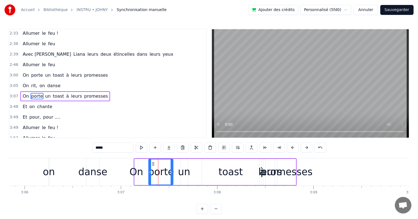
drag, startPoint x: 144, startPoint y: 164, endPoint x: 153, endPoint y: 164, distance: 8.3
click at [153, 164] on icon at bounding box center [153, 163] width 4 height 4
click at [138, 171] on div "On" at bounding box center [137, 171] width 14 height 15
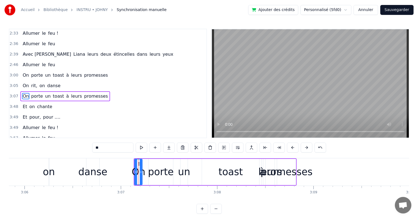
drag, startPoint x: 137, startPoint y: 167, endPoint x: 142, endPoint y: 167, distance: 4.4
click at [142, 167] on div at bounding box center [141, 171] width 2 height 25
click at [142, 163] on circle at bounding box center [142, 163] width 0 height 0
click at [227, 176] on div "toast" at bounding box center [231, 171] width 25 height 15
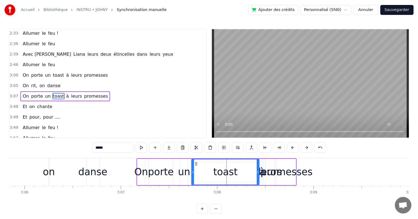
drag, startPoint x: 203, startPoint y: 173, endPoint x: 193, endPoint y: 173, distance: 10.5
click at [193, 173] on icon at bounding box center [193, 172] width 2 height 4
click at [261, 172] on div "leurs" at bounding box center [271, 171] width 24 height 15
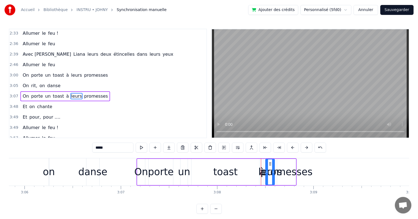
click at [291, 170] on div "promesses" at bounding box center [287, 171] width 52 height 15
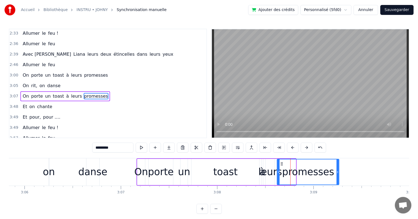
drag, startPoint x: 295, startPoint y: 172, endPoint x: 321, endPoint y: 170, distance: 25.6
click at [339, 170] on icon at bounding box center [338, 172] width 2 height 4
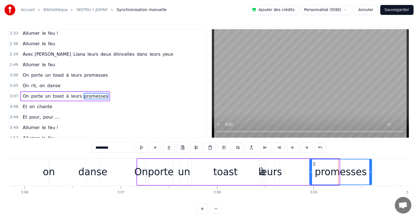
drag, startPoint x: 281, startPoint y: 162, endPoint x: 314, endPoint y: 162, distance: 32.5
click at [314, 162] on icon at bounding box center [314, 163] width 4 height 4
click at [277, 174] on div "leurs" at bounding box center [271, 171] width 24 height 15
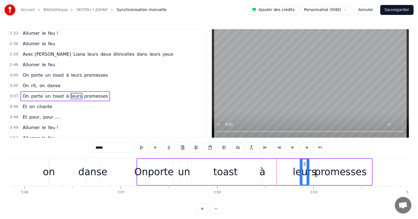
drag, startPoint x: 270, startPoint y: 164, endPoint x: 304, endPoint y: 165, distance: 34.1
click at [304, 165] on circle at bounding box center [304, 165] width 0 height 0
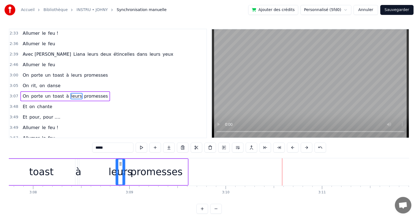
scroll to position [0, 17979]
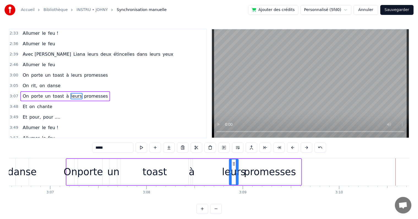
click at [293, 163] on div "promesses" at bounding box center [270, 172] width 62 height 26
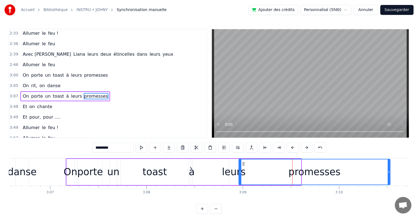
drag, startPoint x: 300, startPoint y: 175, endPoint x: 390, endPoint y: 174, distance: 89.8
click at [390, 174] on div at bounding box center [389, 171] width 2 height 25
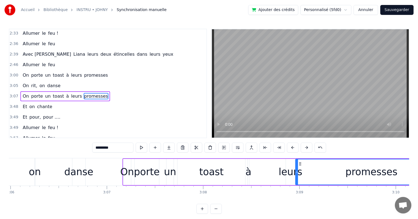
scroll to position [0, 17923]
drag, startPoint x: 296, startPoint y: 172, endPoint x: 329, endPoint y: 170, distance: 33.3
click at [329, 170] on icon at bounding box center [330, 172] width 2 height 4
click at [293, 170] on div "leurs" at bounding box center [291, 171] width 24 height 15
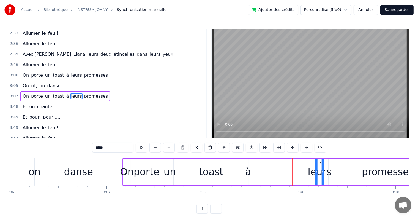
drag, startPoint x: 291, startPoint y: 162, endPoint x: 323, endPoint y: 165, distance: 32.1
click at [321, 162] on icon at bounding box center [320, 163] width 4 height 4
click at [363, 176] on div "promesses" at bounding box center [388, 172] width 119 height 26
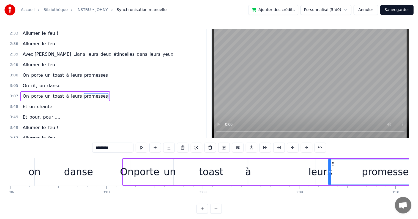
click at [318, 167] on div "leurs" at bounding box center [321, 171] width 24 height 15
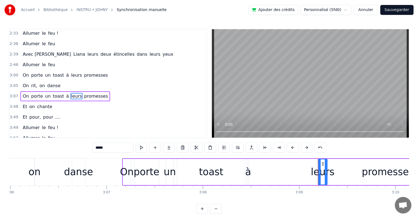
drag, startPoint x: 320, startPoint y: 162, endPoint x: 309, endPoint y: 169, distance: 12.7
click at [323, 163] on icon at bounding box center [323, 163] width 4 height 4
click at [247, 171] on div "à" at bounding box center [248, 171] width 6 height 15
drag, startPoint x: 252, startPoint y: 163, endPoint x: 309, endPoint y: 165, distance: 57.3
click at [309, 165] on div "On porte un toast à leurs promesses" at bounding box center [285, 171] width 326 height 27
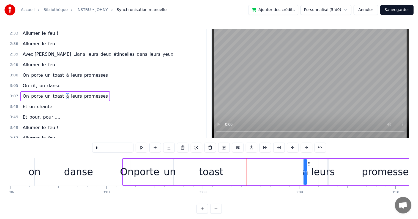
click at [221, 172] on div "toast" at bounding box center [211, 171] width 25 height 15
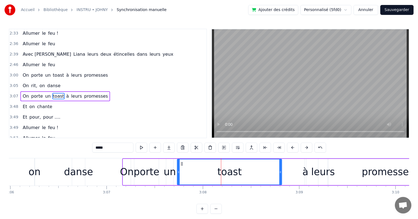
drag, startPoint x: 244, startPoint y: 173, endPoint x: 281, endPoint y: 170, distance: 37.0
click at [281, 170] on icon at bounding box center [280, 172] width 2 height 4
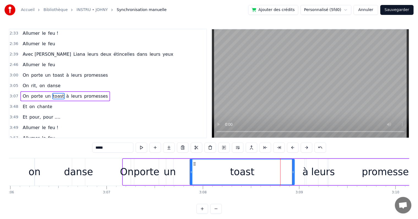
drag, startPoint x: 182, startPoint y: 164, endPoint x: 194, endPoint y: 164, distance: 12.4
click at [194, 164] on icon at bounding box center [194, 163] width 4 height 4
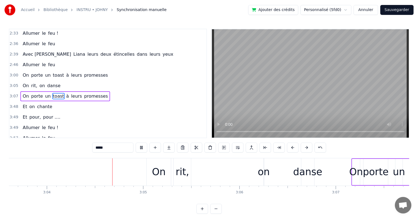
scroll to position [0, 17704]
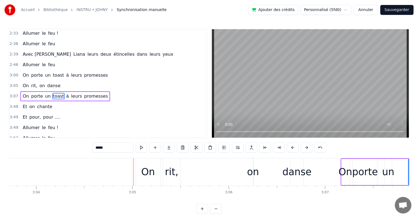
click at [139, 172] on div "On" at bounding box center [148, 171] width 24 height 27
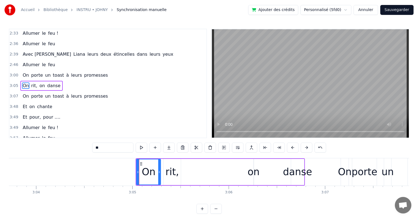
scroll to position [326, 0]
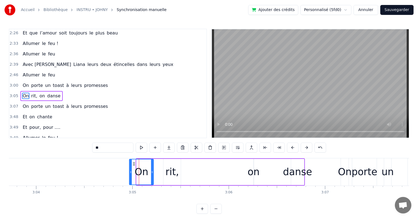
drag, startPoint x: 138, startPoint y: 162, endPoint x: 133, endPoint y: 162, distance: 4.4
click at [134, 162] on circle at bounding box center [134, 162] width 0 height 0
click at [167, 171] on div "rit," at bounding box center [171, 171] width 13 height 15
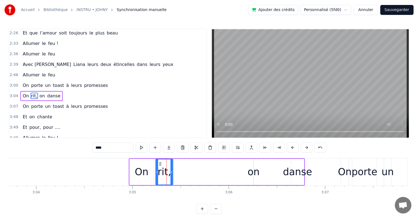
drag, startPoint x: 167, startPoint y: 163, endPoint x: 159, endPoint y: 162, distance: 7.7
click at [159, 162] on icon at bounding box center [160, 163] width 4 height 4
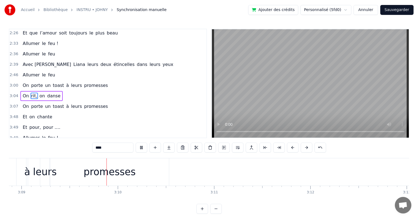
scroll to position [0, 18204]
click at [144, 171] on div "promesses" at bounding box center [106, 171] width 119 height 27
type input "*********"
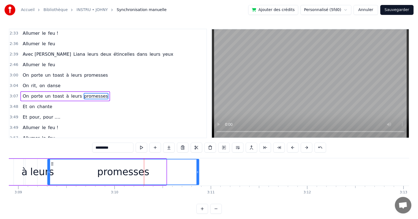
drag, startPoint x: 165, startPoint y: 175, endPoint x: 198, endPoint y: 175, distance: 32.8
click at [198, 175] on div at bounding box center [198, 171] width 2 height 25
click at [53, 123] on div "Allumer le feu !" at bounding box center [40, 128] width 40 height 10
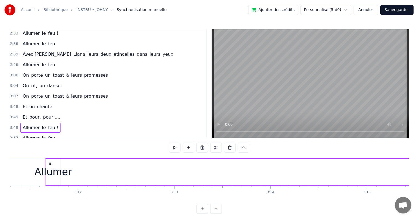
scroll to position [0, 18422]
drag, startPoint x: 41, startPoint y: 162, endPoint x: 53, endPoint y: 175, distance: 17.9
click at [57, 175] on div "Allumer le feu !" at bounding box center [424, 171] width 735 height 27
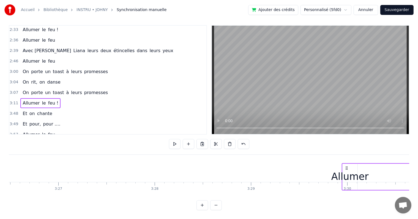
scroll to position [0, 19899]
drag, startPoint x: 53, startPoint y: 163, endPoint x: 312, endPoint y: 158, distance: 259.1
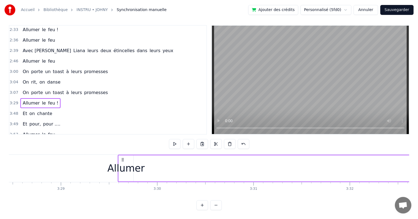
scroll to position [0, 20047]
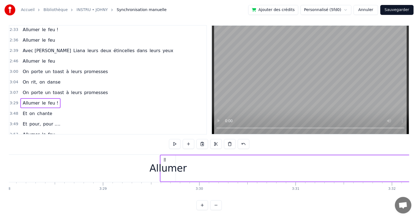
click at [180, 163] on div "Allumer" at bounding box center [168, 168] width 37 height 15
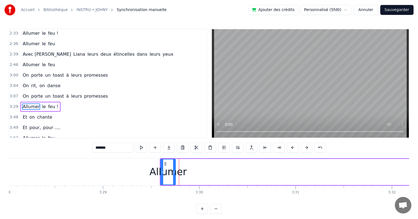
scroll to position [346, 0]
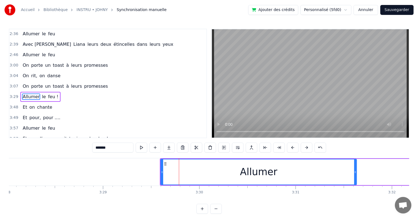
drag, startPoint x: 174, startPoint y: 170, endPoint x: 355, endPoint y: 173, distance: 181.2
click at [355, 173] on icon at bounding box center [355, 172] width 2 height 4
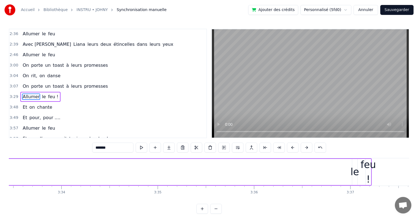
scroll to position [0, 20598]
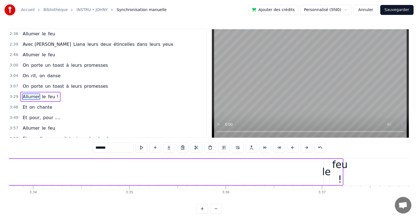
click at [328, 177] on div "le" at bounding box center [326, 171] width 9 height 15
drag, startPoint x: 325, startPoint y: 171, endPoint x: 317, endPoint y: 172, distance: 8.0
click at [317, 173] on icon at bounding box center [317, 172] width 2 height 4
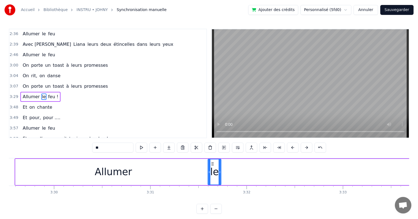
scroll to position [2, 0]
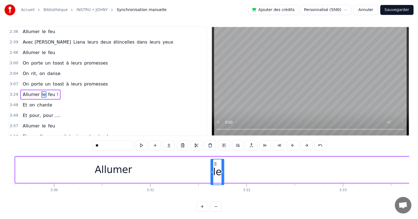
drag, startPoint x: 319, startPoint y: 163, endPoint x: 215, endPoint y: 170, distance: 104.9
click at [215, 170] on div "le" at bounding box center [217, 171] width 13 height 25
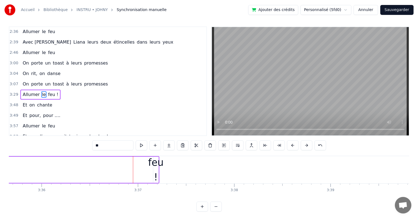
scroll to position [0, 20797]
click at [142, 162] on div "feu !" at bounding box center [141, 169] width 15 height 29
type input "*****"
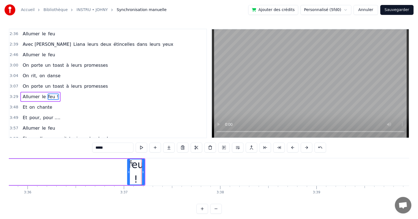
drag, startPoint x: 139, startPoint y: 166, endPoint x: 128, endPoint y: 167, distance: 11.4
click at [128, 166] on div at bounding box center [129, 171] width 2 height 25
drag, startPoint x: 134, startPoint y: 171, endPoint x: 121, endPoint y: 170, distance: 12.7
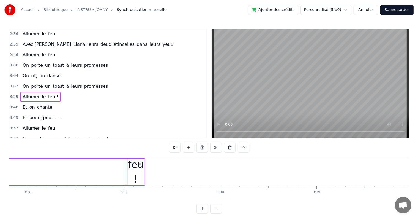
click at [129, 172] on div "feu !" at bounding box center [135, 171] width 17 height 29
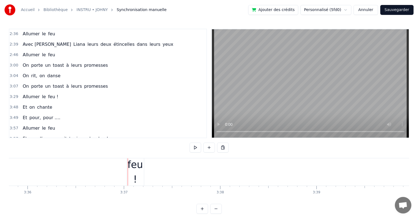
click at [137, 165] on div "feu !" at bounding box center [135, 171] width 17 height 29
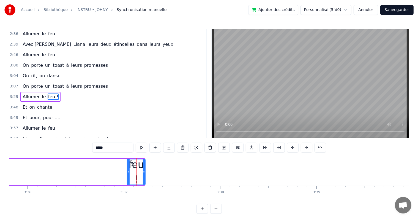
drag, startPoint x: 143, startPoint y: 172, endPoint x: 147, endPoint y: 171, distance: 4.2
click at [145, 171] on icon at bounding box center [144, 172] width 2 height 4
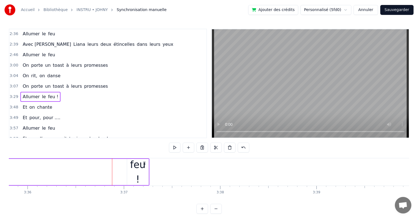
drag, startPoint x: 121, startPoint y: 168, endPoint x: 99, endPoint y: 167, distance: 22.0
click at [134, 172] on div "feu !" at bounding box center [137, 171] width 21 height 29
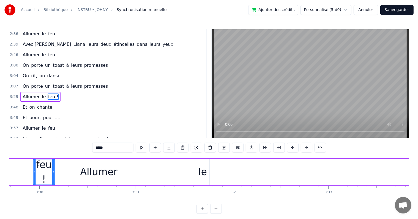
scroll to position [0, 20199]
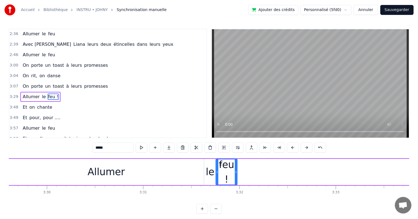
drag, startPoint x: 130, startPoint y: 163, endPoint x: 219, endPoint y: 177, distance: 89.8
click at [219, 177] on div "feu !" at bounding box center [226, 171] width 21 height 25
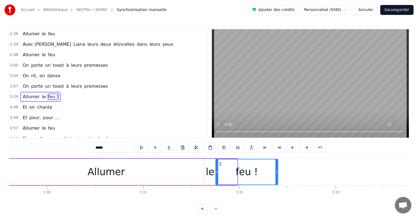
drag, startPoint x: 236, startPoint y: 176, endPoint x: 277, endPoint y: 177, distance: 40.8
click at [277, 177] on div at bounding box center [277, 171] width 2 height 25
click at [64, 170] on div "Allumer" at bounding box center [106, 172] width 196 height 26
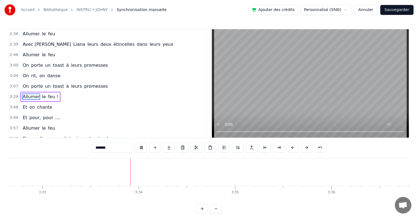
scroll to position [0, 20526]
click at [41, 104] on span "chante" at bounding box center [45, 107] width 16 height 6
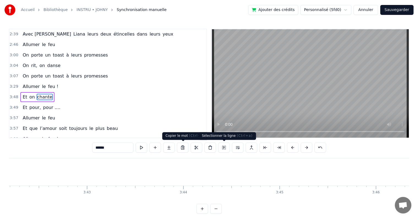
scroll to position [0, 22049]
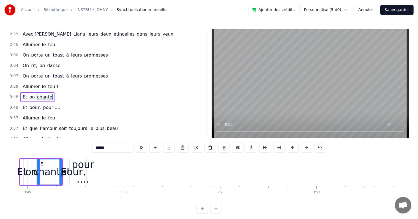
click at [28, 159] on div "on" at bounding box center [32, 172] width 8 height 26
type input "**"
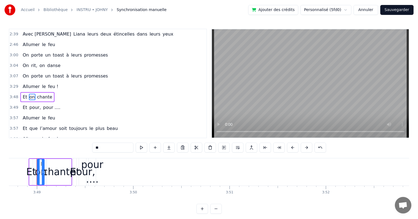
click at [45, 92] on div "Et on chante" at bounding box center [37, 97] width 34 height 10
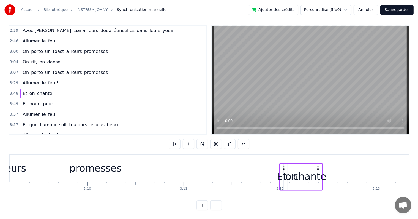
scroll to position [0, 18232]
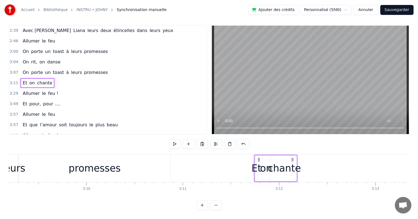
click at [49, 100] on span "pour …." at bounding box center [52, 103] width 18 height 6
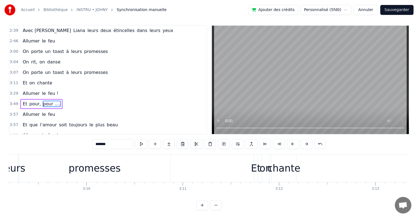
scroll to position [8, 0]
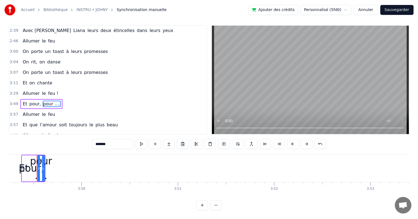
click at [54, 99] on div "Et pour, pour …." at bounding box center [41, 104] width 42 height 10
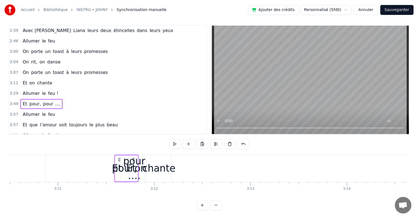
scroll to position [0, 18355]
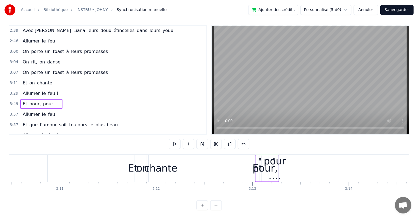
drag, startPoint x: 41, startPoint y: 154, endPoint x: 260, endPoint y: 152, distance: 218.6
click at [260, 154] on div "Et pour, pour …." at bounding box center [267, 167] width 24 height 27
click at [117, 67] on div "3:07 On porte un toast à leurs promesses" at bounding box center [107, 72] width 197 height 10
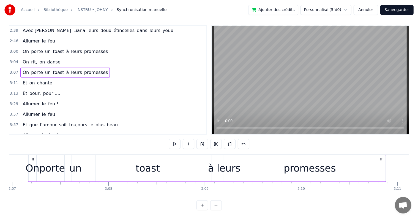
scroll to position [0, 18008]
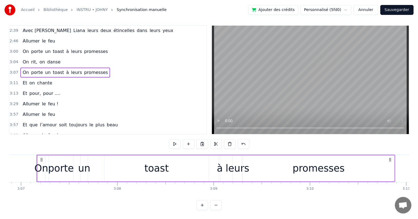
click at [64, 109] on div "3:57 Allumer le feu" at bounding box center [107, 114] width 197 height 10
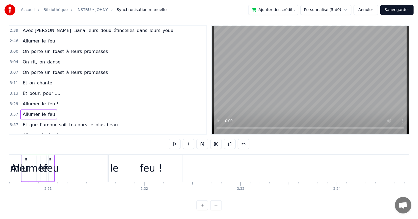
scroll to position [0, 20292]
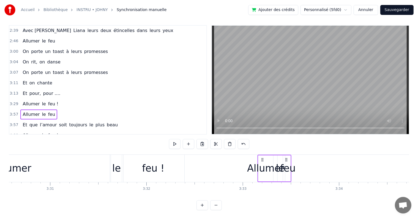
drag, startPoint x: 40, startPoint y: 155, endPoint x: 262, endPoint y: 167, distance: 221.4
click at [262, 167] on div "Allumer le feu" at bounding box center [274, 167] width 34 height 27
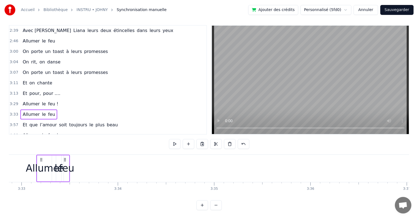
scroll to position [0, 20386]
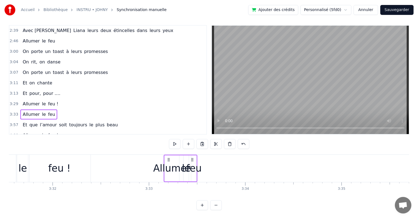
click at [194, 157] on icon at bounding box center [192, 159] width 4 height 4
click at [192, 157] on icon at bounding box center [192, 159] width 4 height 4
click at [198, 162] on div "feu" at bounding box center [193, 168] width 15 height 15
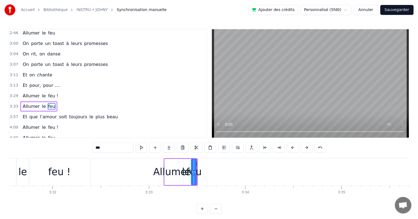
scroll to position [368, 0]
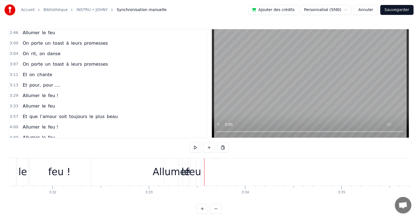
click at [199, 173] on div "feu" at bounding box center [193, 171] width 15 height 15
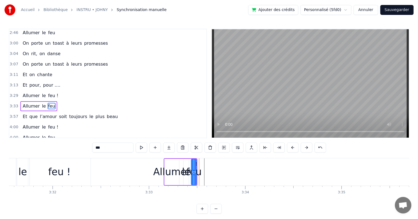
click at [167, 171] on div "Allumer" at bounding box center [171, 171] width 37 height 15
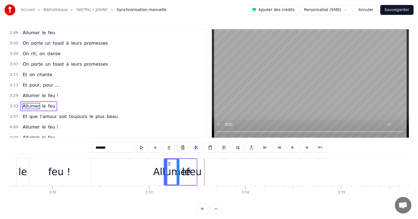
click at [159, 171] on div "Allumer" at bounding box center [171, 171] width 37 height 15
click at [185, 172] on div "Allumer" at bounding box center [171, 171] width 37 height 15
click at [189, 171] on div "feu" at bounding box center [193, 171] width 15 height 15
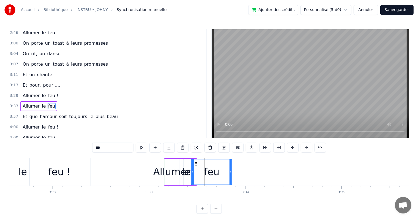
drag, startPoint x: 194, startPoint y: 172, endPoint x: 227, endPoint y: 174, distance: 32.8
click at [232, 173] on icon at bounding box center [231, 172] width 2 height 4
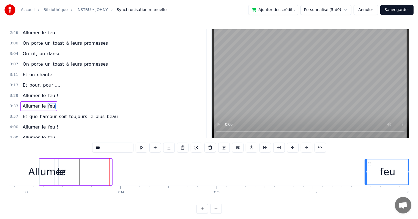
scroll to position [0, 20518]
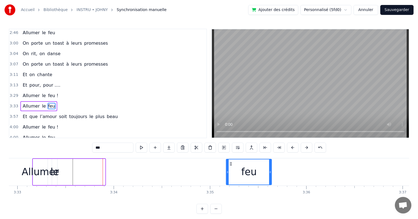
drag, startPoint x: 219, startPoint y: 163, endPoint x: 232, endPoint y: 169, distance: 14.9
click at [232, 169] on div "feu" at bounding box center [249, 171] width 45 height 25
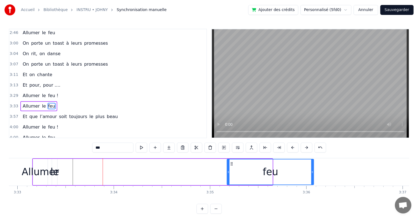
drag, startPoint x: 271, startPoint y: 172, endPoint x: 303, endPoint y: 172, distance: 31.7
click at [311, 172] on icon at bounding box center [312, 172] width 2 height 4
click at [57, 172] on div "le" at bounding box center [54, 171] width 9 height 15
type input "**"
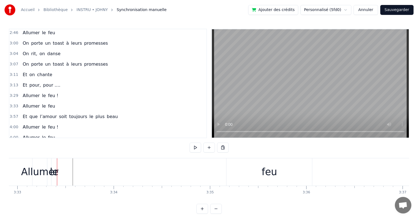
click at [54, 171] on div "le" at bounding box center [54, 171] width 9 height 15
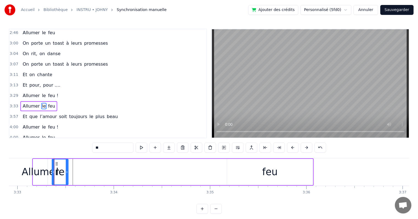
drag, startPoint x: 56, startPoint y: 171, endPoint x: 67, endPoint y: 170, distance: 11.0
click at [67, 170] on icon at bounding box center [67, 172] width 2 height 4
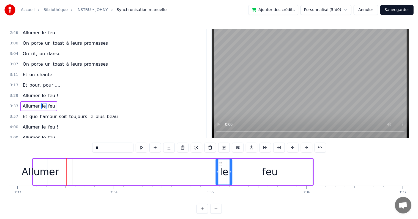
drag, startPoint x: 56, startPoint y: 163, endPoint x: 211, endPoint y: 163, distance: 155.3
click at [220, 160] on div "le" at bounding box center [224, 171] width 16 height 25
click at [36, 171] on div "Allumer" at bounding box center [40, 171] width 37 height 15
type input "*******"
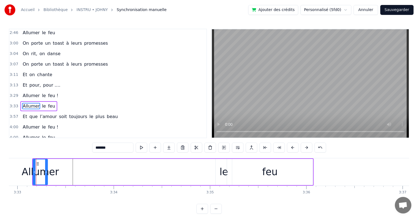
scroll to position [0, 20517]
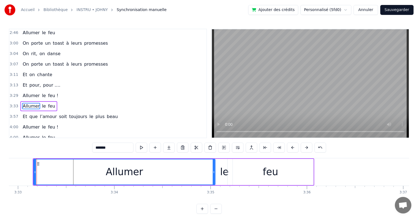
drag, startPoint x: 47, startPoint y: 171, endPoint x: 164, endPoint y: 177, distance: 118.0
click at [213, 169] on div at bounding box center [214, 171] width 2 height 25
drag, startPoint x: 34, startPoint y: 172, endPoint x: 23, endPoint y: 171, distance: 11.0
click at [23, 171] on icon at bounding box center [24, 172] width 2 height 4
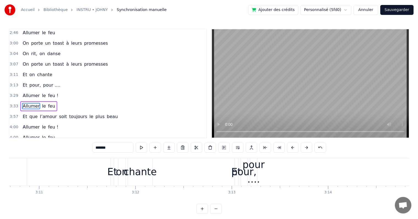
scroll to position [0, 18347]
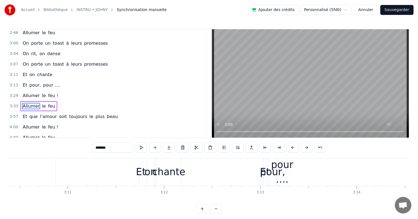
click at [111, 59] on div "3:07 On porte un toast à leurs promesses" at bounding box center [107, 64] width 197 height 10
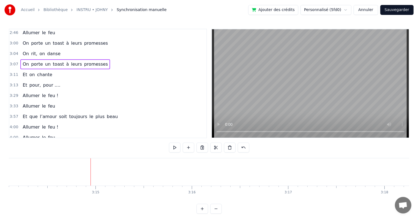
scroll to position [0, 18731]
click at [58, 90] on div "3:29 Allumer le feu !" at bounding box center [107, 95] width 197 height 10
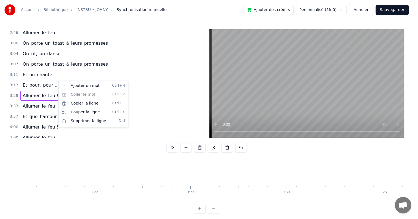
scroll to position [0, 20170]
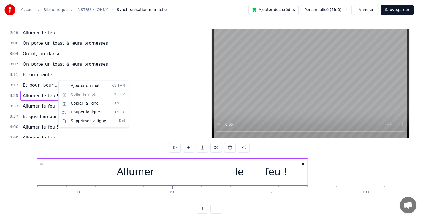
click at [79, 72] on html "Accueil Bibliothèque INSTRU • JOHNY Synchronisation manuelle Ajouter des crédit…" at bounding box center [211, 111] width 423 height 222
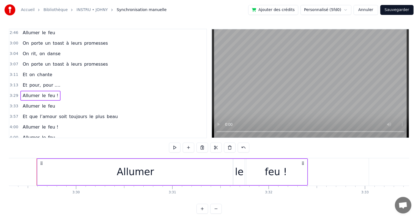
click at [44, 82] on span "pour …." at bounding box center [52, 85] width 18 height 6
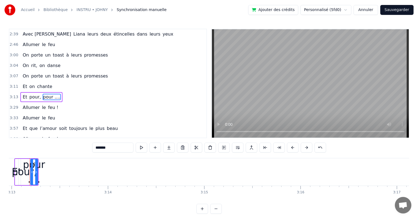
scroll to position [0, 18589]
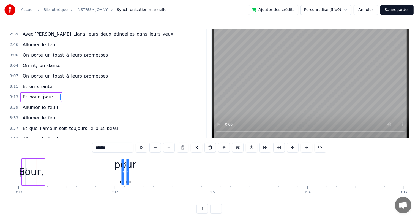
drag, startPoint x: 40, startPoint y: 164, endPoint x: 124, endPoint y: 170, distance: 84.7
click at [124, 170] on div "pour …." at bounding box center [125, 171] width 7 height 25
click at [79, 81] on div "3:11 Et on chante" at bounding box center [107, 86] width 197 height 10
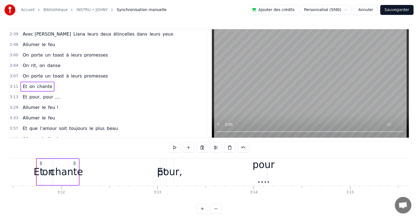
scroll to position [0, 18450]
click at [102, 71] on div "3:07 On porte un toast à leurs promesses" at bounding box center [107, 76] width 197 height 10
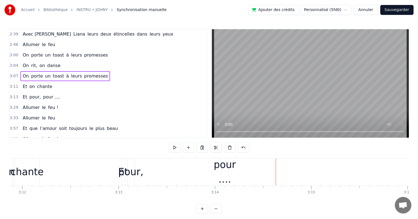
scroll to position [0, 18461]
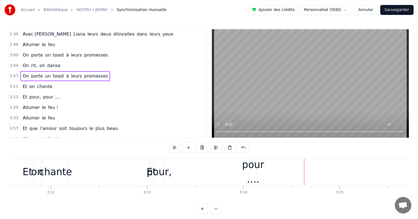
click at [35, 176] on div "on" at bounding box center [37, 171] width 12 height 15
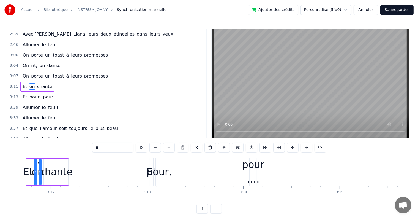
scroll to position [346, 0]
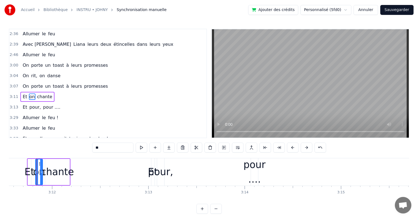
click at [31, 173] on div "Et" at bounding box center [30, 171] width 10 height 15
type input "**"
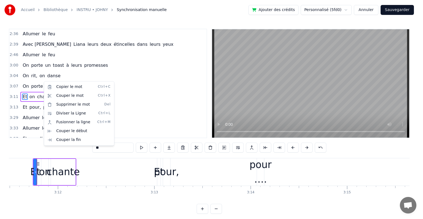
click at [140, 94] on html "Accueil Bibliothèque INSTRU • JOHNY Synchronisation manuelle Ajouter des crédit…" at bounding box center [211, 111] width 423 height 222
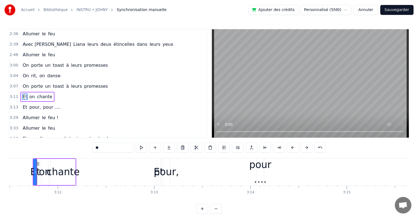
click at [47, 92] on div "Et on chante" at bounding box center [37, 97] width 34 height 10
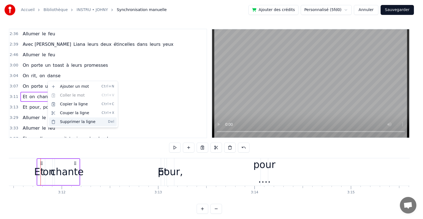
click at [77, 120] on div "Supprimer la ligne Del" at bounding box center [83, 121] width 68 height 9
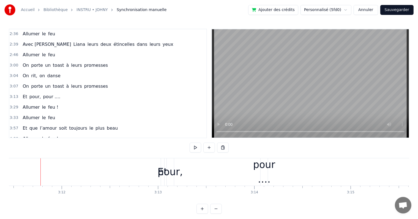
click at [54, 92] on div "Et pour, pour …." at bounding box center [41, 97] width 42 height 10
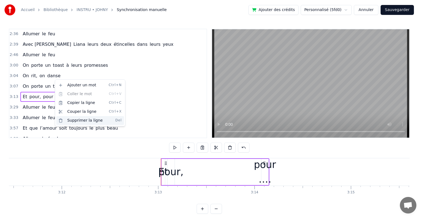
click at [77, 120] on div "Supprimer la ligne Del" at bounding box center [90, 120] width 68 height 9
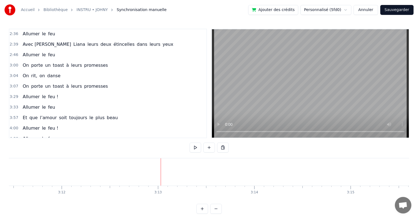
click at [102, 81] on div "3:07 On porte un toast à leurs promesses" at bounding box center [107, 86] width 197 height 10
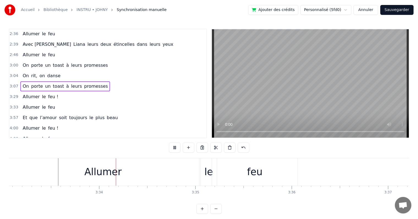
scroll to position [0, 20548]
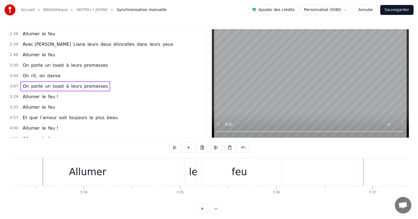
click at [107, 112] on div "3:57 Et que l’amour soit toujours le plus beau" at bounding box center [107, 117] width 197 height 10
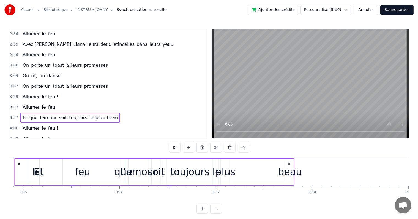
scroll to position [0, 20672]
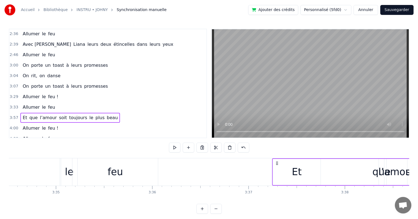
drag, startPoint x: 40, startPoint y: 163, endPoint x: 276, endPoint y: 164, distance: 235.7
click at [276, 164] on icon at bounding box center [277, 163] width 4 height 4
click at [64, 166] on div "le" at bounding box center [69, 171] width 16 height 27
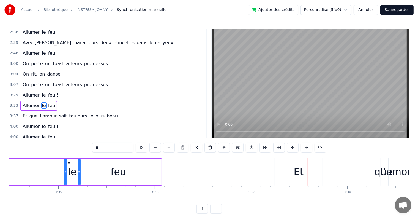
scroll to position [0, 20655]
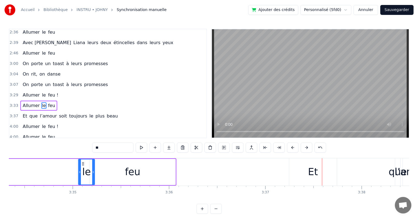
click at [314, 170] on div "Et" at bounding box center [313, 171] width 10 height 15
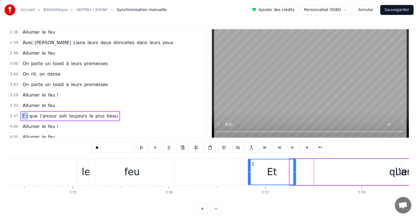
drag, startPoint x: 294, startPoint y: 162, endPoint x: 252, endPoint y: 164, distance: 41.6
click at [252, 164] on icon at bounding box center [253, 163] width 4 height 4
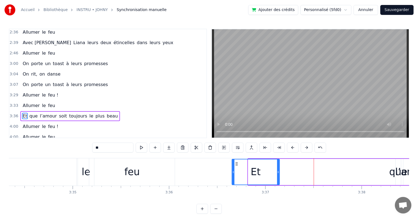
drag, startPoint x: 252, startPoint y: 163, endPoint x: 236, endPoint y: 165, distance: 15.8
click at [236, 165] on div "Et" at bounding box center [255, 171] width 47 height 25
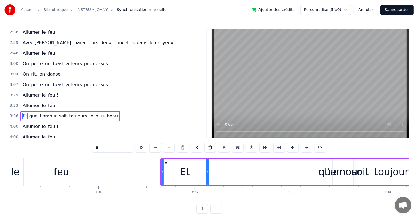
scroll to position [0, 20726]
click at [322, 172] on div "que" at bounding box center [327, 171] width 18 height 15
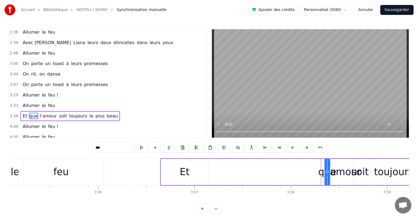
click at [32, 113] on span "que" at bounding box center [33, 116] width 9 height 6
drag, startPoint x: 330, startPoint y: 167, endPoint x: 338, endPoint y: 168, distance: 7.5
click at [338, 168] on div at bounding box center [337, 171] width 2 height 25
drag, startPoint x: 314, startPoint y: 164, endPoint x: 262, endPoint y: 164, distance: 52.3
click at [262, 164] on icon at bounding box center [263, 163] width 4 height 4
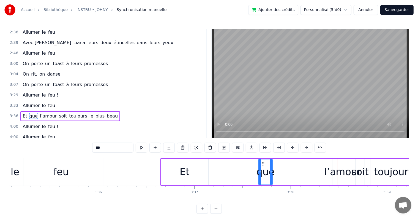
click at [330, 170] on div "l’amour" at bounding box center [342, 171] width 37 height 15
type input "*******"
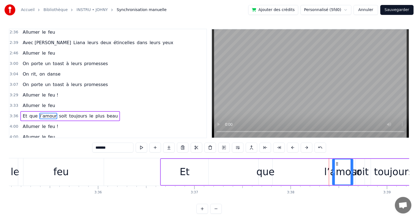
click at [325, 170] on div "Et que l’amour soit toujours le plus beau" at bounding box center [329, 171] width 338 height 27
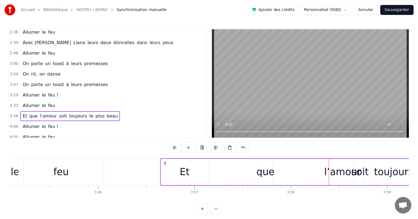
click at [357, 171] on div "soit" at bounding box center [360, 171] width 17 height 15
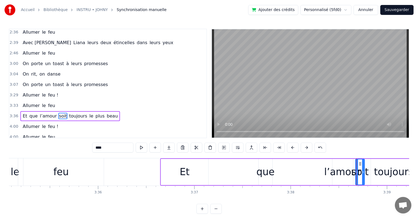
click at [343, 173] on div "l’amour" at bounding box center [342, 171] width 37 height 15
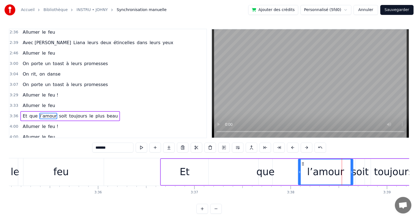
drag, startPoint x: 333, startPoint y: 166, endPoint x: 305, endPoint y: 166, distance: 27.8
click at [299, 166] on div at bounding box center [300, 171] width 2 height 25
click at [319, 165] on div "l’amour" at bounding box center [325, 171] width 37 height 15
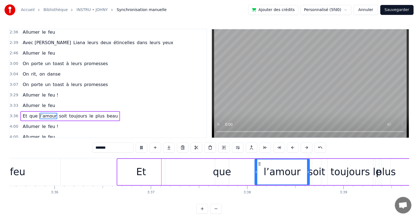
scroll to position [0, 20847]
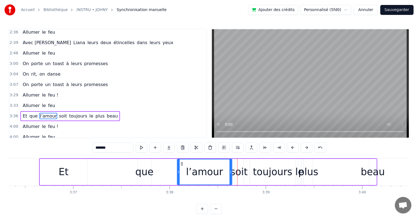
click at [141, 172] on div "que" at bounding box center [144, 171] width 18 height 15
type input "***"
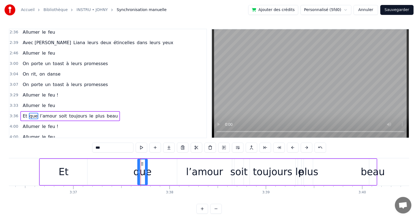
drag, startPoint x: 150, startPoint y: 170, endPoint x: 146, endPoint y: 170, distance: 3.9
click at [146, 170] on icon at bounding box center [146, 172] width 2 height 4
drag, startPoint x: 142, startPoint y: 164, endPoint x: 93, endPoint y: 164, distance: 48.5
click at [93, 164] on icon at bounding box center [94, 163] width 4 height 4
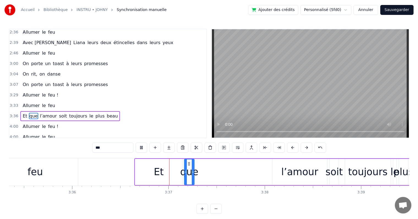
scroll to position [0, 20827]
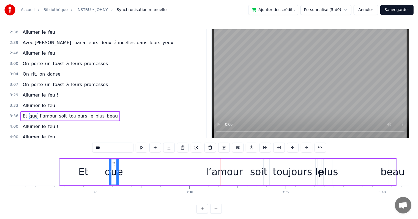
drag, startPoint x: 215, startPoint y: 173, endPoint x: 196, endPoint y: 172, distance: 18.7
click at [196, 172] on div "Et que l’amour soit toujours le plus beau" at bounding box center [228, 171] width 338 height 27
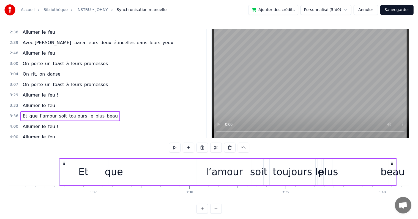
click at [214, 171] on div "l’amour" at bounding box center [224, 171] width 37 height 15
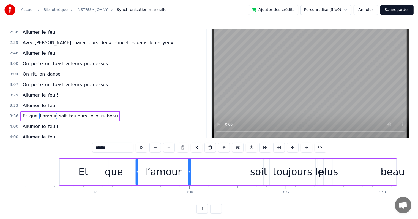
drag, startPoint x: 202, startPoint y: 163, endPoint x: 141, endPoint y: 170, distance: 61.2
click at [141, 170] on div "l’amour" at bounding box center [163, 171] width 54 height 25
drag, startPoint x: 191, startPoint y: 170, endPoint x: 205, endPoint y: 174, distance: 14.7
click at [213, 172] on icon at bounding box center [212, 172] width 2 height 4
click at [112, 173] on div "que" at bounding box center [114, 171] width 18 height 15
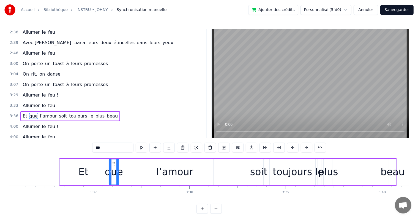
click at [92, 172] on div "Et" at bounding box center [84, 172] width 48 height 26
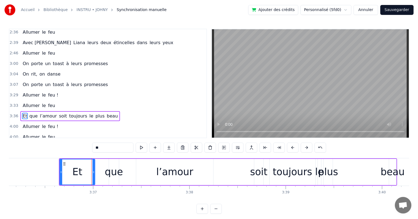
drag, startPoint x: 106, startPoint y: 173, endPoint x: 103, endPoint y: 172, distance: 3.0
click at [94, 174] on div at bounding box center [94, 171] width 2 height 25
click at [112, 172] on div "que" at bounding box center [114, 171] width 18 height 15
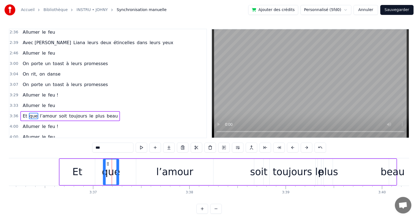
drag, startPoint x: 109, startPoint y: 173, endPoint x: 104, endPoint y: 173, distance: 5.8
click at [104, 173] on icon at bounding box center [105, 172] width 2 height 4
drag, startPoint x: 107, startPoint y: 164, endPoint x: 99, endPoint y: 164, distance: 8.0
click at [99, 164] on icon at bounding box center [99, 163] width 4 height 4
click at [164, 166] on div "l’amour" at bounding box center [174, 171] width 37 height 15
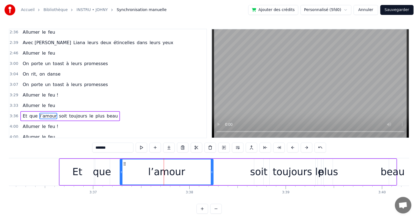
drag, startPoint x: 136, startPoint y: 170, endPoint x: 121, endPoint y: 173, distance: 15.3
click at [120, 171] on icon at bounding box center [121, 172] width 2 height 4
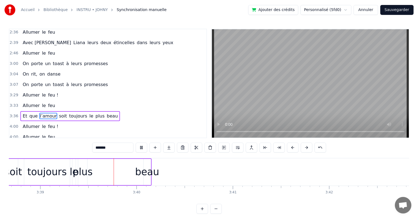
scroll to position [0, 21079]
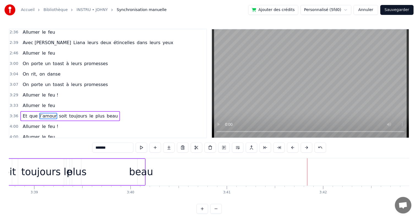
click at [139, 162] on div "beau" at bounding box center [141, 172] width 7 height 26
click at [132, 169] on div "beau" at bounding box center [141, 171] width 24 height 15
click at [140, 174] on div "beau" at bounding box center [141, 171] width 24 height 15
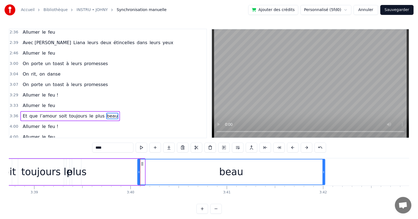
drag, startPoint x: 143, startPoint y: 173, endPoint x: 323, endPoint y: 166, distance: 180.2
click at [323, 167] on div at bounding box center [324, 171] width 2 height 25
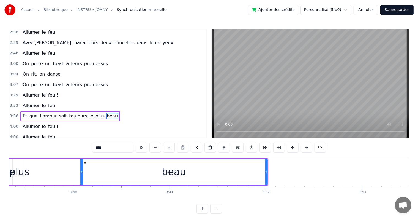
scroll to position [0, 21108]
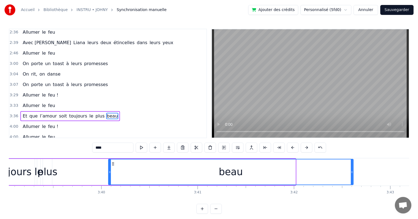
drag, startPoint x: 295, startPoint y: 171, endPoint x: 352, endPoint y: 174, distance: 57.9
click at [352, 174] on div at bounding box center [352, 171] width 2 height 25
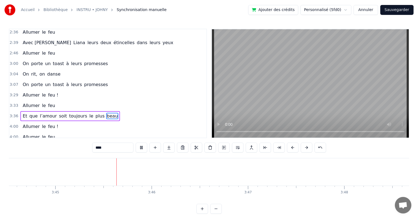
scroll to position [0, 21646]
click at [50, 123] on span "feu !" at bounding box center [53, 126] width 11 height 6
type input "*****"
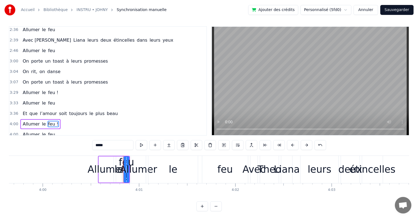
scroll to position [0, 23181]
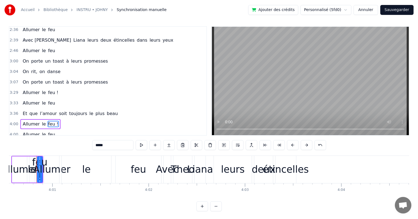
click at [30, 119] on div "Allumer le feu !" at bounding box center [40, 124] width 40 height 10
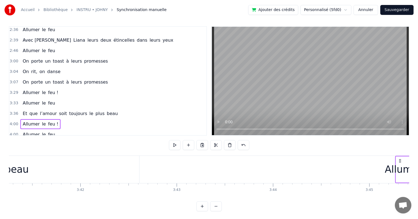
scroll to position [0, 21336]
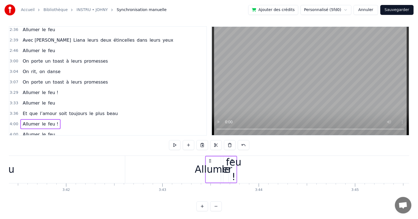
drag, startPoint x: 41, startPoint y: 159, endPoint x: 211, endPoint y: 169, distance: 170.4
click at [211, 169] on div "Allumer le feu !" at bounding box center [221, 169] width 32 height 27
click at [233, 166] on div "feu !" at bounding box center [234, 169] width 15 height 29
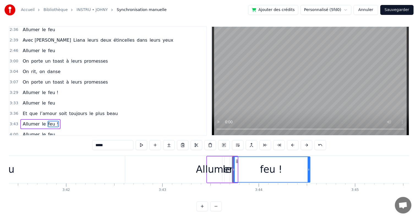
drag, startPoint x: 237, startPoint y: 164, endPoint x: 312, endPoint y: 162, distance: 75.5
click at [310, 162] on div at bounding box center [309, 169] width 2 height 25
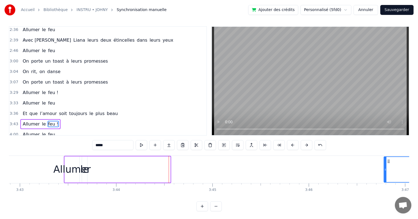
scroll to position [0, 21483]
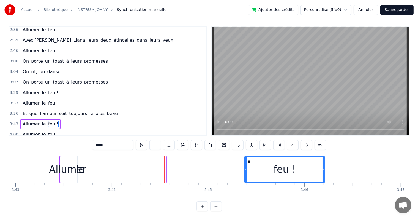
drag, startPoint x: 236, startPoint y: 160, endPoint x: 248, endPoint y: 164, distance: 12.6
click at [248, 164] on div "feu !" at bounding box center [285, 169] width 80 height 25
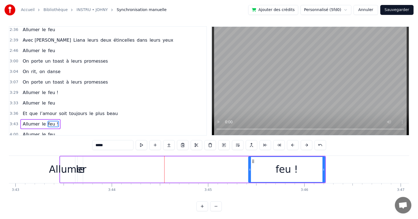
drag, startPoint x: 246, startPoint y: 166, endPoint x: 250, endPoint y: 166, distance: 4.1
click at [250, 166] on div at bounding box center [250, 169] width 2 height 25
click at [79, 168] on div "le" at bounding box center [80, 169] width 9 height 15
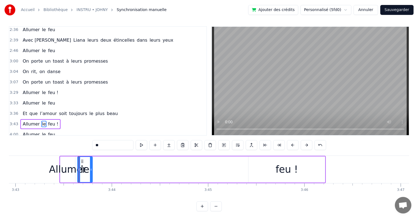
drag, startPoint x: 80, startPoint y: 168, endPoint x: 90, endPoint y: 170, distance: 9.7
click at [90, 170] on icon at bounding box center [91, 169] width 2 height 4
drag, startPoint x: 80, startPoint y: 162, endPoint x: 246, endPoint y: 164, distance: 165.2
click at [246, 164] on div "le" at bounding box center [250, 169] width 14 height 25
click at [74, 164] on div "Allumer" at bounding box center [67, 169] width 37 height 15
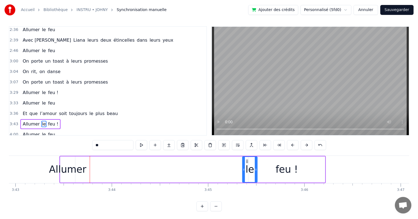
type input "*******"
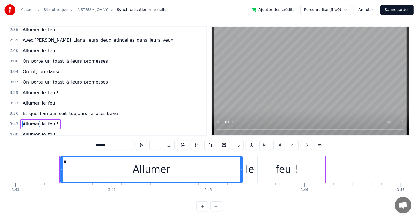
drag, startPoint x: 73, startPoint y: 166, endPoint x: 222, endPoint y: 170, distance: 148.7
click at [241, 169] on div at bounding box center [241, 169] width 2 height 25
drag, startPoint x: 60, startPoint y: 161, endPoint x: 57, endPoint y: 161, distance: 2.8
click at [49, 161] on div at bounding box center [50, 169] width 2 height 25
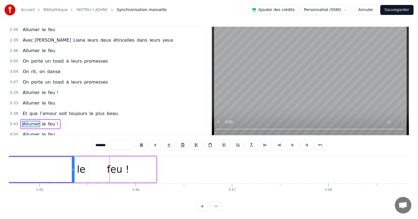
scroll to position [0, 21674]
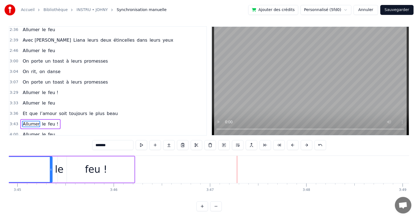
click at [56, 129] on div "4:00 Allumer le feu" at bounding box center [107, 134] width 197 height 10
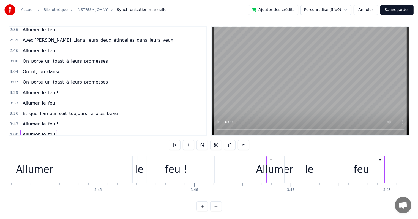
scroll to position [0, 21597]
drag, startPoint x: 41, startPoint y: 162, endPoint x: 271, endPoint y: 170, distance: 230.3
click at [271, 170] on div "Allumer le feu" at bounding box center [326, 169] width 119 height 27
click at [271, 170] on div "Allumer" at bounding box center [274, 169] width 37 height 15
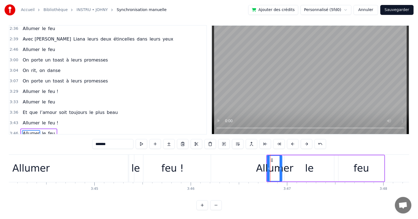
click at [365, 163] on div "feu" at bounding box center [361, 168] width 15 height 15
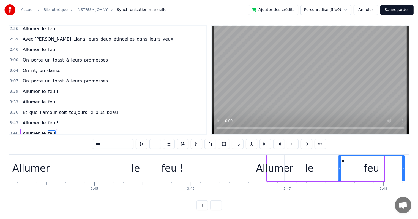
drag, startPoint x: 383, startPoint y: 164, endPoint x: 404, endPoint y: 163, distance: 20.4
click at [404, 166] on icon at bounding box center [403, 168] width 2 height 4
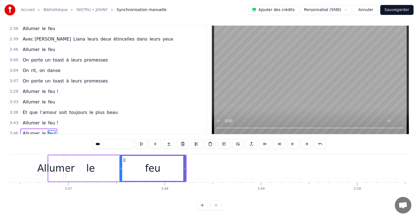
scroll to position [0, 21759]
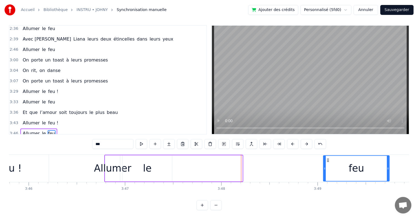
drag, startPoint x: 181, startPoint y: 154, endPoint x: 328, endPoint y: 155, distance: 147.0
click at [328, 158] on icon at bounding box center [328, 160] width 4 height 4
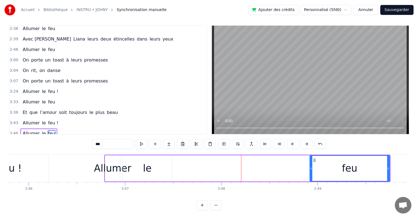
drag, startPoint x: 322, startPoint y: 163, endPoint x: 267, endPoint y: 165, distance: 55.4
click at [311, 168] on circle at bounding box center [311, 168] width 0 height 0
click at [147, 163] on div "le" at bounding box center [147, 168] width 9 height 15
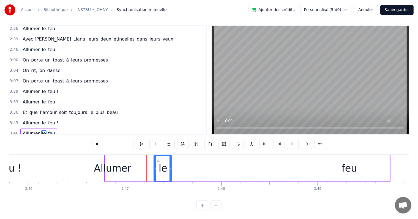
drag, startPoint x: 123, startPoint y: 155, endPoint x: 155, endPoint y: 156, distance: 31.4
click at [155, 156] on div at bounding box center [155, 168] width 2 height 25
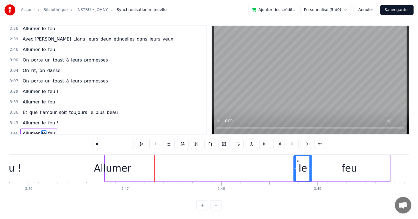
drag, startPoint x: 166, startPoint y: 154, endPoint x: 297, endPoint y: 155, distance: 131.1
click at [297, 158] on icon at bounding box center [299, 160] width 4 height 4
click at [123, 164] on div "Allumer" at bounding box center [112, 168] width 37 height 15
type input "*******"
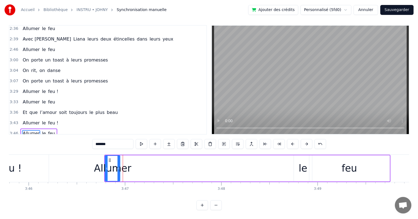
click at [114, 164] on div "Allumer" at bounding box center [112, 168] width 37 height 15
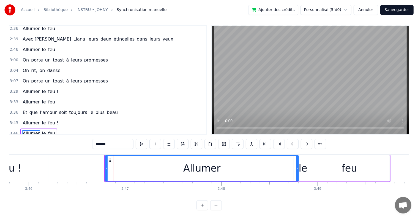
drag, startPoint x: 118, startPoint y: 164, endPoint x: 297, endPoint y: 163, distance: 178.7
click at [297, 166] on icon at bounding box center [297, 168] width 2 height 4
drag, startPoint x: 105, startPoint y: 165, endPoint x: 99, endPoint y: 165, distance: 5.8
click at [100, 166] on icon at bounding box center [101, 168] width 2 height 4
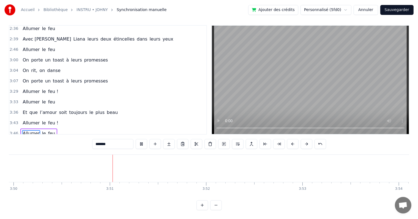
scroll to position [0, 22176]
click at [136, 138] on div "4:02 Avec [PERSON_NAME] leurs deux étincelles dans leurs yeux" at bounding box center [107, 143] width 197 height 10
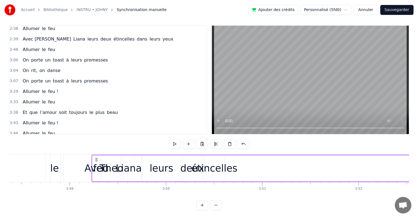
scroll to position [0, 22007]
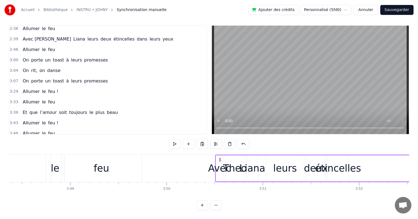
drag, startPoint x: 41, startPoint y: 154, endPoint x: 219, endPoint y: 162, distance: 178.6
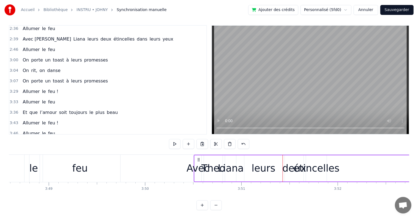
scroll to position [0, 22000]
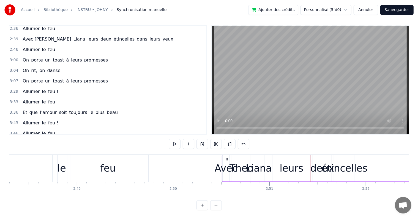
click at [226, 157] on icon at bounding box center [227, 159] width 4 height 4
click at [230, 166] on div "Avec" at bounding box center [226, 168] width 23 height 15
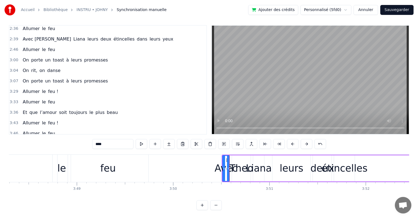
click at [109, 139] on input "****" at bounding box center [112, 144] width 41 height 10
click at [73, 140] on span "Theo" at bounding box center [79, 143] width 12 height 6
type input "****"
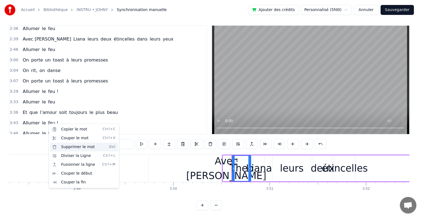
click at [79, 145] on div "Supprimer le mot Del" at bounding box center [84, 146] width 68 height 9
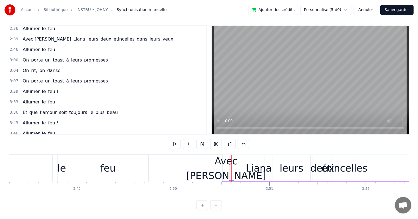
click at [32, 140] on span "Avec [PERSON_NAME]" at bounding box center [47, 143] width 50 height 6
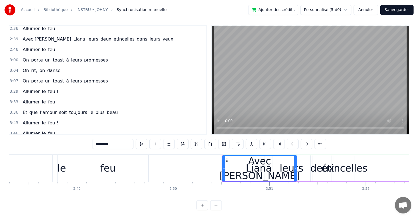
drag, startPoint x: 228, startPoint y: 158, endPoint x: 284, endPoint y: 158, distance: 56.2
click at [295, 157] on div at bounding box center [295, 168] width 2 height 25
click at [162, 140] on span "yeux" at bounding box center [168, 143] width 12 height 6
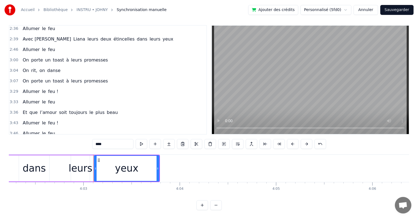
scroll to position [0, 23399]
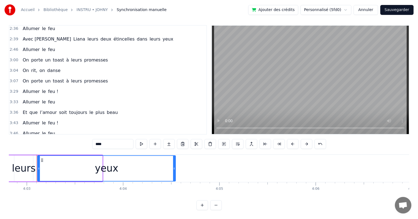
drag, startPoint x: 101, startPoint y: 164, endPoint x: 173, endPoint y: 163, distance: 71.6
click at [175, 166] on icon at bounding box center [174, 168] width 2 height 4
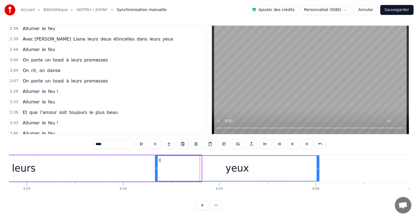
drag, startPoint x: 41, startPoint y: 155, endPoint x: 165, endPoint y: 156, distance: 124.2
click at [162, 158] on icon at bounding box center [160, 160] width 4 height 4
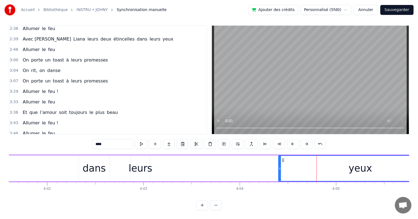
scroll to position [0, 23278]
click at [150, 167] on div "leurs" at bounding box center [145, 168] width 24 height 15
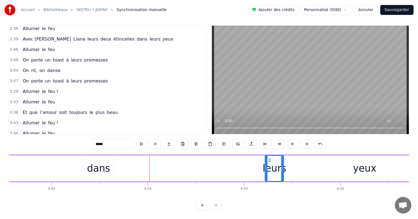
drag, startPoint x: 154, startPoint y: 152, endPoint x: 270, endPoint y: 147, distance: 115.7
click at [270, 147] on div "0:16 [PERSON_NAME] militaire, 0:20 Toujours prêt à braver la guerre, 0:23 Fan d…" at bounding box center [209, 117] width 401 height 185
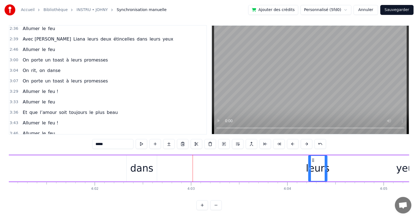
scroll to position [0, 23234]
click at [146, 161] on div "dans" at bounding box center [142, 168] width 23 height 15
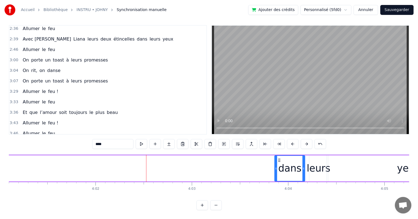
drag, startPoint x: 133, startPoint y: 156, endPoint x: 275, endPoint y: 154, distance: 141.5
click at [279, 158] on icon at bounding box center [280, 160] width 4 height 4
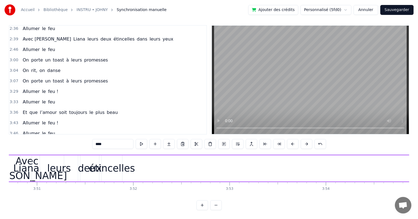
scroll to position [0, 22210]
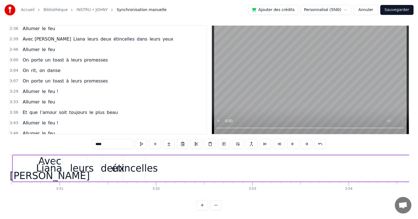
click at [140, 165] on div "étincelles" at bounding box center [135, 168] width 46 height 15
click at [145, 165] on div "étincelles" at bounding box center [135, 168] width 46 height 15
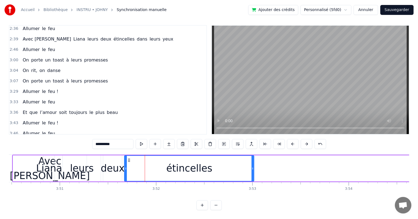
drag, startPoint x: 143, startPoint y: 165, endPoint x: 252, endPoint y: 159, distance: 109.2
click at [252, 159] on div at bounding box center [253, 168] width 2 height 25
click at [250, 159] on div "étincelles" at bounding box center [189, 168] width 129 height 25
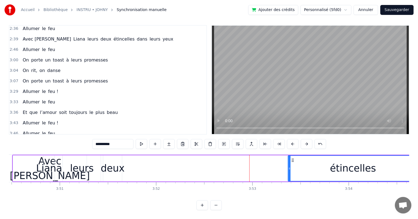
drag, startPoint x: 128, startPoint y: 156, endPoint x: 292, endPoint y: 150, distance: 163.9
click at [292, 155] on div "étincelles" at bounding box center [353, 168] width 130 height 26
click at [44, 163] on div "Liana" at bounding box center [49, 168] width 26 height 15
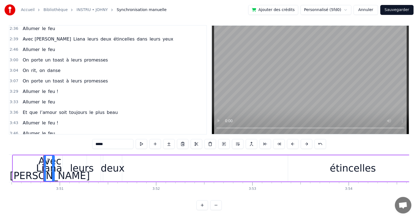
click at [36, 164] on div "Avec [PERSON_NAME]" at bounding box center [50, 168] width 80 height 29
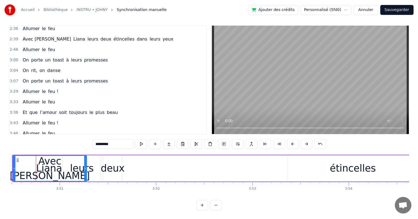
scroll to position [0, 22209]
click at [73, 140] on span "Liana" at bounding box center [79, 143] width 13 height 6
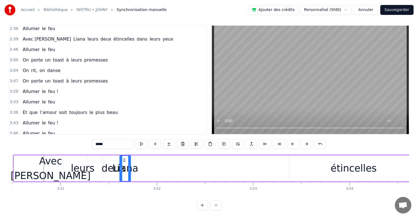
drag, startPoint x: 48, startPoint y: 155, endPoint x: 124, endPoint y: 153, distance: 76.3
click at [73, 140] on span "leurs" at bounding box center [79, 143] width 12 height 6
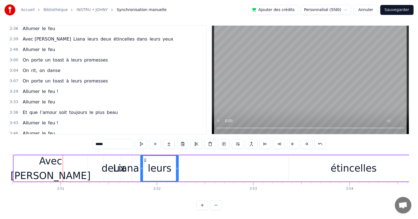
drag, startPoint x: 67, startPoint y: 154, endPoint x: 144, endPoint y: 153, distance: 76.5
click at [73, 140] on span "deux" at bounding box center [79, 143] width 12 height 6
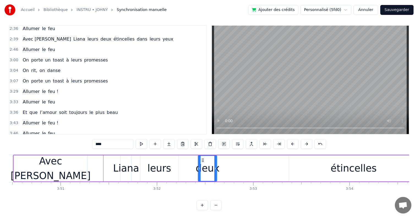
drag, startPoint x: 109, startPoint y: 154, endPoint x: 203, endPoint y: 153, distance: 93.6
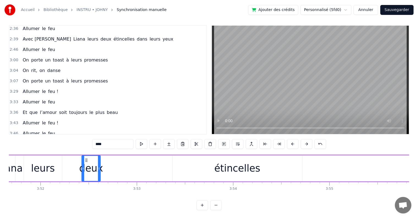
scroll to position [0, 22297]
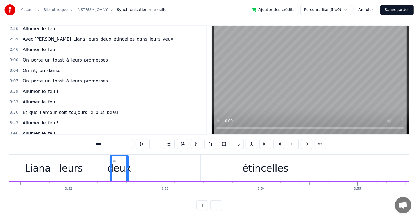
click at [136, 140] on span "dans" at bounding box center [142, 143] width 12 height 6
type input "****"
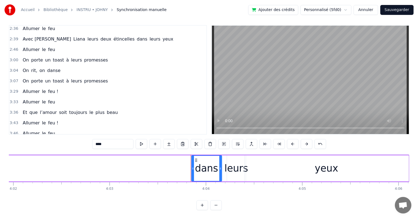
scroll to position [0, 23203]
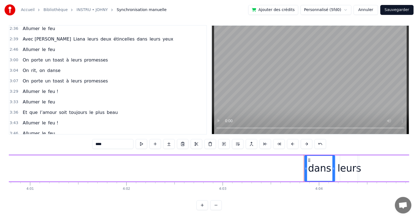
drag, startPoint x: 309, startPoint y: 157, endPoint x: 205, endPoint y: 157, distance: 104.1
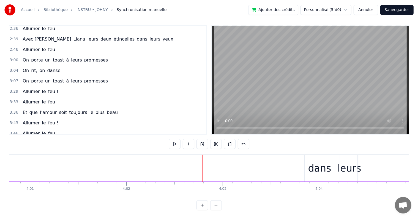
click at [322, 161] on div "dans" at bounding box center [319, 168] width 23 height 15
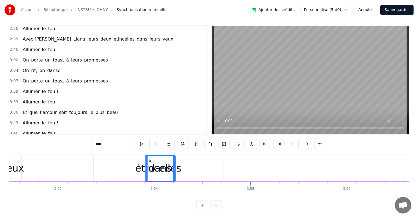
scroll to position [0, 22399]
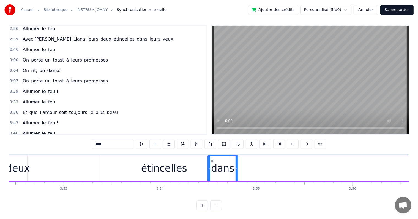
drag, startPoint x: 308, startPoint y: 156, endPoint x: 211, endPoint y: 160, distance: 97.0
click at [211, 160] on div "dans" at bounding box center [223, 168] width 30 height 25
click at [149, 140] on span "leurs" at bounding box center [155, 143] width 12 height 6
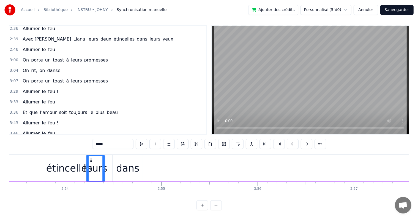
scroll to position [0, 22494]
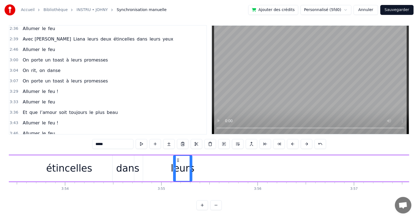
drag, startPoint x: 43, startPoint y: 154, endPoint x: 178, endPoint y: 157, distance: 135.8
click at [178, 157] on div "leurs" at bounding box center [182, 168] width 18 height 25
click at [162, 140] on span "yeux" at bounding box center [168, 143] width 12 height 6
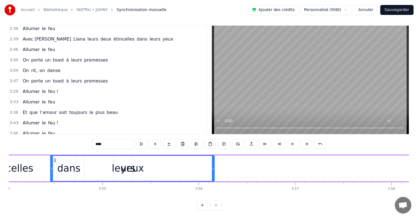
scroll to position [0, 22544]
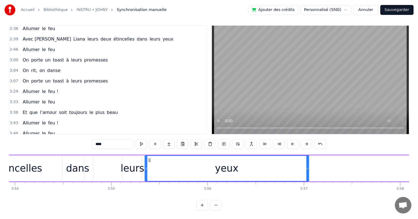
drag, startPoint x: 41, startPoint y: 156, endPoint x: 148, endPoint y: 164, distance: 107.7
click at [148, 164] on div "yeux" at bounding box center [227, 168] width 164 height 25
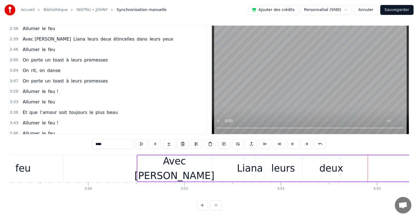
scroll to position [0, 22071]
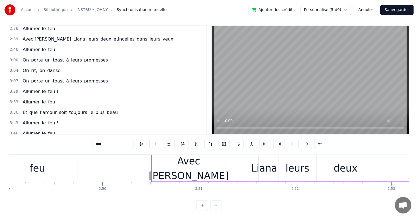
click at [301, 168] on div "leurs" at bounding box center [298, 168] width 24 height 15
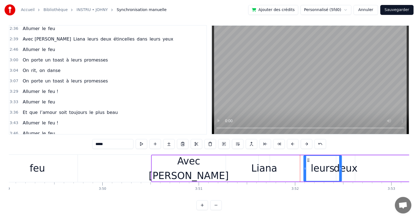
drag, startPoint x: 283, startPoint y: 155, endPoint x: 317, endPoint y: 161, distance: 34.6
click at [308, 157] on div "leurs" at bounding box center [322, 168] width 37 height 25
click at [349, 167] on div "deux" at bounding box center [346, 168] width 24 height 15
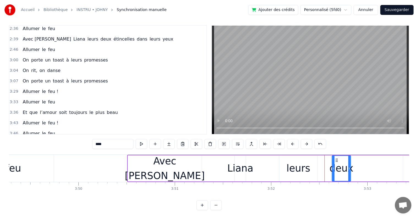
scroll to position [0, 22096]
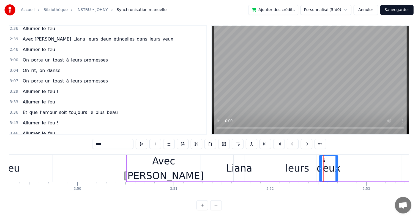
drag, startPoint x: 341, startPoint y: 156, endPoint x: 323, endPoint y: 159, distance: 19.0
click at [325, 158] on icon at bounding box center [324, 160] width 4 height 4
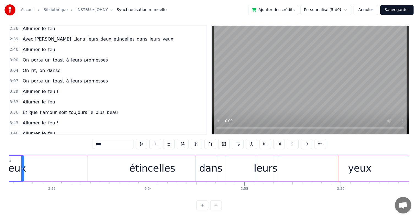
scroll to position [0, 22382]
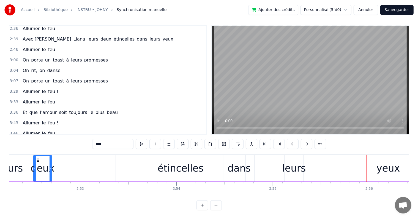
click at [183, 161] on div "étincelles" at bounding box center [181, 168] width 46 height 15
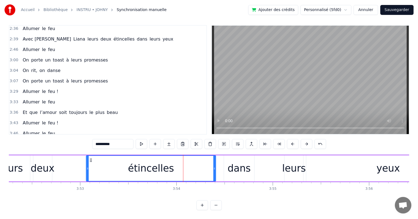
drag, startPoint x: 119, startPoint y: 156, endPoint x: 96, endPoint y: 156, distance: 22.6
click at [89, 158] on icon at bounding box center [91, 160] width 4 height 4
click at [245, 161] on div "dans" at bounding box center [239, 168] width 23 height 15
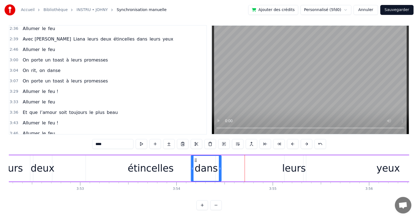
drag, startPoint x: 225, startPoint y: 155, endPoint x: 196, endPoint y: 157, distance: 29.0
click at [196, 157] on div "dans" at bounding box center [206, 168] width 30 height 25
click at [293, 161] on div "leurs" at bounding box center [294, 168] width 24 height 15
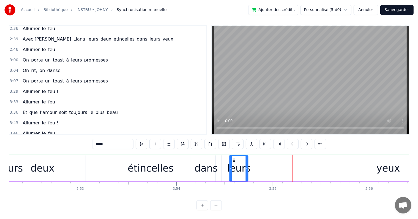
drag, startPoint x: 289, startPoint y: 154, endPoint x: 254, endPoint y: 156, distance: 34.8
click at [233, 158] on icon at bounding box center [234, 160] width 4 height 4
drag, startPoint x: 350, startPoint y: 158, endPoint x: 340, endPoint y: 158, distance: 9.9
click at [351, 158] on div "yeux" at bounding box center [388, 168] width 164 height 26
type input "****"
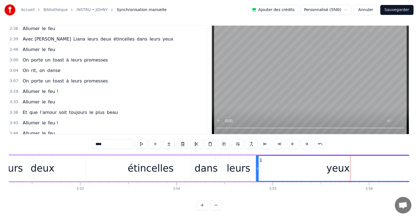
drag, startPoint x: 310, startPoint y: 155, endPoint x: 260, endPoint y: 160, distance: 50.6
click at [260, 160] on div "yeux" at bounding box center [338, 168] width 164 height 25
click at [366, 163] on div "yeux" at bounding box center [338, 168] width 164 height 25
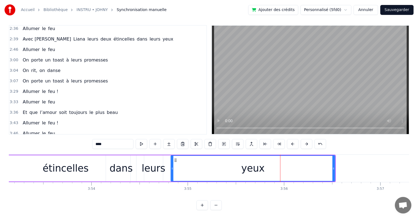
scroll to position [0, 22453]
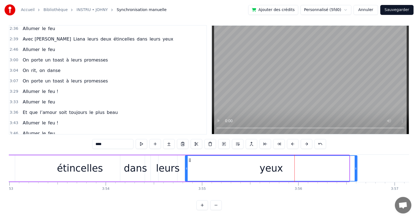
drag, startPoint x: 348, startPoint y: 164, endPoint x: 364, endPoint y: 166, distance: 16.4
click at [357, 166] on div at bounding box center [356, 168] width 2 height 25
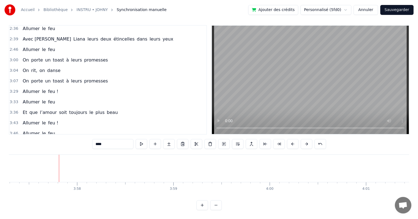
scroll to position [0, 22889]
click at [57, 128] on div "3:46 Allumer le feu" at bounding box center [107, 133] width 197 height 10
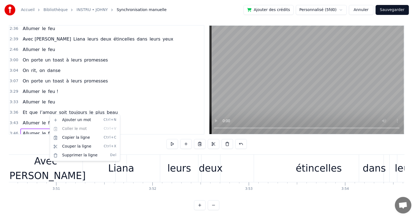
scroll to position [0, 21821]
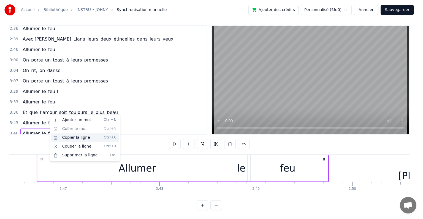
click at [76, 137] on div "Copier la ligne Ctrl+C" at bounding box center [85, 137] width 68 height 9
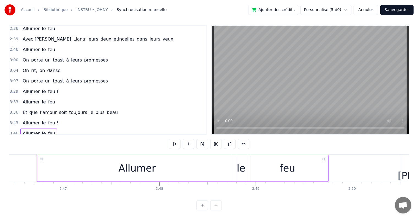
click at [138, 138] on div "3:50 Avec [PERSON_NAME] leurs deux étincelles dans leurs yeux" at bounding box center [107, 143] width 197 height 10
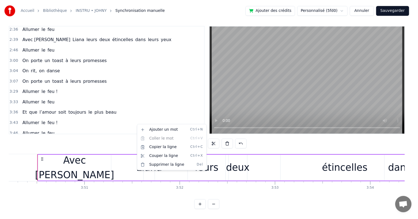
scroll to position [0, 22185]
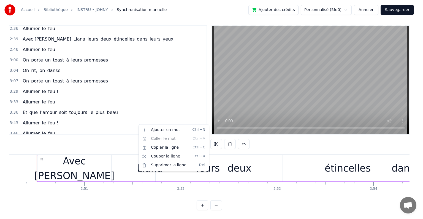
click at [157, 107] on html "Accueil Bibliothèque INSTRU • JOHNY Synchronisation manuelle Ajouter des crédit…" at bounding box center [211, 107] width 423 height 222
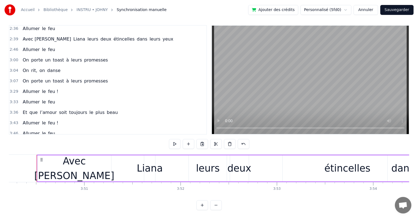
click at [143, 138] on div "3:50 Avec [PERSON_NAME] leurs deux étincelles dans leurs yeux" at bounding box center [107, 143] width 197 height 10
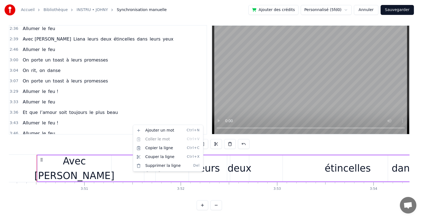
click at [163, 108] on html "Accueil Bibliothèque INSTRU • JOHNY Synchronisation manuelle Ajouter des crédit…" at bounding box center [211, 107] width 423 height 222
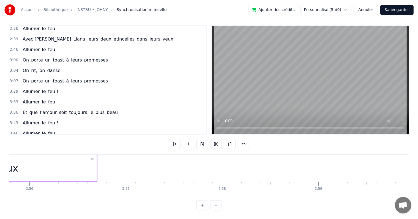
scroll to position [0, 22708]
click at [87, 156] on div "yeux" at bounding box center [21, 168] width 180 height 26
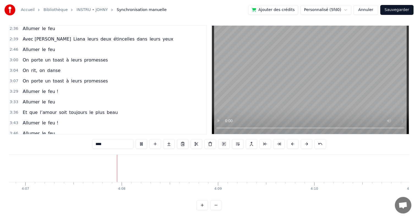
scroll to position [0, 23801]
click at [123, 139] on input "****" at bounding box center [112, 144] width 41 height 10
click at [116, 139] on input "****" at bounding box center [112, 144] width 41 height 10
type input "****"
click at [147, 128] on div "3:46 Allumer le feu" at bounding box center [107, 133] width 197 height 10
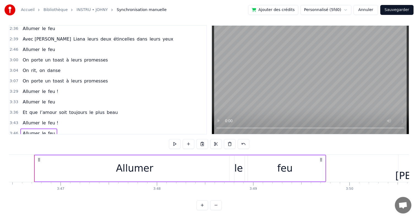
click at [140, 138] on div "3:50 Avec [PERSON_NAME] leurs deux étincelles dans leurs yeux" at bounding box center [107, 143] width 197 height 10
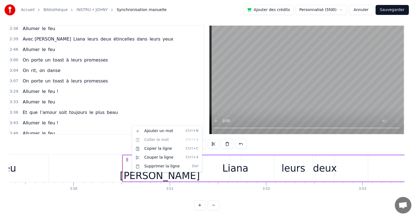
scroll to position [0, 22185]
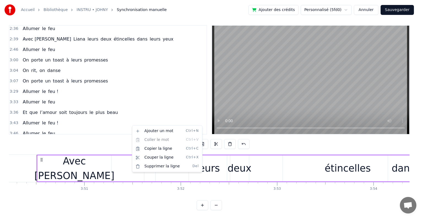
click at [150, 101] on html "Accueil Bibliothèque INSTRU • JOHNY Synchronisation manuelle Ajouter des crédit…" at bounding box center [211, 107] width 423 height 222
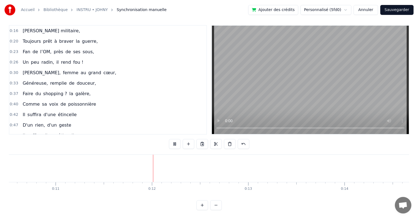
scroll to position [0, 1082]
click at [209, 57] on div "0:16 [PERSON_NAME] militaire, 0:20 Toujours prêt à braver la guerre, 0:23 Fan d…" at bounding box center [209, 79] width 401 height 109
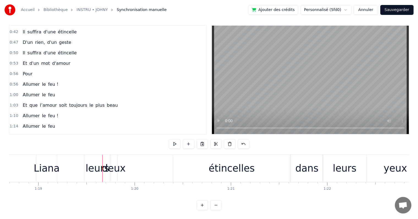
scroll to position [110, 0]
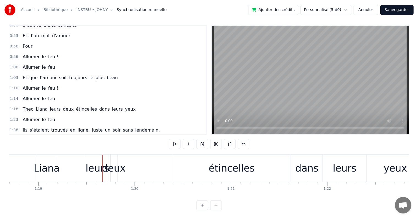
click at [22, 106] on span "Theo" at bounding box center [28, 109] width 12 height 6
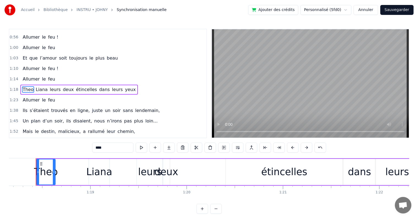
scroll to position [0, 7531]
click at [96, 149] on input "****" at bounding box center [112, 147] width 41 height 10
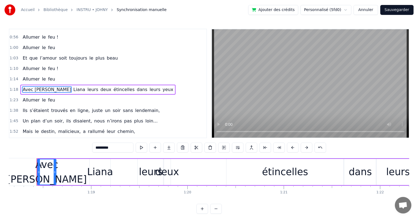
type input "*********"
click at [132, 63] on div "1:10 Allumer le feu !" at bounding box center [107, 68] width 197 height 10
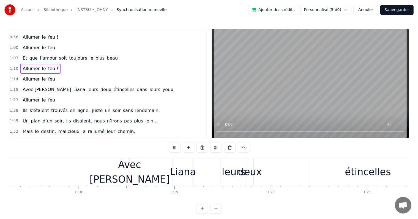
scroll to position [0, 7482]
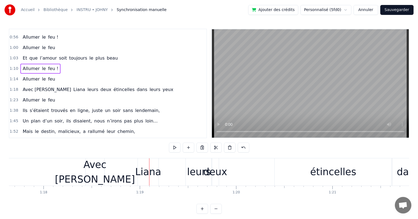
click at [85, 160] on div "Avec [PERSON_NAME]" at bounding box center [95, 171] width 80 height 29
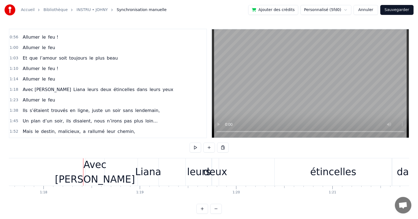
click at [89, 165] on div "Avec [PERSON_NAME]" at bounding box center [95, 171] width 80 height 29
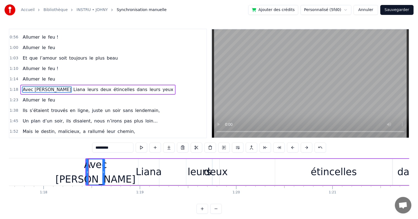
click at [103, 165] on div at bounding box center [103, 171] width 2 height 25
click at [34, 86] on span "Avec [PERSON_NAME]" at bounding box center [47, 89] width 50 height 6
drag, startPoint x: 87, startPoint y: 170, endPoint x: 72, endPoint y: 170, distance: 14.3
click at [72, 170] on icon at bounding box center [73, 172] width 2 height 4
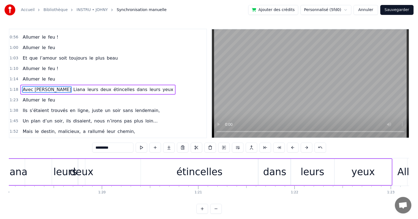
scroll to position [0, 7531]
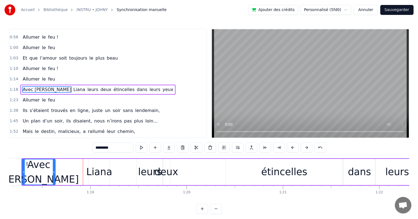
click at [28, 86] on span "Avec [PERSON_NAME]" at bounding box center [47, 89] width 50 height 6
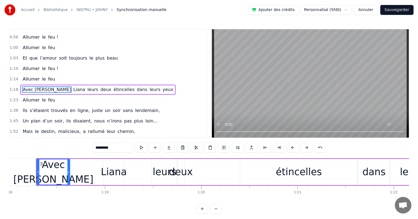
scroll to position [0, 7516]
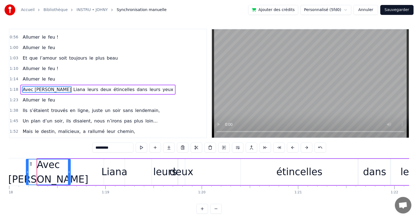
drag, startPoint x: 37, startPoint y: 171, endPoint x: 26, endPoint y: 170, distance: 11.8
click at [26, 170] on icon at bounding box center [27, 172] width 2 height 4
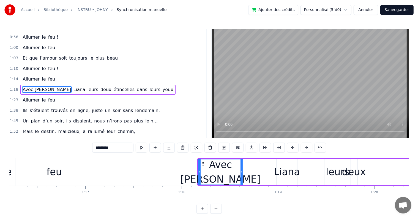
scroll to position [0, 7307]
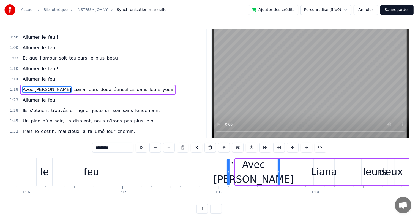
drag, startPoint x: 235, startPoint y: 170, endPoint x: 227, endPoint y: 170, distance: 8.8
click at [227, 170] on icon at bounding box center [228, 172] width 2 height 4
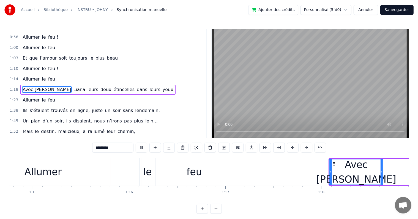
scroll to position [0, 7224]
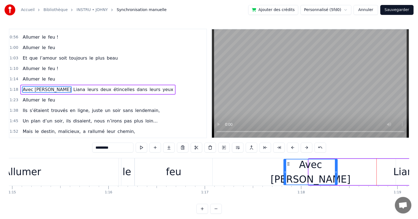
drag, startPoint x: 313, startPoint y: 163, endPoint x: 288, endPoint y: 164, distance: 24.8
click at [288, 164] on icon at bounding box center [288, 163] width 4 height 4
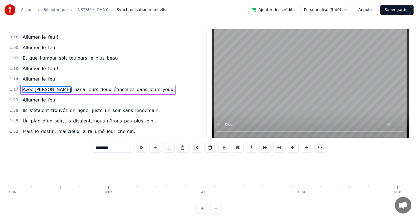
scroll to position [0, 23702]
click at [76, 85] on div "Avec [PERSON_NAME] leurs deux étincelles dans leurs yeux" at bounding box center [97, 90] width 155 height 10
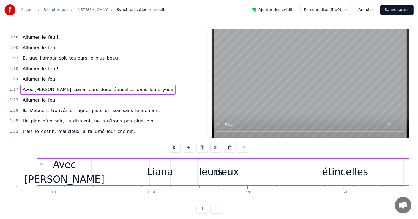
scroll to position [347, 0]
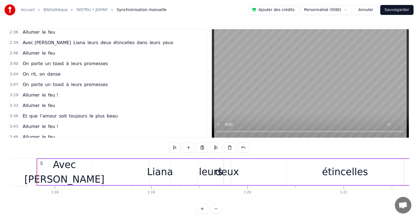
click at [113, 144] on span "étincelles" at bounding box center [124, 147] width 22 height 6
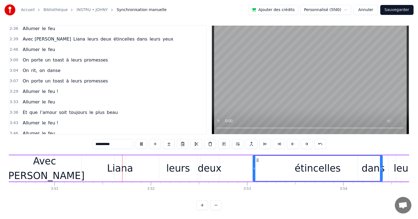
scroll to position [0, 22236]
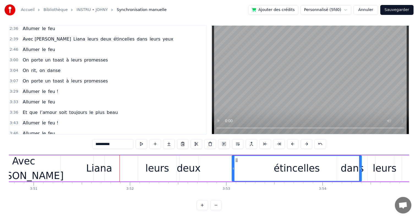
click at [396, 10] on button "Sauvegarder" at bounding box center [397, 10] width 33 height 10
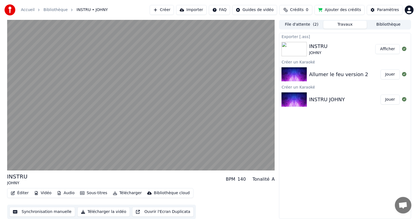
click at [334, 161] on div "Exporter [.ass] INSTRU [PERSON_NAME] un Karaoké Allumer le feu version 2 Jouer …" at bounding box center [345, 126] width 132 height 186
click at [390, 99] on button "Jouer" at bounding box center [390, 99] width 19 height 10
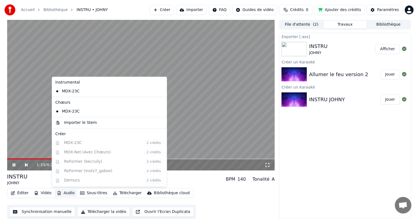
click at [62, 192] on button "Audio" at bounding box center [66, 193] width 22 height 8
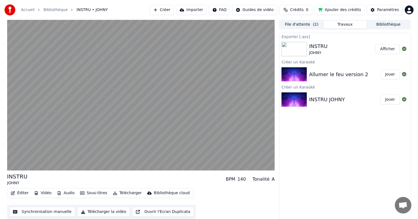
click at [220, 202] on div "Éditer Vidéo Audio Sous-titres Télécharger Bibliothèque cloud Synchronisation m…" at bounding box center [141, 203] width 268 height 31
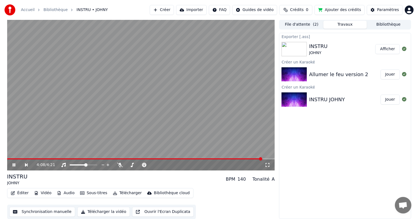
click at [21, 175] on div "INSTRU" at bounding box center [17, 176] width 20 height 8
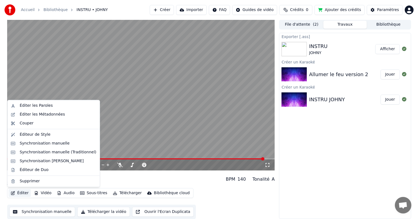
click at [20, 193] on button "Éditer" at bounding box center [20, 193] width 22 height 8
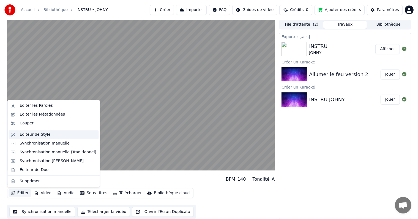
click at [62, 134] on div "Éditeur de Style" at bounding box center [58, 135] width 77 height 6
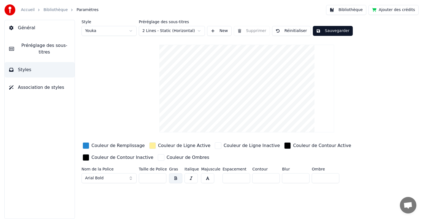
click at [28, 28] on span "Général" at bounding box center [26, 28] width 17 height 7
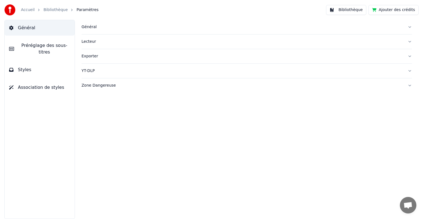
click at [30, 46] on span "Préréglage des sous-titres" at bounding box center [44, 48] width 52 height 13
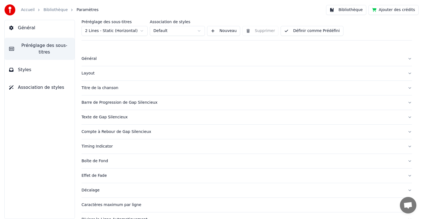
click at [109, 88] on div "Titre de la chanson" at bounding box center [242, 88] width 322 height 6
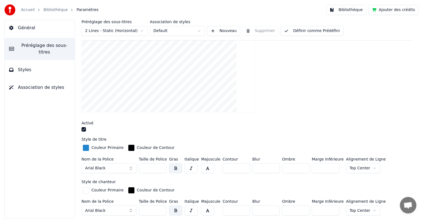
scroll to position [55, 0]
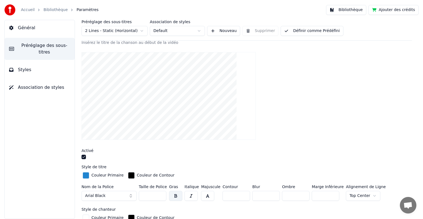
click at [159, 74] on video at bounding box center [168, 96] width 174 height 88
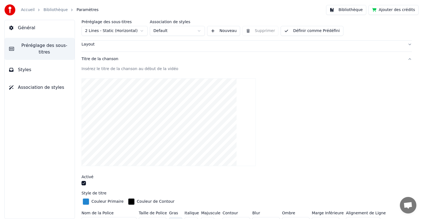
scroll to position [0, 0]
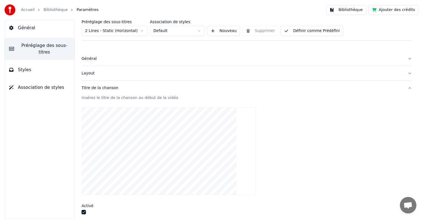
click at [108, 98] on div "Insérez le titre de la chanson au début de la vidéo" at bounding box center [246, 98] width 330 height 6
click at [84, 97] on div "Insérez le titre de la chanson au début de la vidéo" at bounding box center [246, 98] width 330 height 6
click at [91, 97] on div "Insérez le titre de la chanson au début de la vidéo" at bounding box center [246, 98] width 330 height 6
click at [142, 133] on video at bounding box center [168, 151] width 174 height 88
click at [148, 128] on video at bounding box center [168, 151] width 174 height 88
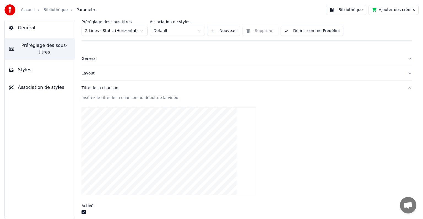
click at [151, 143] on video at bounding box center [168, 151] width 174 height 88
click at [107, 86] on div "Titre de la chanson" at bounding box center [242, 88] width 322 height 6
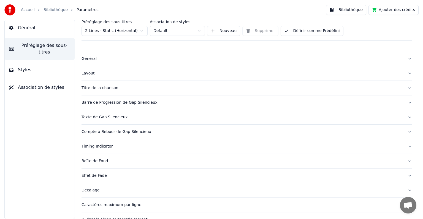
click at [108, 85] on button "Titre de la chanson" at bounding box center [246, 88] width 330 height 14
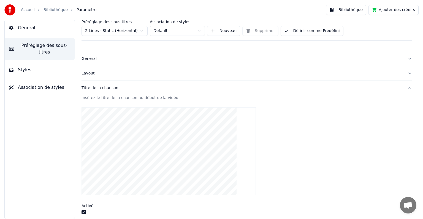
click at [107, 99] on div "Insérez le titre de la chanson au début de la vidéo" at bounding box center [246, 98] width 330 height 6
click at [108, 96] on div "Insérez le titre de la chanson au début de la vidéo" at bounding box center [246, 98] width 330 height 6
click at [89, 60] on div "Général" at bounding box center [242, 59] width 322 height 6
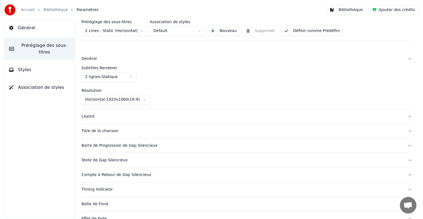
click at [113, 130] on div "Titre de la chanson" at bounding box center [242, 131] width 322 height 6
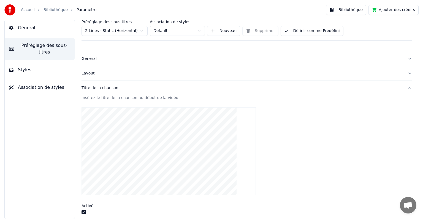
click at [118, 98] on div "Insérez le titre de la chanson au début de la vidéo" at bounding box center [246, 98] width 330 height 6
click at [148, 98] on div "Insérez le titre de la chanson au début de la vidéo" at bounding box center [246, 98] width 330 height 6
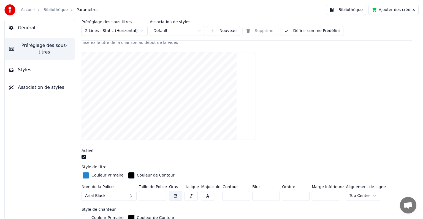
click at [84, 156] on button "button" at bounding box center [83, 156] width 4 height 4
click at [115, 95] on video at bounding box center [168, 96] width 174 height 88
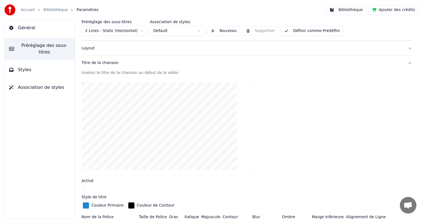
scroll to position [0, 0]
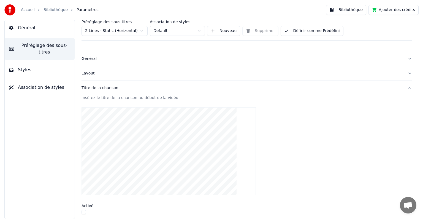
click at [111, 91] on button "Titre de la chanson" at bounding box center [246, 88] width 330 height 14
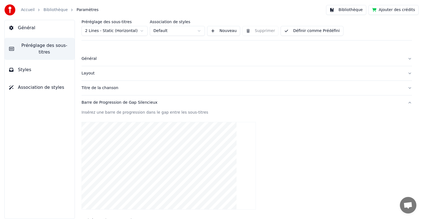
click at [114, 87] on div "Titre de la chanson" at bounding box center [242, 88] width 322 height 6
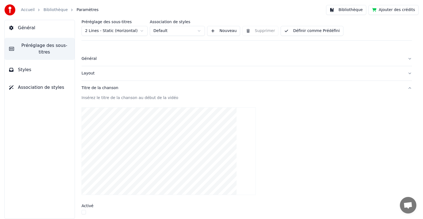
click at [109, 99] on div "Insérez le titre de la chanson au début de la vidéo" at bounding box center [246, 98] width 330 height 6
drag, startPoint x: 94, startPoint y: 190, endPoint x: 89, endPoint y: 195, distance: 6.2
click at [83, 211] on button "button" at bounding box center [83, 212] width 4 height 4
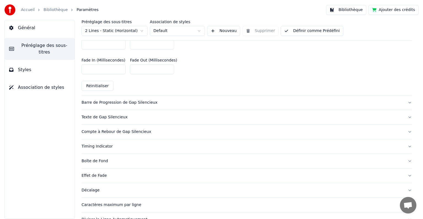
scroll to position [301, 0]
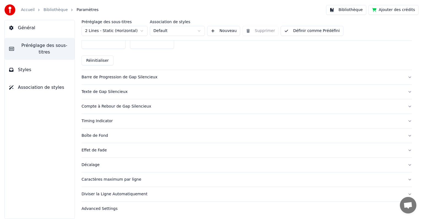
click at [103, 135] on div "Boîte de Fond" at bounding box center [242, 136] width 322 height 6
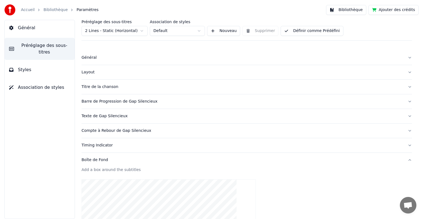
scroll to position [1, 0]
click at [133, 160] on div "Boîte de Fond" at bounding box center [242, 160] width 322 height 6
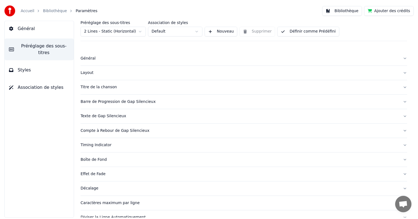
scroll to position [0, 0]
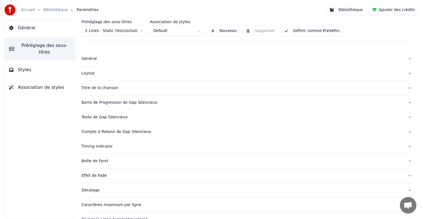
click at [111, 88] on div "Titre de la chanson" at bounding box center [242, 88] width 322 height 6
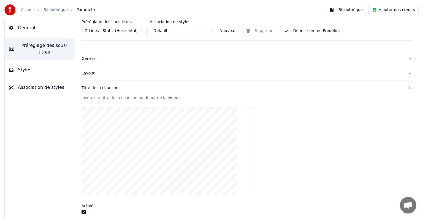
click at [175, 126] on video at bounding box center [168, 151] width 174 height 88
click at [163, 97] on div "Insérez le titre de la chanson au début de la vidéo" at bounding box center [246, 98] width 330 height 6
click at [47, 44] on span "Préréglage des sous-titres" at bounding box center [44, 48] width 52 height 13
click at [44, 62] on button "Styles" at bounding box center [40, 69] width 70 height 15
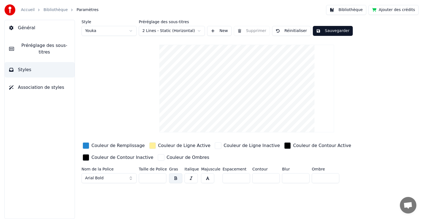
click at [36, 84] on span "Association de styles" at bounding box center [41, 87] width 46 height 7
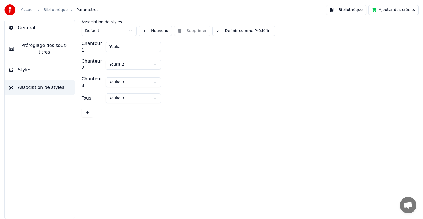
click at [58, 8] on link "Bibliothèque" at bounding box center [56, 10] width 24 height 6
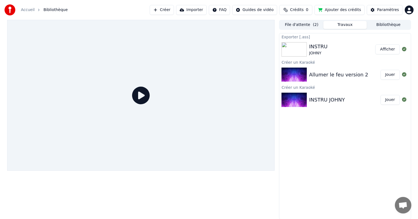
click at [344, 98] on div "INSTRU JOHNY" at bounding box center [344, 100] width 71 height 8
click at [391, 99] on button "Jouer" at bounding box center [390, 100] width 19 height 10
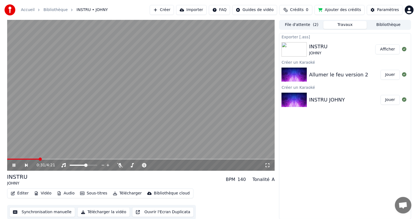
click at [39, 159] on span at bounding box center [141, 158] width 268 height 1
click at [186, 159] on span at bounding box center [141, 158] width 268 height 1
click at [15, 163] on icon at bounding box center [18, 165] width 13 height 4
click at [327, 48] on div "INSTRU JOHNY" at bounding box center [342, 49] width 66 height 13
click at [393, 49] on button "Afficher" at bounding box center [388, 49] width 24 height 10
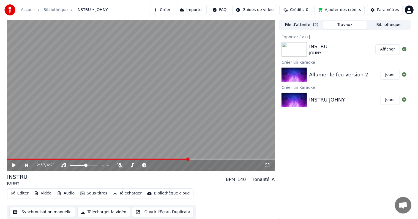
click at [348, 25] on button "Travaux" at bounding box center [346, 25] width 44 height 8
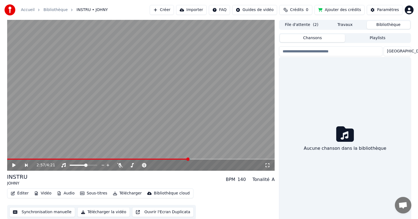
click at [389, 23] on button "Bibliothèque" at bounding box center [389, 25] width 44 height 8
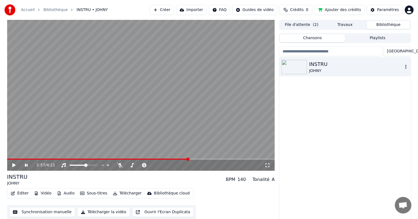
click at [331, 65] on div "INSTRU" at bounding box center [356, 64] width 94 height 8
click at [28, 159] on span at bounding box center [141, 158] width 268 height 1
click at [51, 159] on span at bounding box center [141, 158] width 268 height 1
click at [311, 110] on div "INSTRU JOHNY" at bounding box center [344, 140] width 131 height 164
click at [316, 26] on span "( 2 )" at bounding box center [316, 25] width 6 height 6
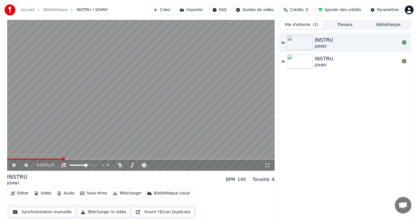
click at [332, 63] on div "INSTRU JOHNY" at bounding box center [357, 61] width 85 height 13
click at [183, 161] on div "0:16 / 4:21" at bounding box center [141, 164] width 268 height 11
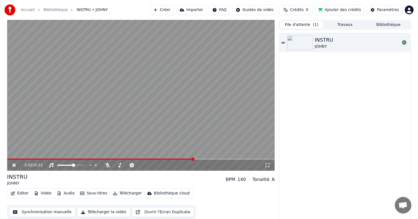
click at [194, 159] on span at bounding box center [141, 158] width 268 height 1
click at [16, 165] on icon at bounding box center [18, 165] width 13 height 4
click at [23, 192] on button "Éditer" at bounding box center [20, 193] width 22 height 8
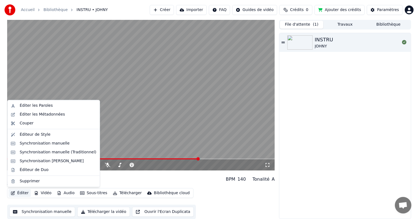
click at [264, 196] on div "Éditer Vidéo Audio Sous-titres Télécharger Bibliothèque cloud Synchronisation m…" at bounding box center [141, 203] width 268 height 31
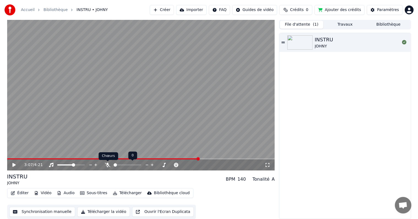
click at [108, 164] on icon at bounding box center [108, 164] width 6 height 4
click at [156, 157] on video at bounding box center [141, 95] width 268 height 151
click at [155, 159] on span at bounding box center [103, 158] width 192 height 1
click at [99, 157] on video at bounding box center [141, 95] width 268 height 151
click at [99, 158] on span at bounding box center [53, 158] width 92 height 1
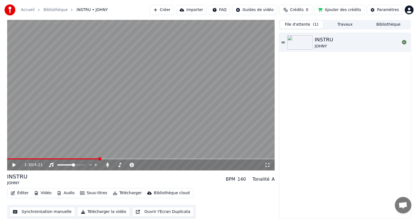
click at [14, 164] on icon at bounding box center [13, 165] width 3 height 4
click at [14, 165] on icon at bounding box center [14, 164] width 3 height 3
click at [45, 193] on button "Vidéo" at bounding box center [43, 193] width 22 height 8
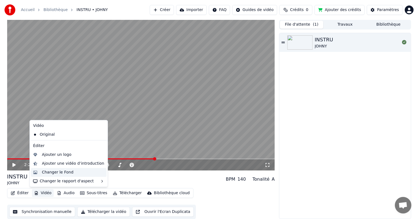
click at [78, 172] on div "Changer le Fond" at bounding box center [73, 172] width 63 height 6
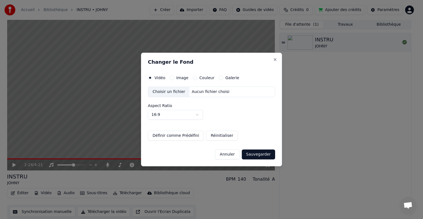
click at [209, 78] on label "Couleur" at bounding box center [206, 78] width 15 height 4
click at [197, 78] on button "Couleur" at bounding box center [195, 77] width 4 height 4
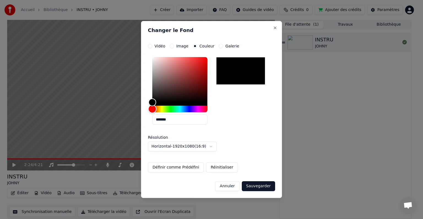
click at [175, 106] on div "Hue" at bounding box center [179, 108] width 55 height 7
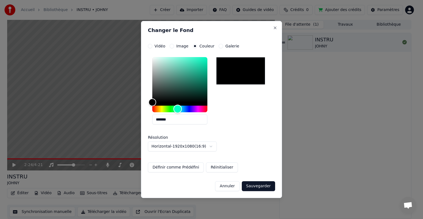
drag, startPoint x: 175, startPoint y: 106, endPoint x: 178, endPoint y: 103, distance: 4.0
click at [178, 103] on div at bounding box center [179, 84] width 55 height 55
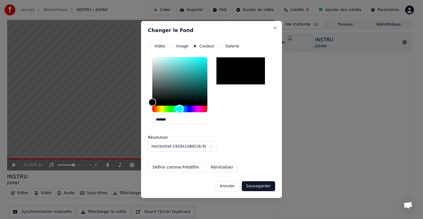
drag, startPoint x: 175, startPoint y: 108, endPoint x: 180, endPoint y: 111, distance: 5.1
click at [180, 111] on div "Hue" at bounding box center [179, 109] width 9 height 9
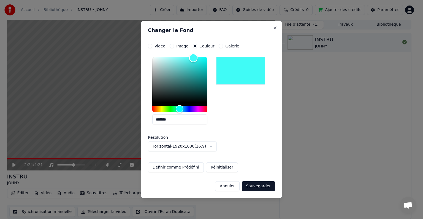
click at [193, 58] on div "Color" at bounding box center [179, 79] width 55 height 45
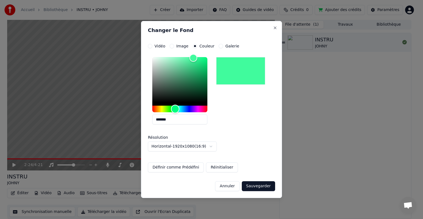
drag, startPoint x: 180, startPoint y: 109, endPoint x: 175, endPoint y: 110, distance: 4.4
click at [175, 110] on div "Hue" at bounding box center [175, 109] width 9 height 9
drag, startPoint x: 173, startPoint y: 119, endPoint x: 126, endPoint y: 120, distance: 46.8
click at [126, 120] on body "**********" at bounding box center [209, 109] width 418 height 219
paste input "text"
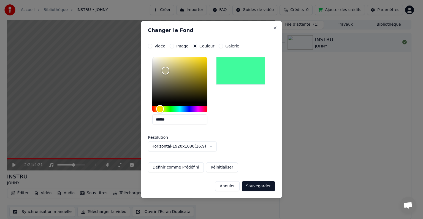
click at [154, 120] on input "******" at bounding box center [179, 119] width 55 height 10
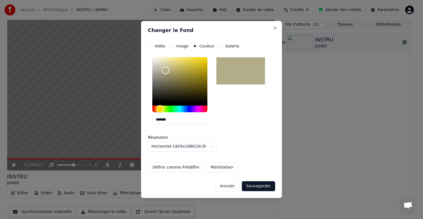
click at [246, 144] on div "**********" at bounding box center [211, 103] width 127 height 96
click at [178, 118] on input "*******" at bounding box center [179, 119] width 55 height 10
drag, startPoint x: 174, startPoint y: 117, endPoint x: 157, endPoint y: 118, distance: 16.6
click at [157, 118] on input "*******" at bounding box center [179, 119] width 55 height 10
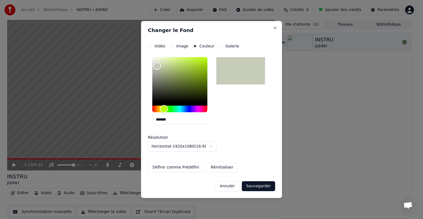
type input "*******"
click at [257, 189] on button "Sauvegarder" at bounding box center [258, 186] width 33 height 10
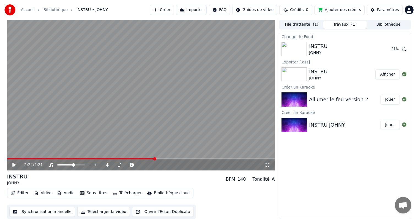
click at [46, 192] on button "Vidéo" at bounding box center [43, 193] width 22 height 8
click at [352, 48] on div "INSTRU JOHNY" at bounding box center [344, 48] width 71 height 13
click at [397, 50] on button "Jouer" at bounding box center [390, 49] width 19 height 10
click at [45, 157] on video at bounding box center [141, 95] width 268 height 151
click at [75, 157] on video at bounding box center [141, 95] width 268 height 151
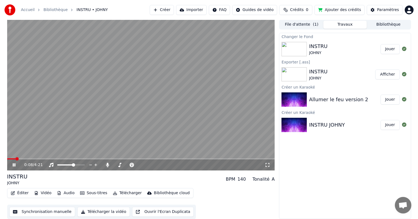
click at [75, 159] on span at bounding box center [141, 158] width 268 height 1
click at [44, 192] on button "Vidéo" at bounding box center [43, 193] width 22 height 8
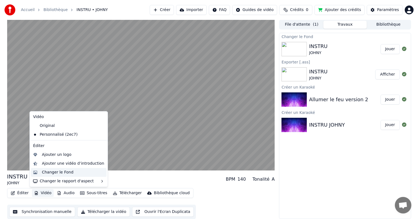
click at [65, 172] on div "Changer le Fond" at bounding box center [58, 172] width 32 height 6
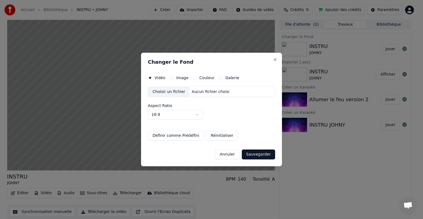
click at [181, 79] on label "Image" at bounding box center [182, 78] width 12 height 4
click at [174, 79] on button "Image" at bounding box center [172, 77] width 4 height 4
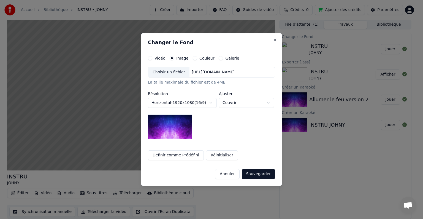
click at [204, 75] on div "https://imagedelivery.net/jkI57_JBx8hWPzcSI-uF5w/c7639807-3f76-4ea5-9112-66e75e…" at bounding box center [212, 72] width 47 height 6
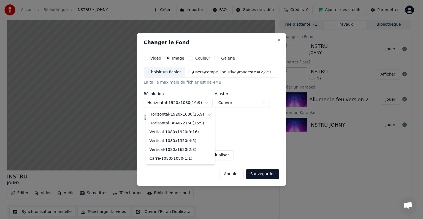
click at [189, 102] on body "**********" at bounding box center [209, 109] width 418 height 219
click at [229, 143] on body "**********" at bounding box center [209, 109] width 418 height 219
click at [192, 104] on body "**********" at bounding box center [209, 109] width 418 height 219
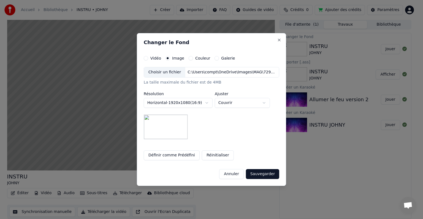
click at [253, 132] on body "**********" at bounding box center [209, 109] width 418 height 219
click at [200, 72] on div "C:\Users\compt\OneDrive\Images\MAG\7292971a-62cf-4bea-9996-9cb23e301ef2.jpg" at bounding box center [232, 72] width 94 height 6
click at [229, 102] on body "**********" at bounding box center [209, 109] width 418 height 219
click at [260, 173] on button "Sauvegarder" at bounding box center [262, 174] width 33 height 10
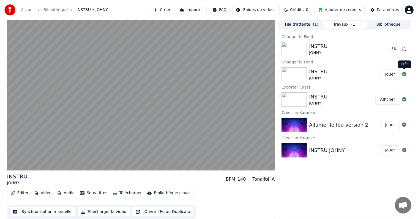
click at [406, 74] on icon at bounding box center [404, 74] width 4 height 4
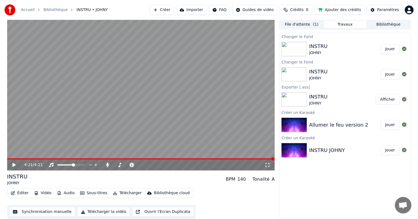
click at [338, 48] on div "INSTRU JOHNY" at bounding box center [344, 48] width 71 height 13
click at [394, 50] on button "Jouer" at bounding box center [390, 49] width 19 height 10
click at [269, 165] on icon at bounding box center [268, 165] width 4 height 4
click at [14, 163] on icon at bounding box center [18, 165] width 13 height 4
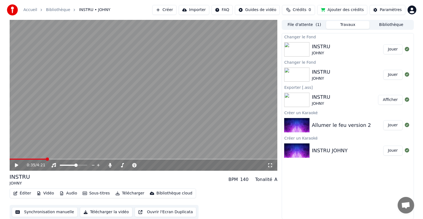
scroll to position [0, 0]
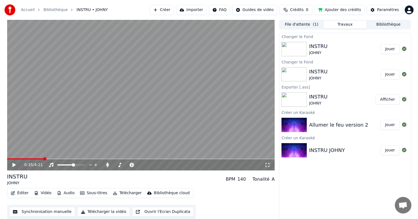
click at [21, 194] on button "Éditer" at bounding box center [20, 193] width 22 height 8
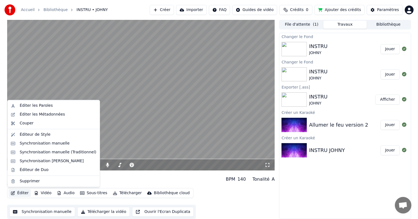
click at [19, 194] on button "Éditer" at bounding box center [20, 193] width 22 height 8
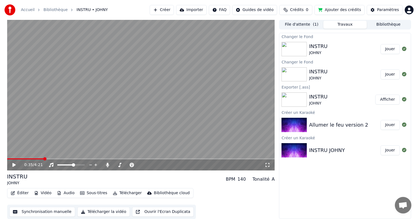
click at [23, 192] on button "Éditer" at bounding box center [20, 193] width 22 height 8
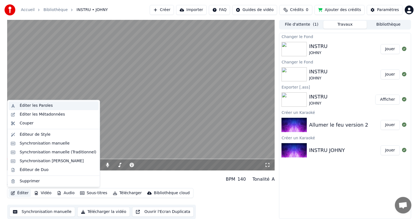
click at [51, 105] on div "Éditer les Paroles" at bounding box center [58, 106] width 77 height 6
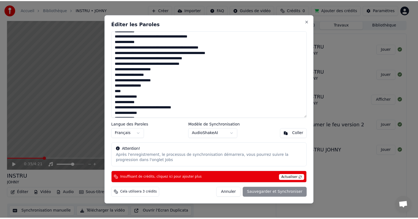
scroll to position [55, 0]
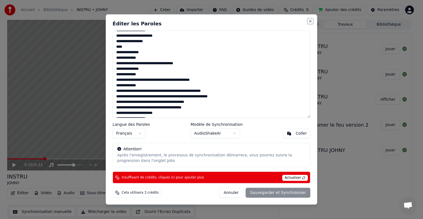
click at [310, 22] on button "Close" at bounding box center [310, 21] width 4 height 4
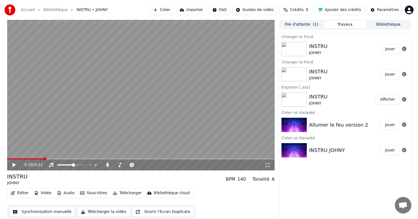
click at [21, 193] on button "Éditer" at bounding box center [20, 193] width 22 height 8
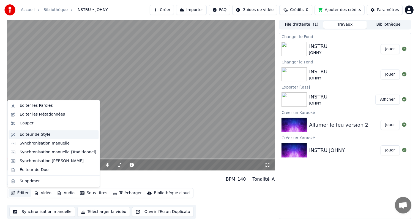
click at [36, 133] on div "Éditeur de Style" at bounding box center [35, 135] width 31 height 6
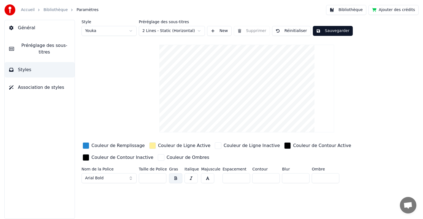
click at [41, 84] on span "Association de styles" at bounding box center [41, 87] width 46 height 7
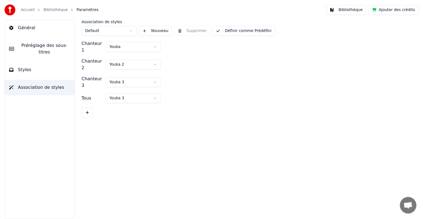
click at [46, 30] on button "Général" at bounding box center [40, 27] width 70 height 15
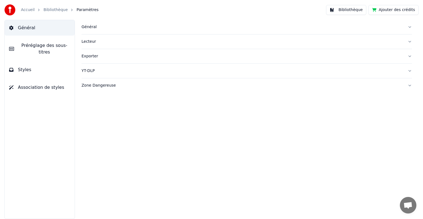
click at [33, 45] on span "Préréglage des sous-titres" at bounding box center [44, 48] width 52 height 13
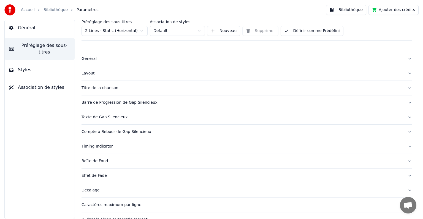
click at [108, 87] on div "Titre de la chanson" at bounding box center [242, 88] width 322 height 6
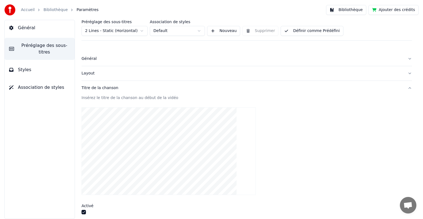
click at [96, 98] on div "Insérez le titre de la chanson au début de la vidéo" at bounding box center [246, 98] width 330 height 6
click at [130, 127] on video at bounding box center [168, 151] width 174 height 88
click at [147, 134] on video at bounding box center [168, 151] width 174 height 88
click at [148, 145] on video at bounding box center [168, 151] width 174 height 88
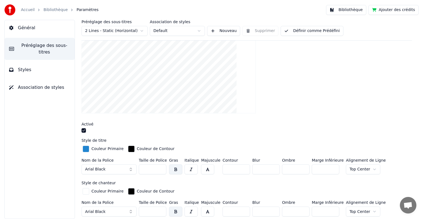
scroll to position [83, 0]
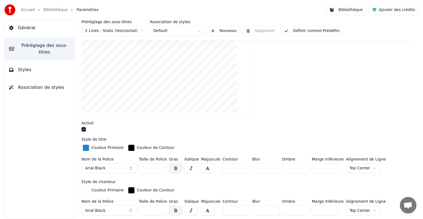
click at [84, 129] on button "button" at bounding box center [83, 129] width 4 height 4
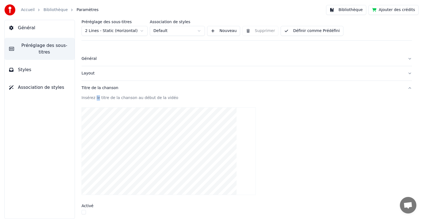
click at [128, 137] on video at bounding box center [168, 151] width 174 height 88
click at [117, 94] on button "Titre de la chanson" at bounding box center [246, 88] width 330 height 14
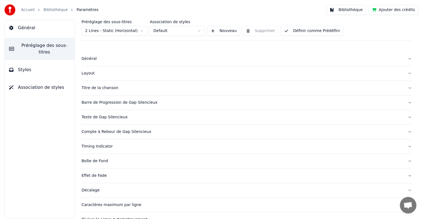
click at [119, 97] on button "Barre de Progression de Gap Silencieux" at bounding box center [246, 102] width 330 height 14
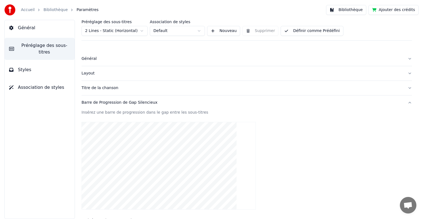
click at [120, 86] on div "Titre de la chanson" at bounding box center [242, 88] width 322 height 6
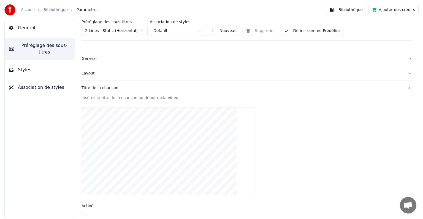
click at [111, 126] on video at bounding box center [168, 151] width 174 height 88
click at [112, 100] on div "Insérez le titre de la chanson au début de la vidéo" at bounding box center [246, 99] width 330 height 8
click at [113, 97] on div "Insérez le titre de la chanson au début de la vidéo" at bounding box center [246, 98] width 330 height 6
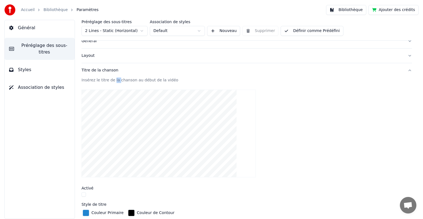
scroll to position [28, 0]
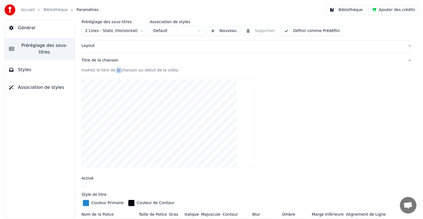
click at [84, 184] on button "button" at bounding box center [83, 184] width 4 height 4
click at [181, 102] on video at bounding box center [168, 124] width 174 height 88
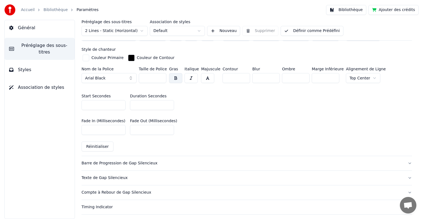
scroll to position [248, 0]
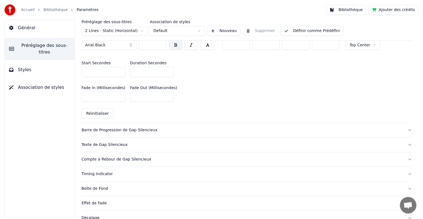
click at [135, 130] on div "Barre de Progression de Gap Silencieux" at bounding box center [242, 130] width 322 height 6
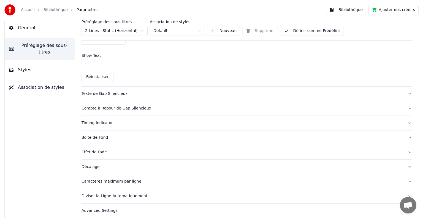
scroll to position [352, 0]
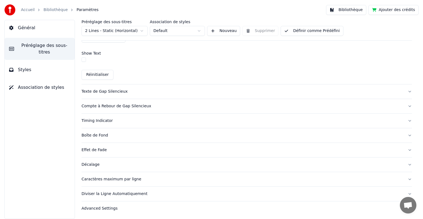
click at [103, 164] on div "Décalage" at bounding box center [242, 165] width 322 height 6
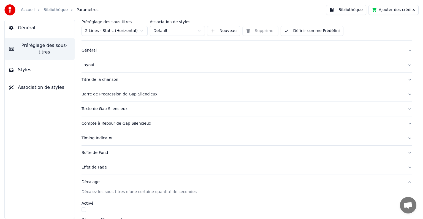
scroll to position [0, 0]
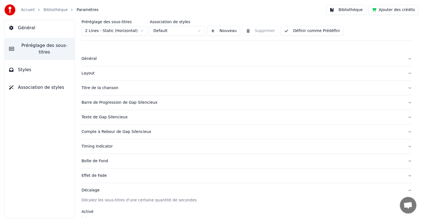
click at [115, 90] on div "Titre de la chanson" at bounding box center [242, 88] width 322 height 6
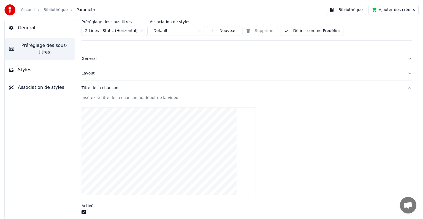
click at [120, 100] on div "Insérez le titre de la chanson au début de la vidéo" at bounding box center [246, 99] width 330 height 8
click at [120, 98] on div "Insérez le titre de la chanson au début de la vidéo" at bounding box center [246, 98] width 330 height 6
click at [228, 32] on button "Nouveau" at bounding box center [223, 31] width 33 height 10
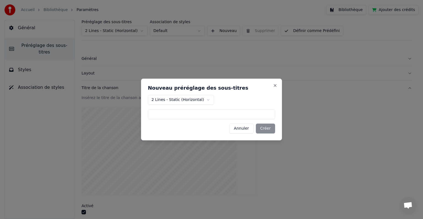
click at [242, 129] on button "Annuler" at bounding box center [241, 128] width 24 height 10
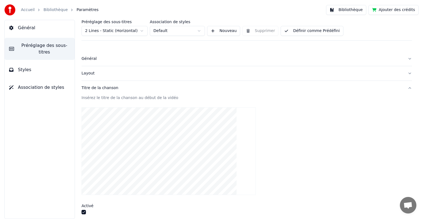
click at [95, 59] on div "Général" at bounding box center [242, 59] width 322 height 6
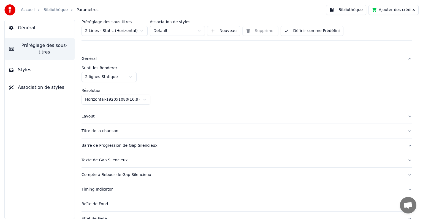
click at [98, 117] on div "Layout" at bounding box center [242, 116] width 322 height 6
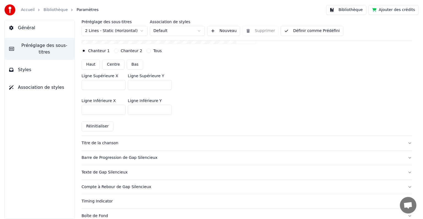
scroll to position [138, 0]
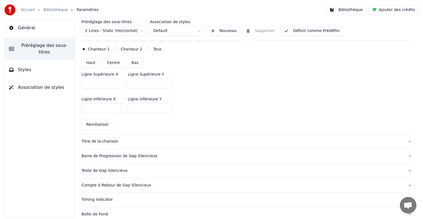
click at [134, 138] on button "Titre de la chanson" at bounding box center [246, 141] width 330 height 14
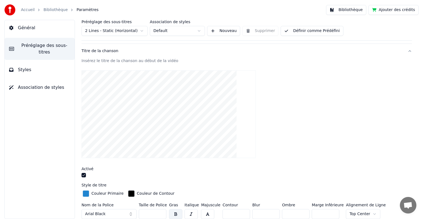
scroll to position [28, 0]
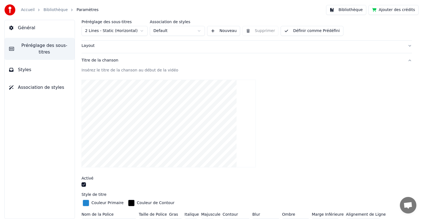
click at [105, 59] on div "Titre de la chanson" at bounding box center [242, 61] width 322 height 6
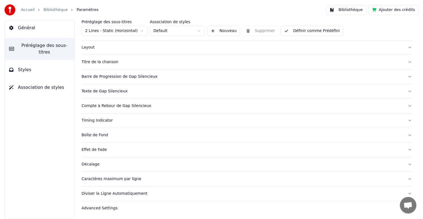
click at [105, 59] on div "Titre de la chanson" at bounding box center [242, 62] width 322 height 6
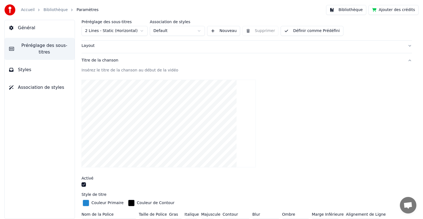
click at [129, 71] on div "Insérez le titre de la chanson au début de la vidéo" at bounding box center [246, 70] width 330 height 6
drag, startPoint x: 167, startPoint y: 71, endPoint x: 117, endPoint y: 69, distance: 50.1
click at [117, 69] on div "Insérez le titre de la chanson au début de la vidéo" at bounding box center [246, 70] width 330 height 6
click at [139, 107] on video at bounding box center [168, 124] width 174 height 88
click at [146, 101] on video at bounding box center [168, 124] width 174 height 88
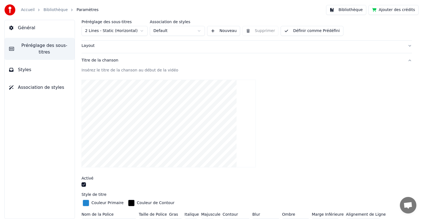
click at [105, 72] on div "Insérez le titre de la chanson au début de la vidéo" at bounding box center [246, 70] width 330 height 6
click at [57, 11] on link "Bibliothèque" at bounding box center [56, 10] width 24 height 6
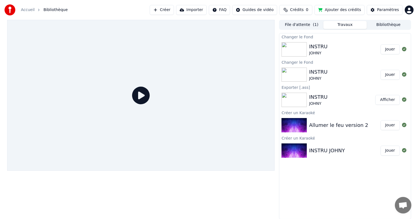
click at [343, 50] on div "INSTRU JOHNY" at bounding box center [344, 49] width 71 height 13
click at [391, 49] on button "Jouer" at bounding box center [390, 49] width 19 height 10
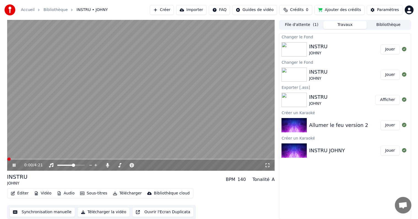
scroll to position [0, 0]
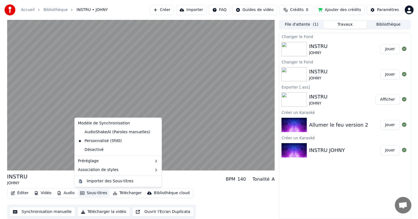
click at [94, 194] on button "Sous-titres" at bounding box center [94, 193] width 32 height 8
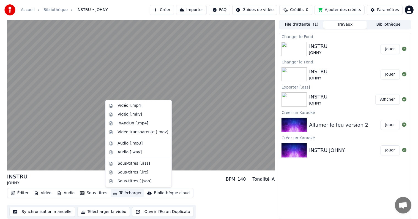
click at [393, 24] on button "Bibliothèque" at bounding box center [389, 25] width 44 height 8
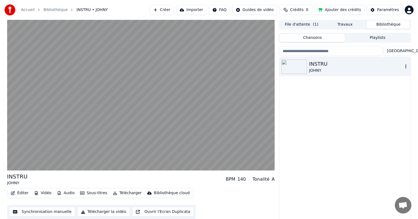
click at [406, 66] on icon "button" at bounding box center [406, 66] width 1 height 4
click at [362, 140] on div "INSTRU JOHNY" at bounding box center [344, 139] width 131 height 164
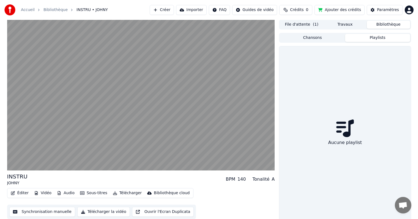
click at [381, 39] on button "Playlists" at bounding box center [377, 38] width 65 height 8
click at [311, 39] on button "Chansons" at bounding box center [312, 38] width 65 height 8
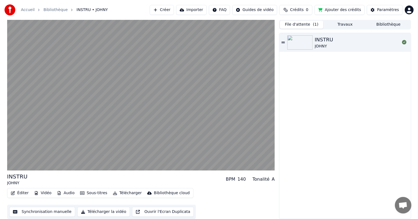
click at [305, 23] on button "File d'attente ( 1 )" at bounding box center [302, 25] width 44 height 8
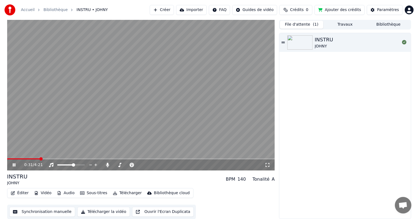
click at [341, 24] on button "Travaux" at bounding box center [346, 25] width 44 height 8
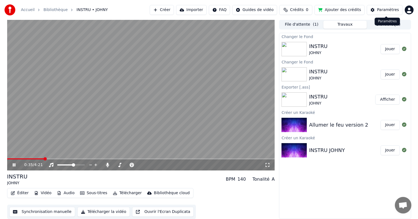
click at [395, 9] on div "Paramètres" at bounding box center [388, 10] width 22 height 6
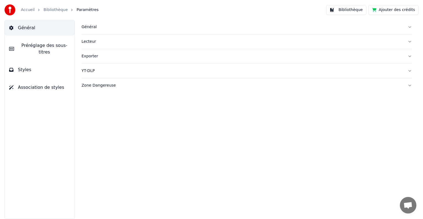
click at [96, 29] on div "Général" at bounding box center [242, 27] width 322 height 6
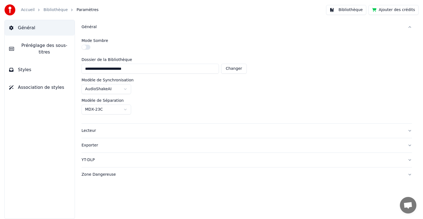
click at [58, 10] on link "Bibliothèque" at bounding box center [56, 10] width 24 height 6
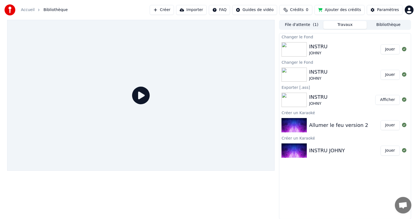
click at [362, 50] on div "INSTRU JOHNY" at bounding box center [344, 49] width 71 height 13
click at [396, 51] on button "Jouer" at bounding box center [390, 49] width 19 height 10
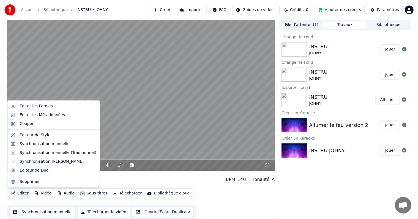
click at [23, 192] on button "Éditer" at bounding box center [20, 193] width 22 height 8
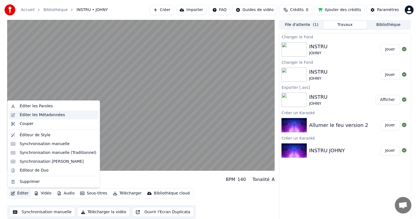
click at [49, 115] on div "Éditer les Métadonnées" at bounding box center [42, 115] width 45 height 6
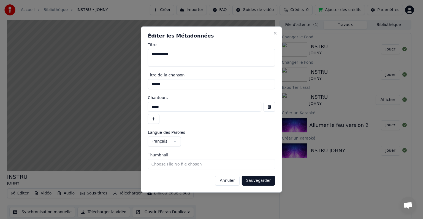
drag, startPoint x: 188, startPoint y: 55, endPoint x: 124, endPoint y: 56, distance: 64.2
click at [124, 56] on body "**********" at bounding box center [209, 109] width 418 height 219
type textarea "*"
type textarea "**********"
drag, startPoint x: 193, startPoint y: 87, endPoint x: 129, endPoint y: 88, distance: 64.7
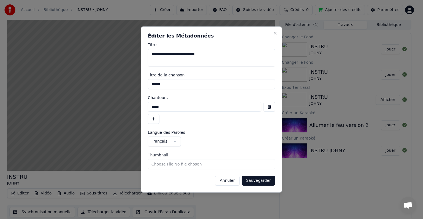
click at [129, 88] on body "**********" at bounding box center [209, 109] width 418 height 219
type input "**********"
click at [177, 105] on input "*****" at bounding box center [204, 107] width 113 height 10
drag, startPoint x: 177, startPoint y: 106, endPoint x: 125, endPoint y: 106, distance: 52.0
click at [125, 106] on body "**********" at bounding box center [209, 109] width 418 height 219
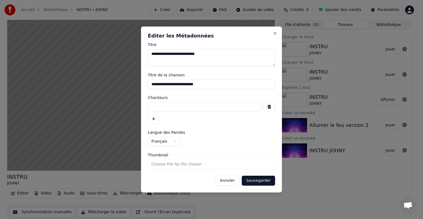
click at [259, 180] on button "Sauvegarder" at bounding box center [258, 180] width 33 height 10
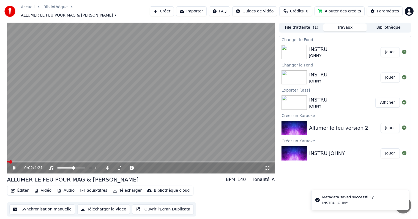
click at [9, 161] on span at bounding box center [8, 161] width 2 height 1
click at [7, 160] on span at bounding box center [8, 161] width 3 height 3
click at [45, 157] on video at bounding box center [141, 98] width 268 height 151
click at [47, 161] on span at bounding box center [141, 161] width 268 height 1
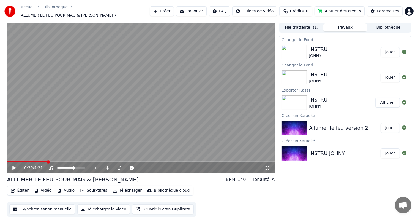
click at [57, 158] on video at bounding box center [141, 98] width 268 height 151
click at [58, 161] on span at bounding box center [141, 161] width 268 height 1
click at [24, 188] on button "Éditer" at bounding box center [20, 190] width 22 height 8
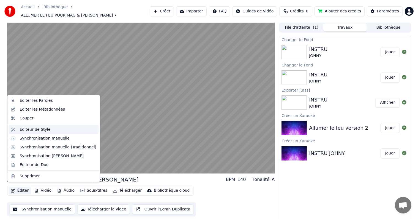
click at [36, 128] on div "Éditeur de Style" at bounding box center [35, 130] width 31 height 6
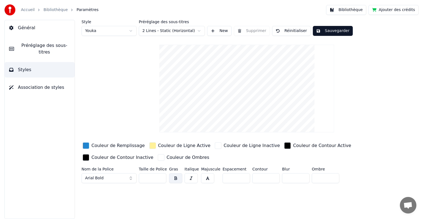
click at [103, 146] on div "Couleur de Remplissage" at bounding box center [117, 145] width 53 height 7
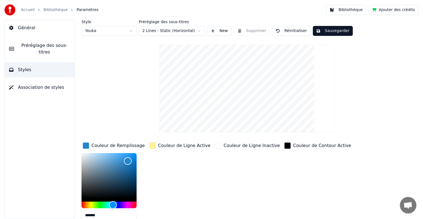
click at [173, 146] on div "Couleur de Ligne Active" at bounding box center [184, 145] width 52 height 7
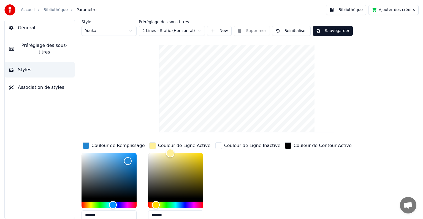
type input "*******"
click at [152, 153] on div "Color" at bounding box center [175, 175] width 55 height 45
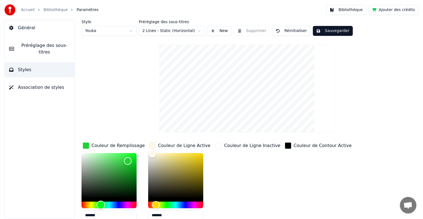
drag, startPoint x: 111, startPoint y: 205, endPoint x: 101, endPoint y: 204, distance: 10.5
click at [101, 204] on div "Hue" at bounding box center [101, 204] width 9 height 9
drag, startPoint x: 122, startPoint y: 161, endPoint x: 97, endPoint y: 156, distance: 25.8
click at [97, 155] on div "Color" at bounding box center [97, 154] width 9 height 9
click at [102, 155] on div "Color" at bounding box center [102, 155] width 9 height 9
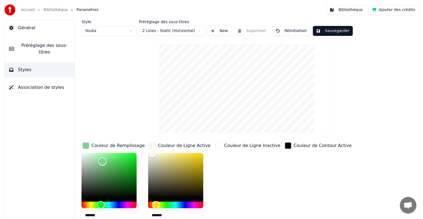
drag, startPoint x: 102, startPoint y: 155, endPoint x: 102, endPoint y: 161, distance: 5.5
click at [102, 161] on div "Color" at bounding box center [102, 161] width 9 height 9
type input "*******"
click at [104, 162] on div "Color" at bounding box center [103, 162] width 9 height 9
click at [333, 32] on button "Sauvegarder" at bounding box center [333, 31] width 40 height 10
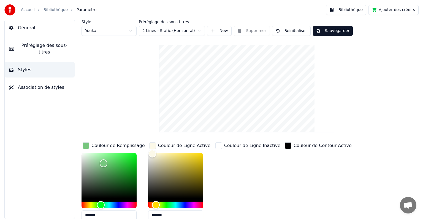
click at [46, 10] on link "Bibliothèque" at bounding box center [56, 10] width 24 height 6
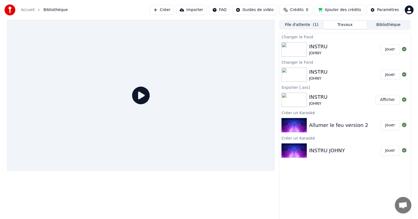
click at [140, 96] on icon at bounding box center [141, 95] width 18 height 18
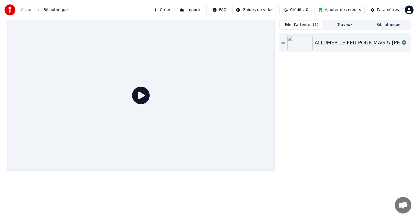
click at [310, 24] on button "File d'attente ( 1 )" at bounding box center [302, 25] width 44 height 8
click at [351, 44] on div "ALLUMER LE FEU POUR MAG & GARY" at bounding box center [374, 43] width 118 height 8
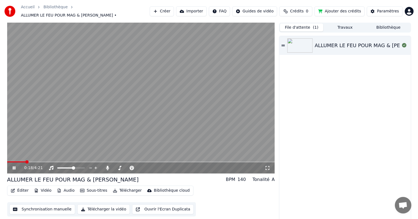
click at [22, 189] on button "Éditer" at bounding box center [20, 190] width 22 height 8
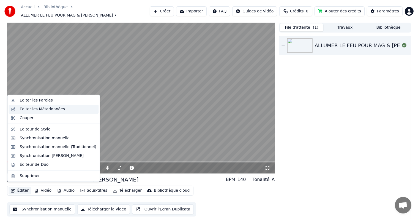
click at [53, 110] on div "Éditer les Métadonnées" at bounding box center [42, 109] width 45 height 6
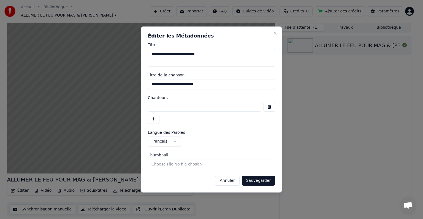
click at [275, 36] on h2 "Éditer les Métadonnées" at bounding box center [211, 35] width 127 height 5
click at [274, 34] on button "Close" at bounding box center [275, 33] width 4 height 4
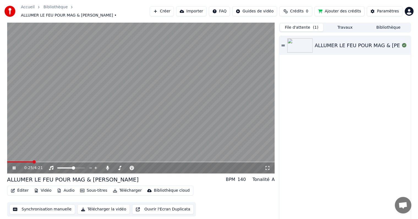
click at [21, 189] on button "Éditer" at bounding box center [20, 190] width 22 height 8
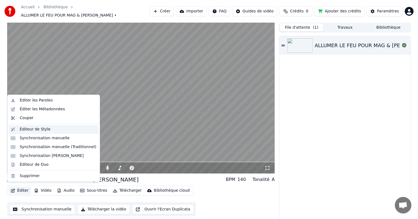
click at [54, 126] on div "Éditeur de Style" at bounding box center [54, 129] width 90 height 9
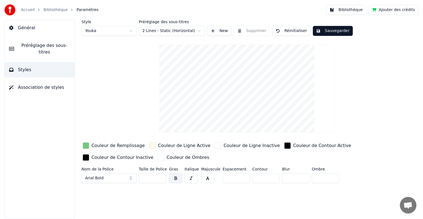
click at [34, 45] on span "Préréglage des sous-titres" at bounding box center [44, 48] width 52 height 13
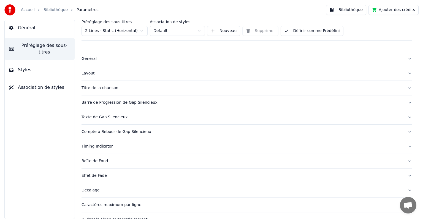
click at [93, 90] on button "Titre de la chanson" at bounding box center [246, 88] width 330 height 14
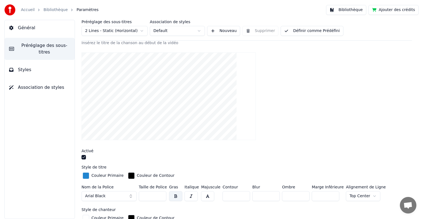
scroll to position [55, 0]
click at [88, 176] on div "button" at bounding box center [86, 175] width 7 height 7
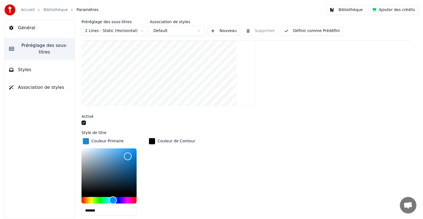
scroll to position [138, 0]
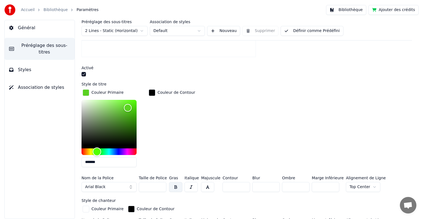
click at [97, 149] on div "Hue" at bounding box center [108, 151] width 55 height 7
type input "*******"
drag, startPoint x: 129, startPoint y: 105, endPoint x: 106, endPoint y: 108, distance: 23.4
click at [106, 108] on div "Color" at bounding box center [106, 109] width 9 height 9
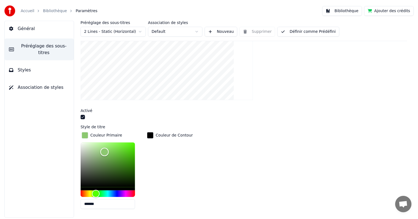
scroll to position [0, 0]
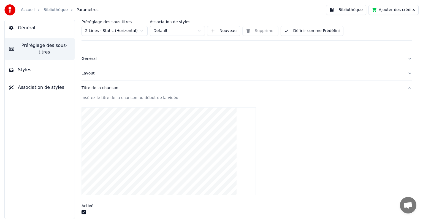
click at [37, 29] on button "Général" at bounding box center [40, 27] width 70 height 15
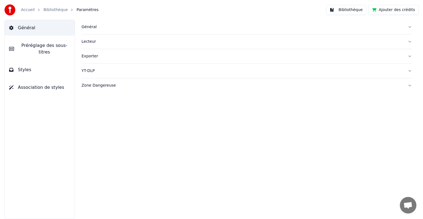
click at [47, 9] on link "Bibliothèque" at bounding box center [56, 10] width 24 height 6
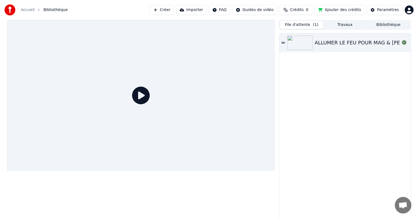
click at [143, 95] on icon at bounding box center [141, 95] width 18 height 18
click at [365, 40] on div "ALLUMER LE FEU POUR MAG & GARY" at bounding box center [374, 43] width 118 height 8
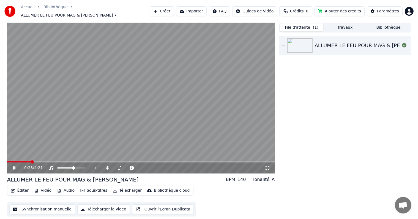
click at [123, 188] on button "Télécharger" at bounding box center [127, 190] width 33 height 8
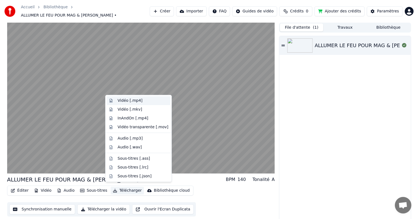
click at [144, 102] on div "Vidéo [.mp4]" at bounding box center [143, 101] width 51 height 6
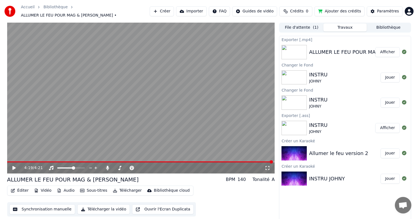
click at [241, 78] on video at bounding box center [141, 98] width 268 height 151
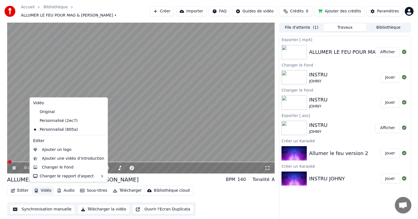
click at [43, 191] on button "Vidéo" at bounding box center [43, 190] width 22 height 8
click at [62, 167] on div "Changer le Fond" at bounding box center [58, 167] width 32 height 6
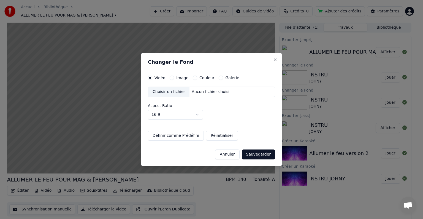
click at [178, 78] on label "Image" at bounding box center [182, 78] width 12 height 4
click at [174, 78] on button "Image" at bounding box center [172, 77] width 4 height 4
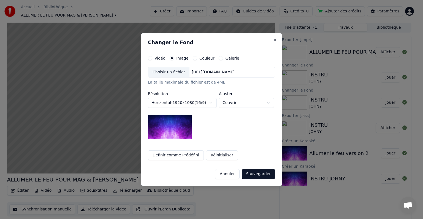
click at [203, 72] on div "https://imagedelivery.net/jkI57_JBx8hWPzcSI-uF5w/c7639807-3f76-4ea5-9112-66e75e…" at bounding box center [212, 72] width 47 height 6
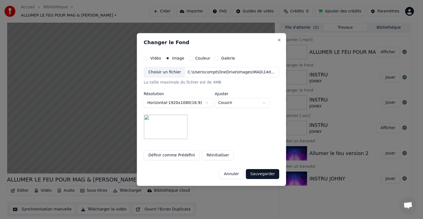
click at [225, 104] on body "**********" at bounding box center [209, 109] width 418 height 219
click at [235, 104] on body "**********" at bounding box center [209, 109] width 418 height 219
select select "*****"
click at [263, 173] on button "Sauvegarder" at bounding box center [262, 174] width 33 height 10
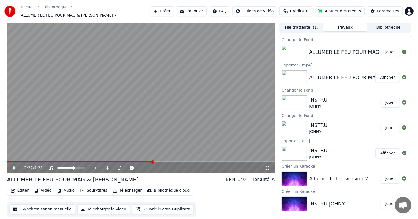
click at [390, 47] on button "Jouer" at bounding box center [390, 52] width 19 height 10
click at [97, 207] on button "Télécharger la vidéo" at bounding box center [103, 209] width 53 height 10
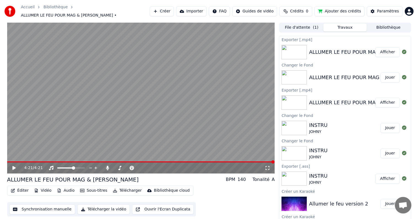
click at [382, 51] on button "Afficher" at bounding box center [388, 52] width 24 height 10
